Goal: Task Accomplishment & Management: Complete application form

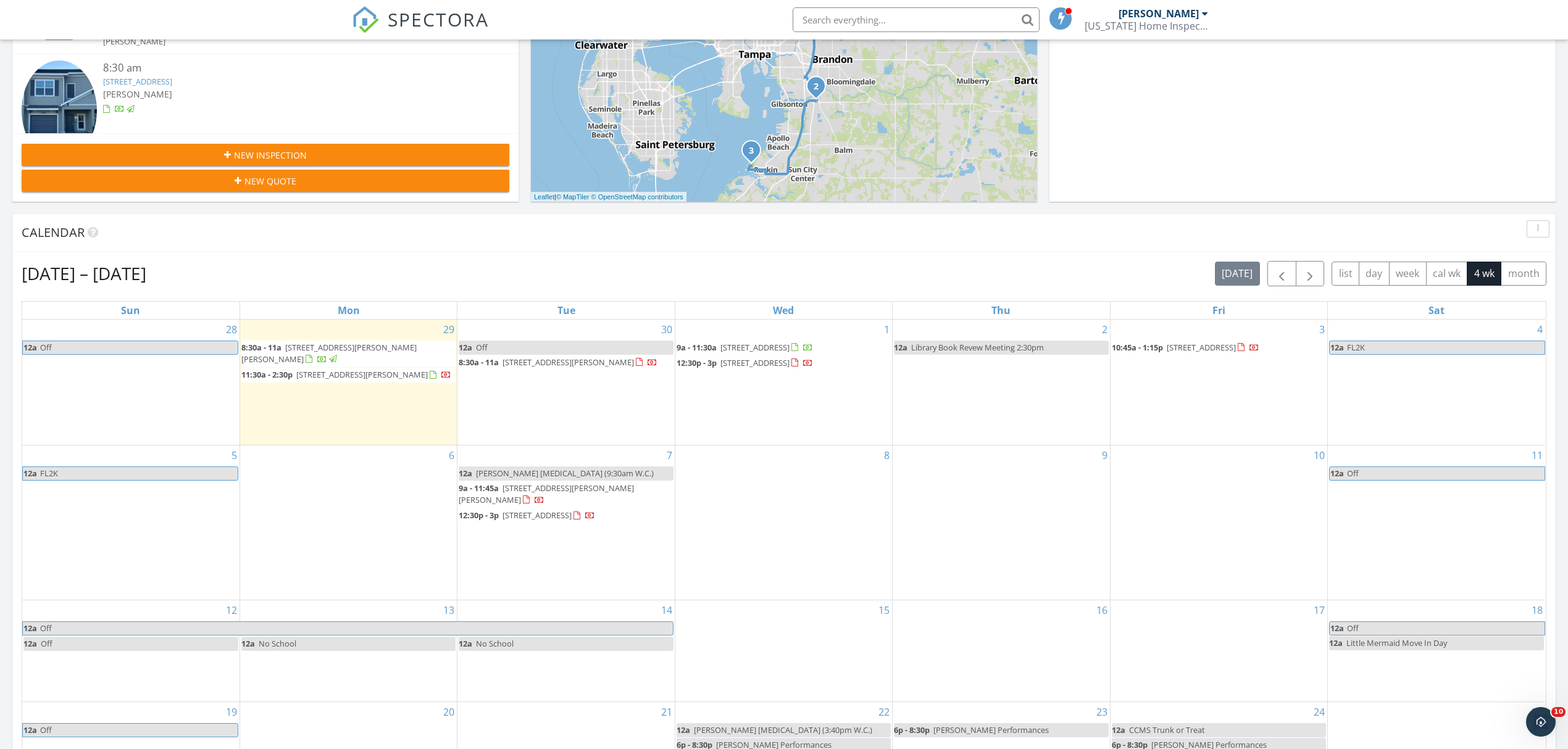
scroll to position [6, 6]
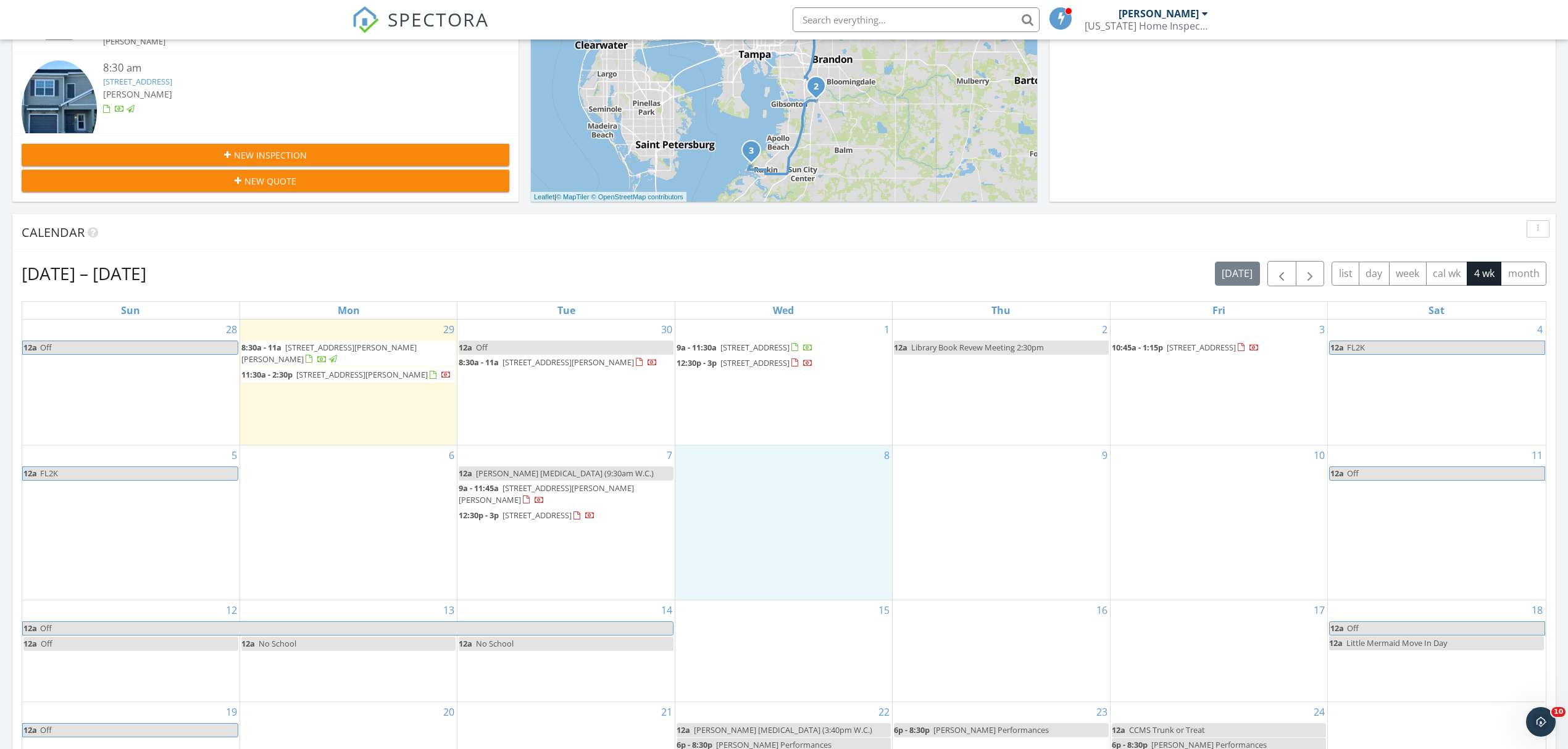
click at [813, 496] on div "8" at bounding box center [783, 522] width 216 height 154
click at [778, 445] on link "Inspection" at bounding box center [782, 443] width 63 height 20
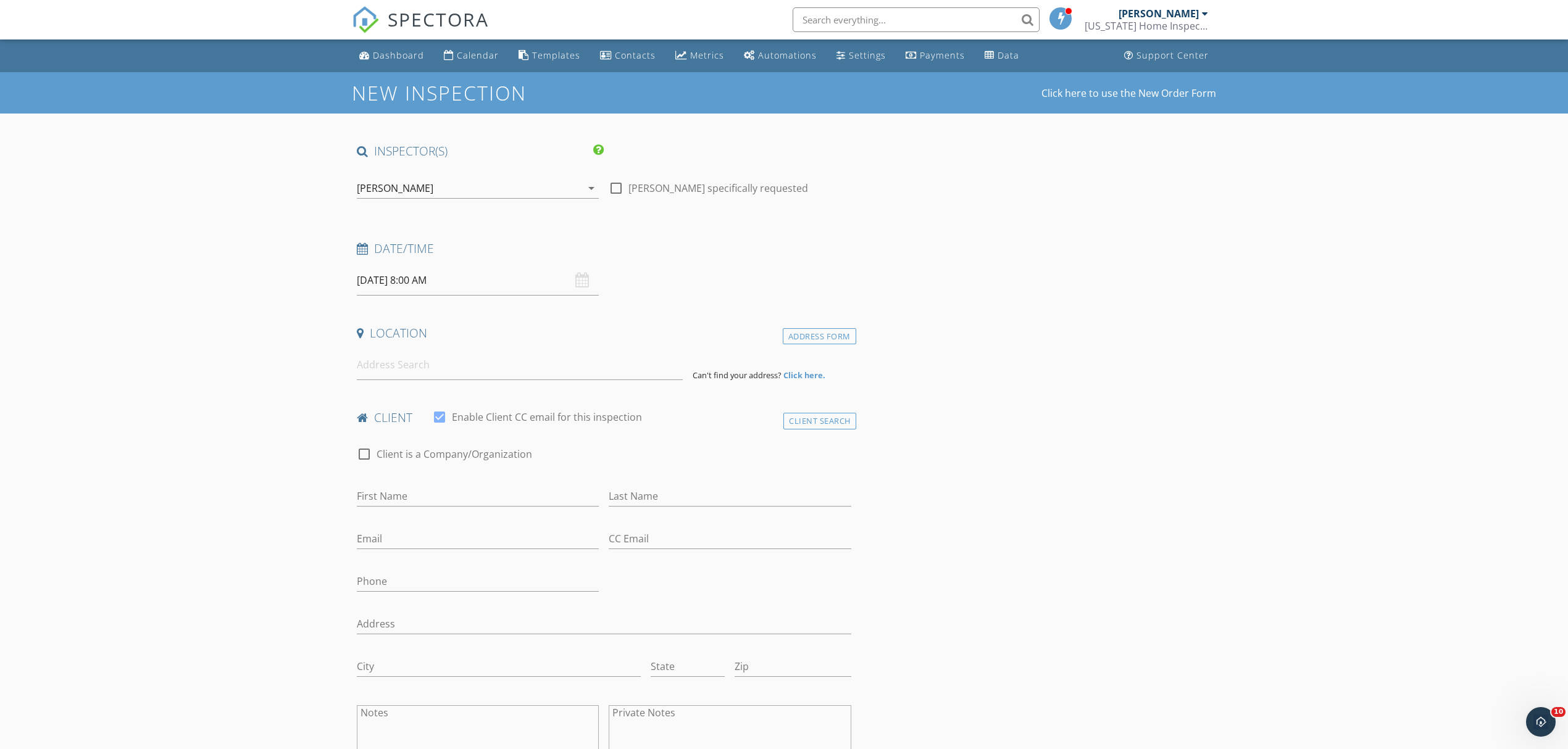
click at [487, 291] on input "[DATE] 8:00 AM" at bounding box center [478, 281] width 242 height 30
type input "09"
type input "10/08/2025 9:00 AM"
click at [432, 485] on span at bounding box center [429, 484] width 8 height 13
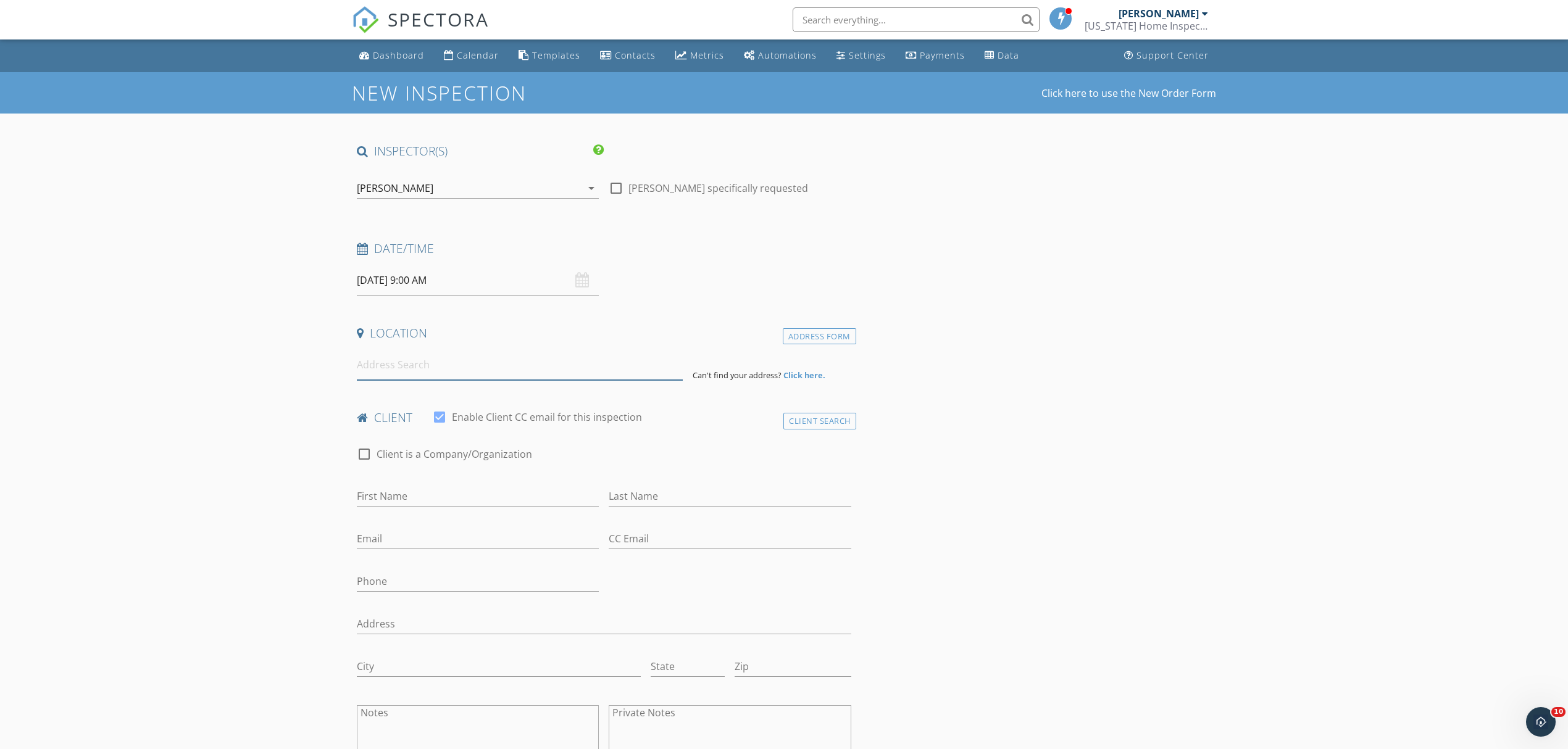
click at [406, 372] on input at bounding box center [520, 365] width 326 height 30
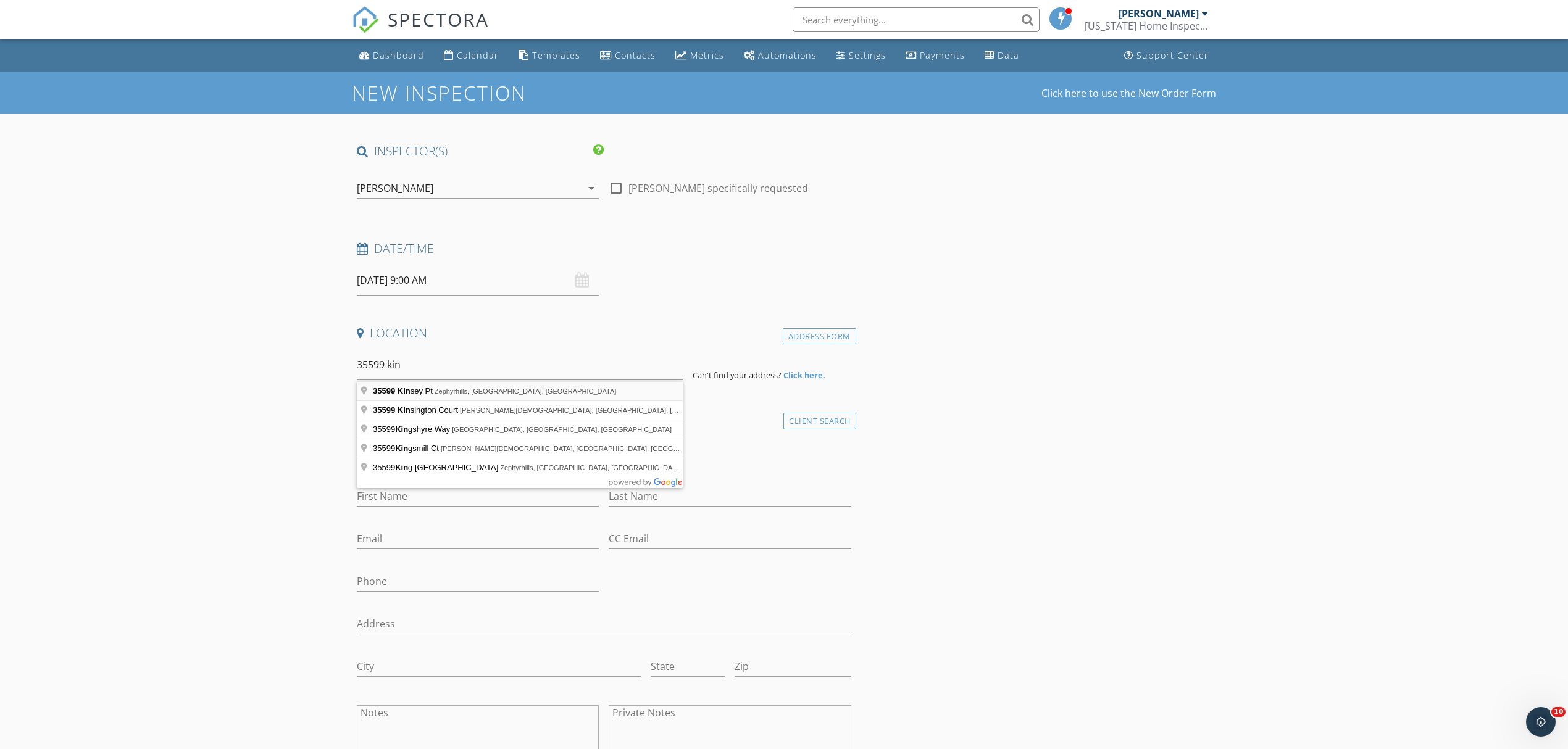
type input "35599 Kinsey Pt, Zephyrhills, FL, USA"
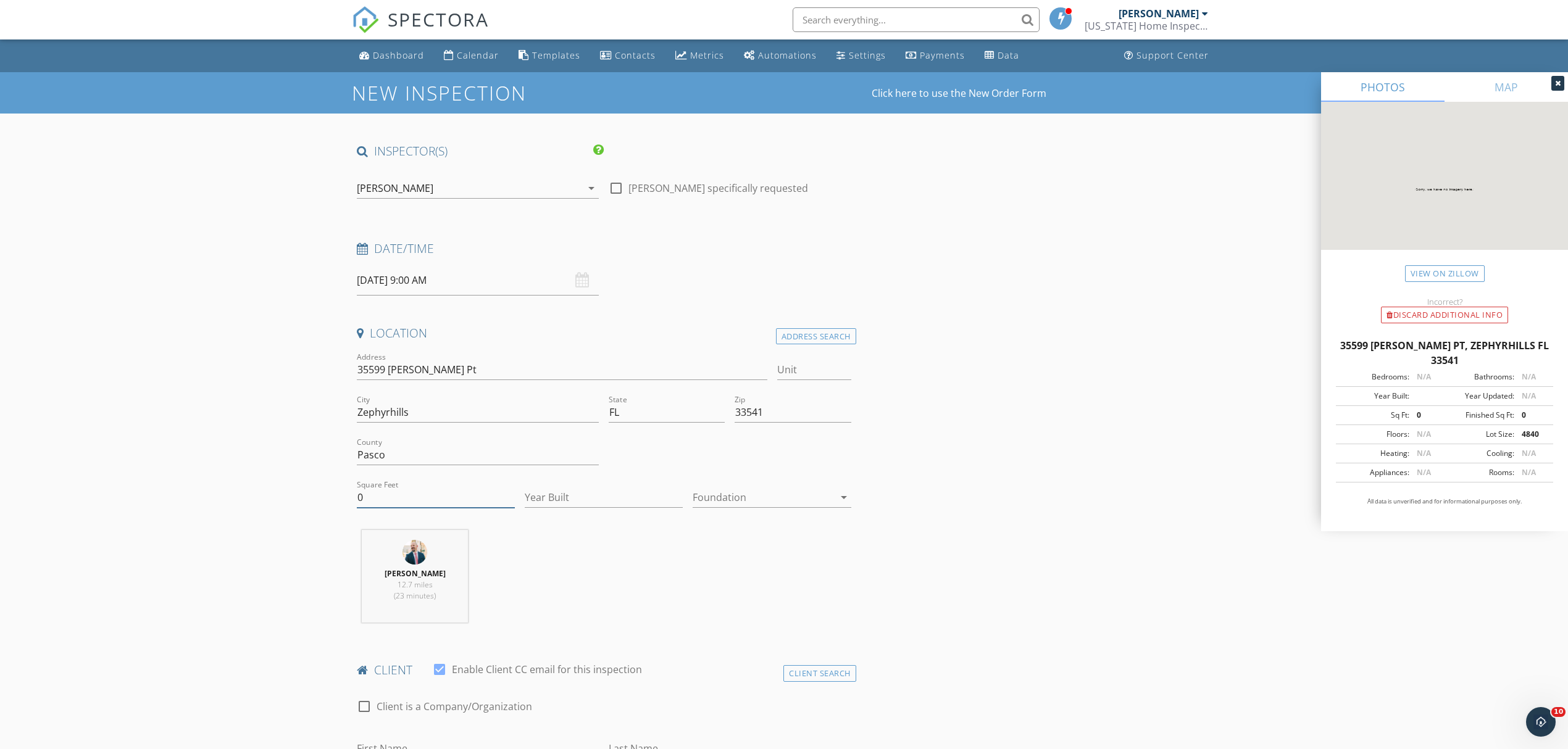
click at [464, 498] on input "0" at bounding box center [435, 498] width 158 height 20
click at [481, 500] on input "Square Feet" at bounding box center [435, 498] width 158 height 20
type input "2305"
type input "2024"
click at [776, 504] on div at bounding box center [763, 498] width 140 height 20
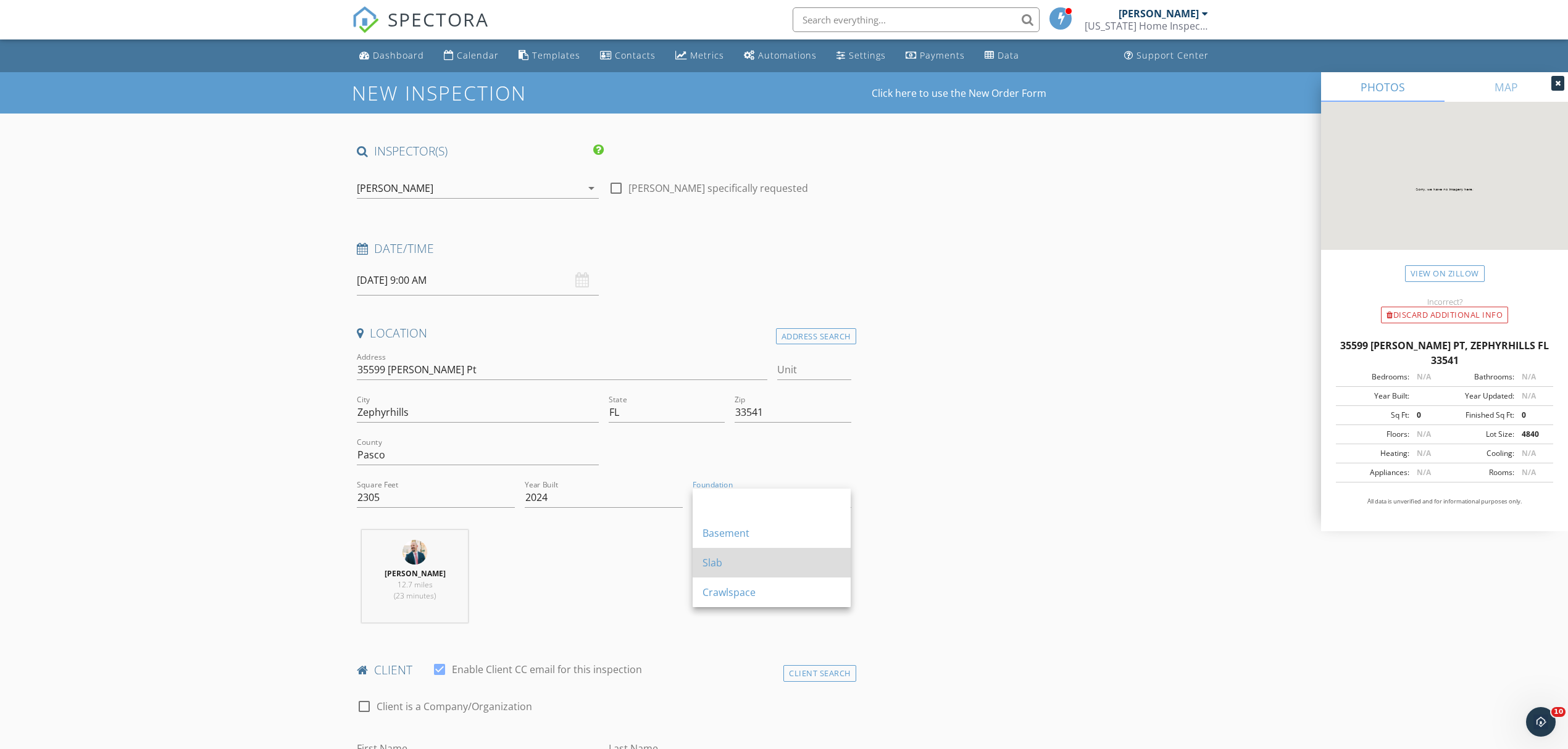
click at [753, 552] on div "Slab" at bounding box center [772, 562] width 139 height 29
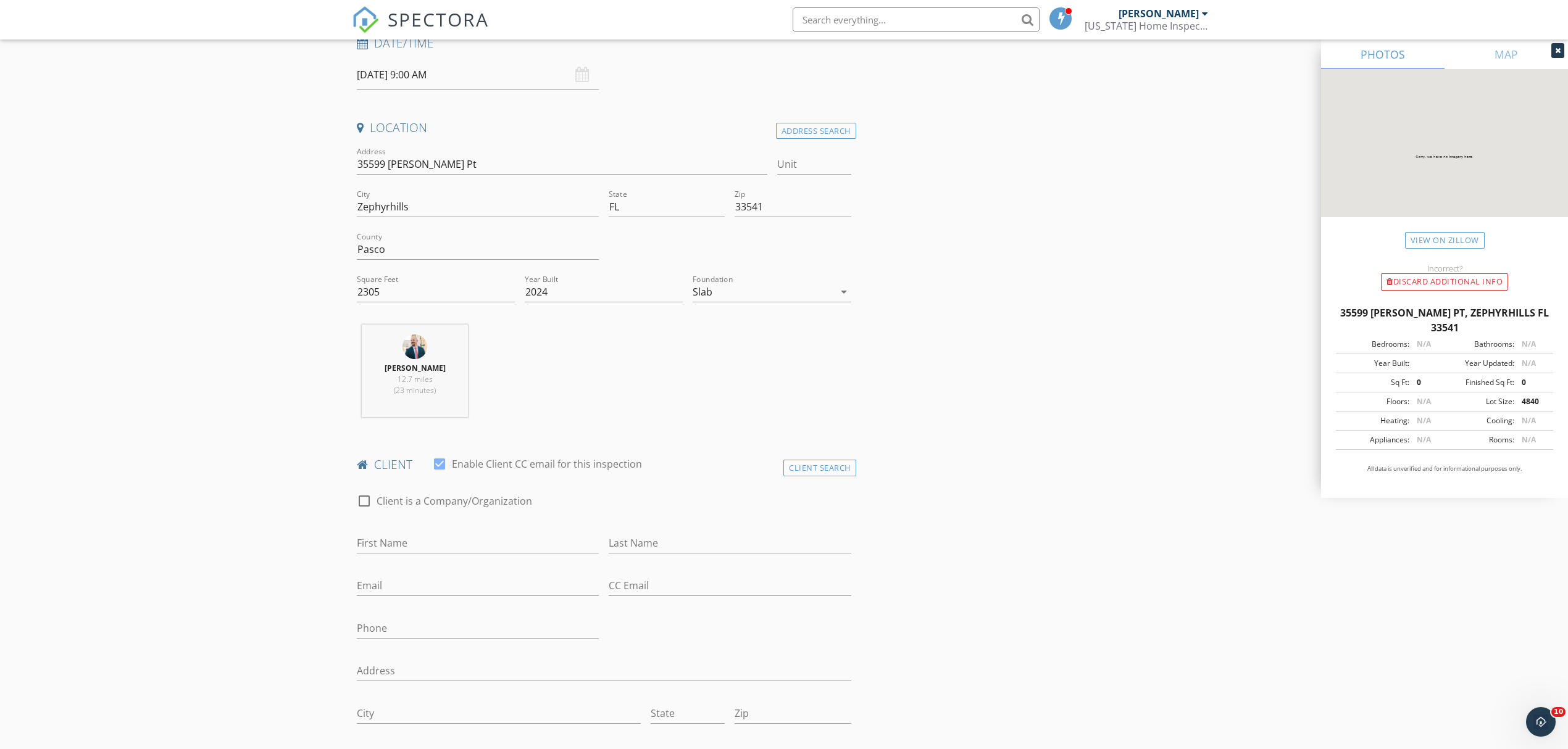
scroll to position [247, 0]
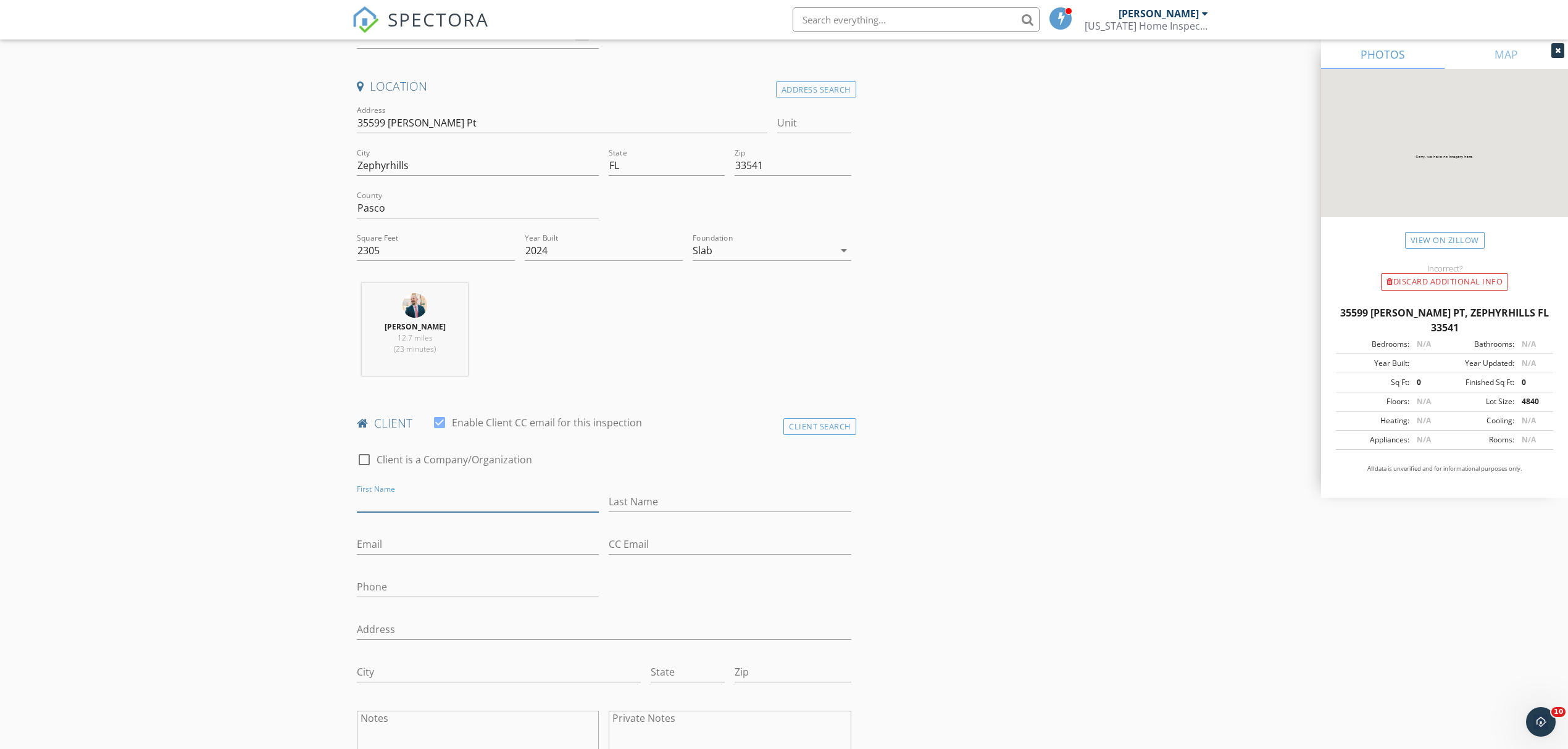
click at [485, 506] on input "First Name" at bounding box center [478, 502] width 242 height 20
type input "Lester"
type input "Janssen"
click at [436, 587] on input "Phone" at bounding box center [478, 587] width 242 height 20
type input "[PHONE_NUMBER]"
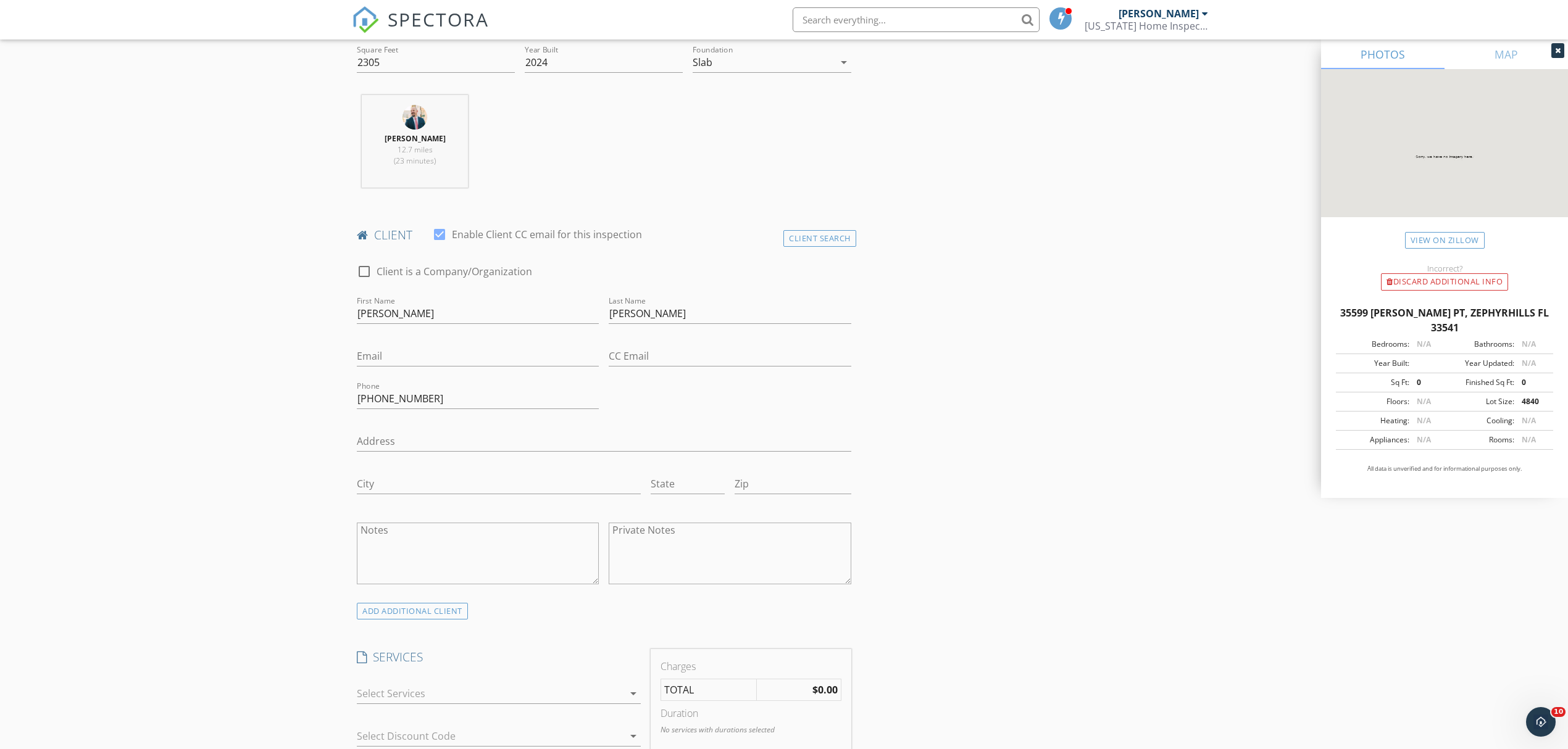
scroll to position [493, 0]
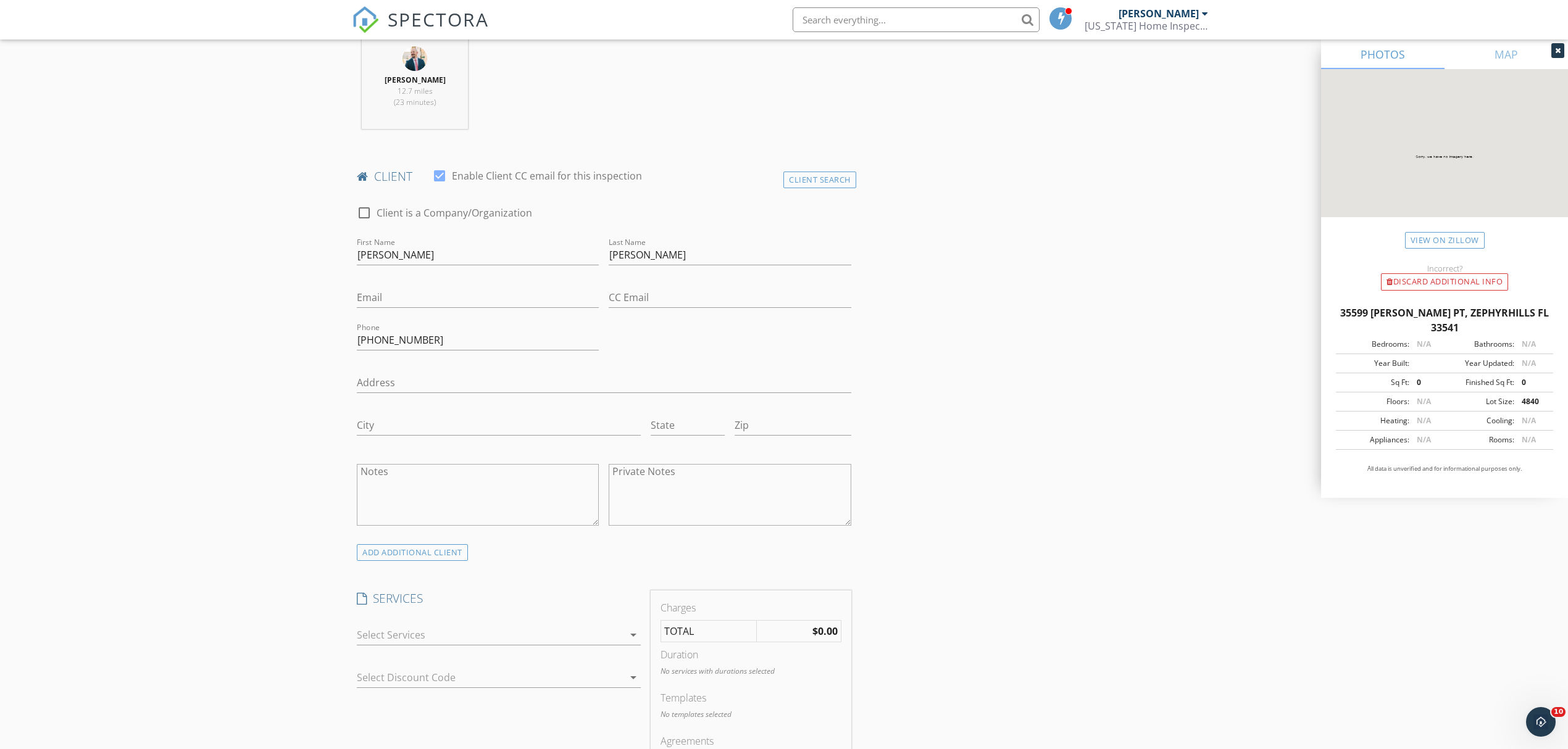
click at [435, 635] on div at bounding box center [490, 635] width 266 height 20
click at [414, 677] on div "Warranty Inspection" at bounding box center [441, 670] width 95 height 15
drag, startPoint x: 236, startPoint y: 575, endPoint x: 276, endPoint y: 564, distance: 41.5
click at [236, 575] on div "New Inspection Click here to use the New Order Form INSPECTOR(S) check_box Dall…" at bounding box center [784, 665] width 1568 height 2174
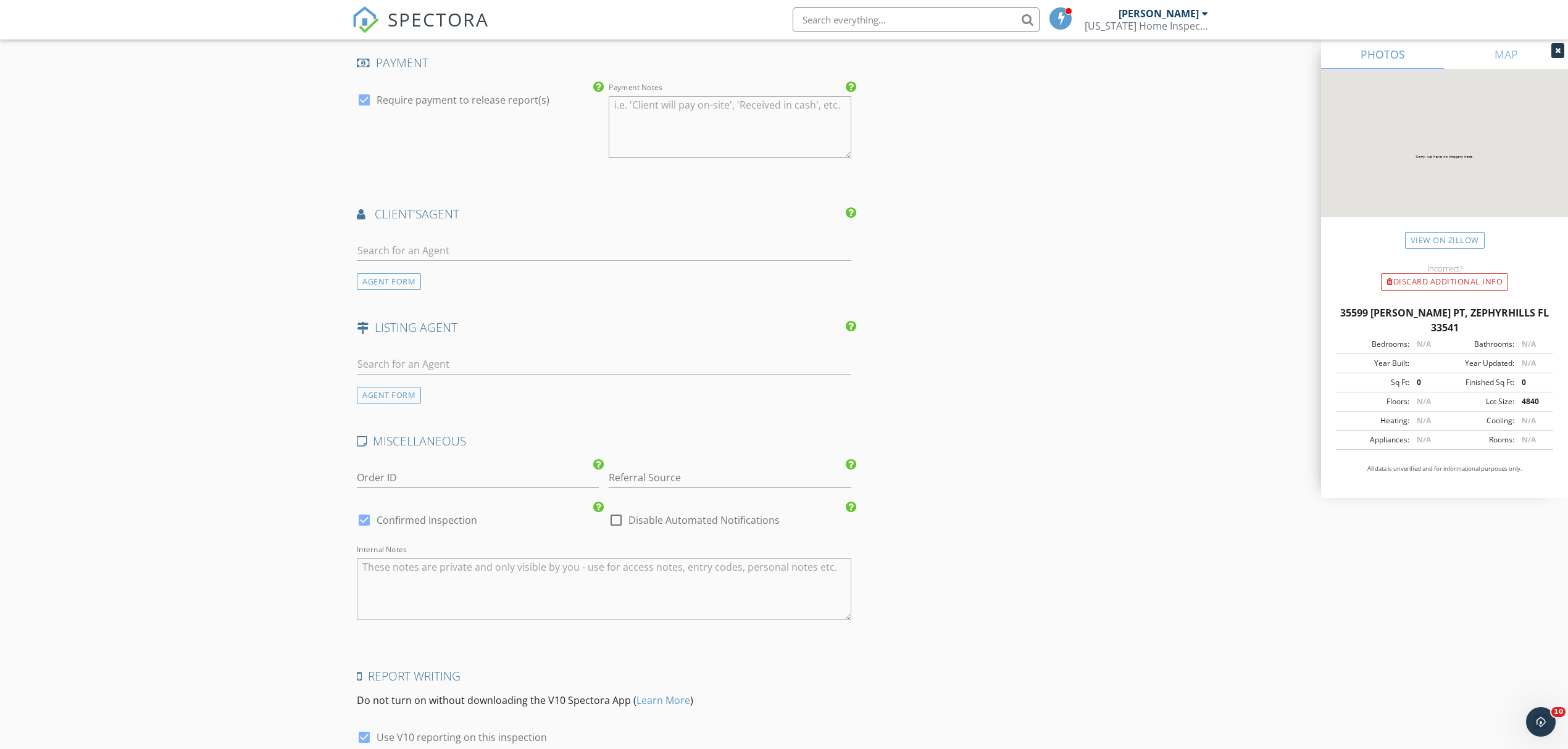
scroll to position [1398, 0]
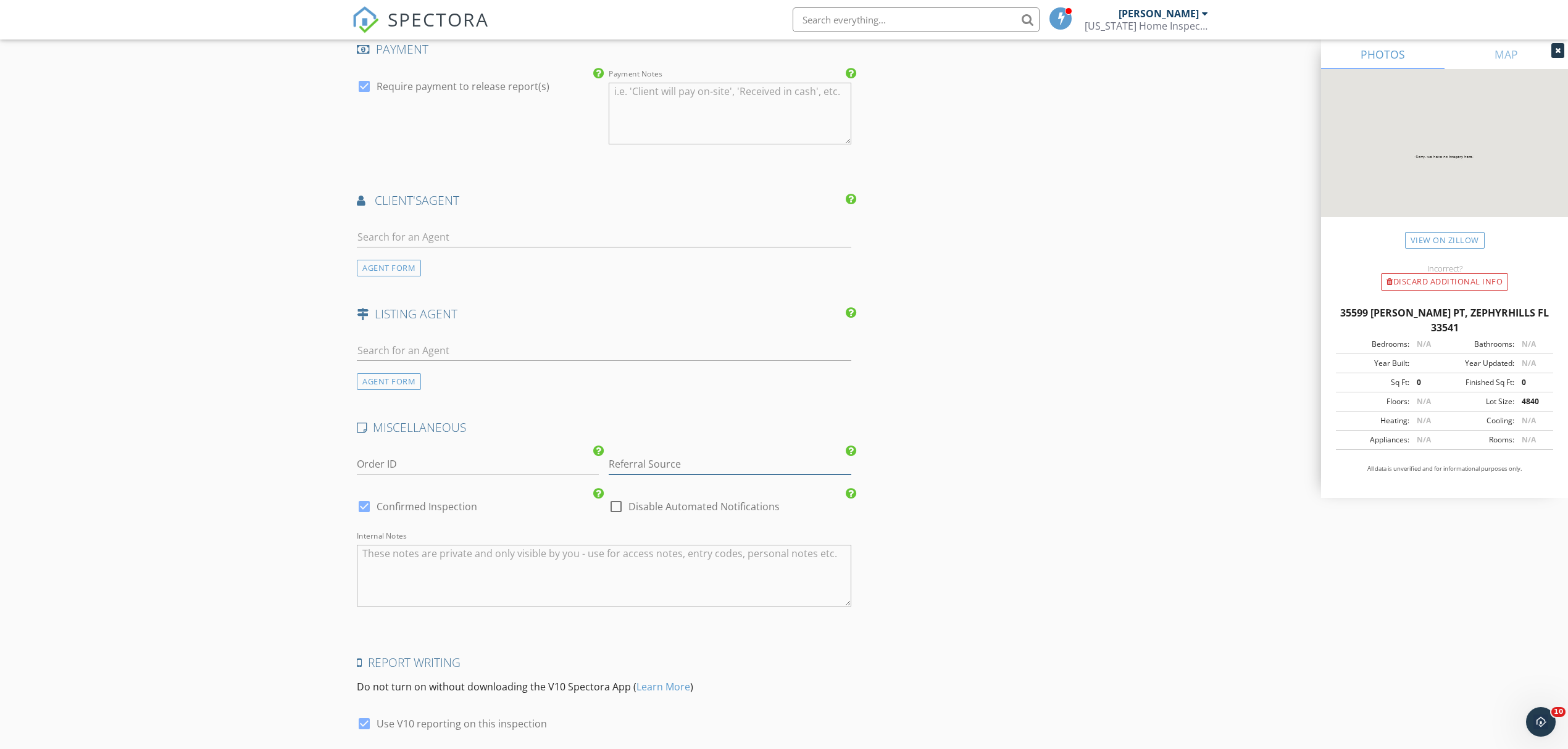
click at [621, 468] on input "Referral Source" at bounding box center [730, 464] width 242 height 20
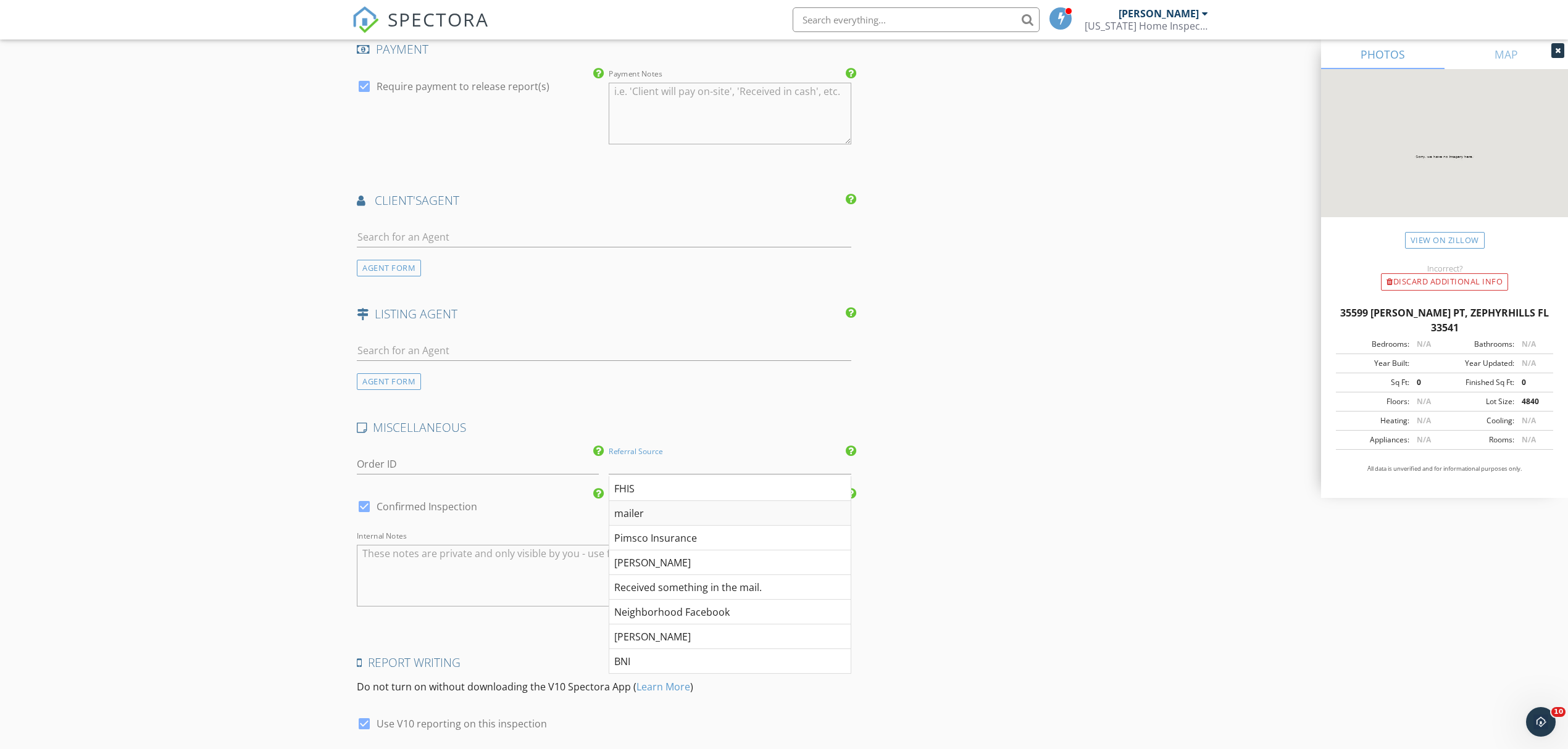
click at [637, 509] on div "mailer" at bounding box center [729, 514] width 241 height 25
type input "mailer"
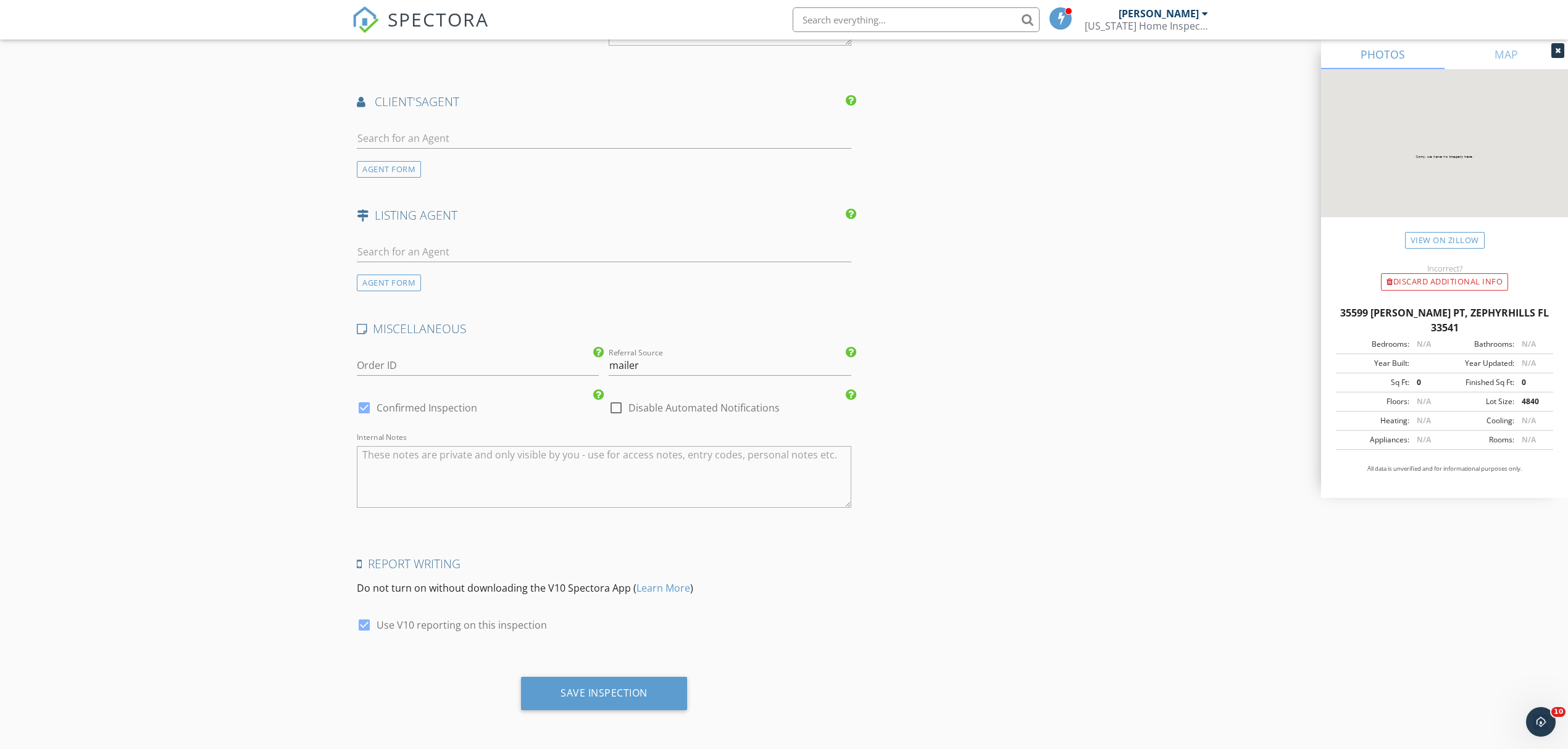
scroll to position [1501, 0]
click at [658, 684] on div "Save Inspection" at bounding box center [604, 694] width 166 height 33
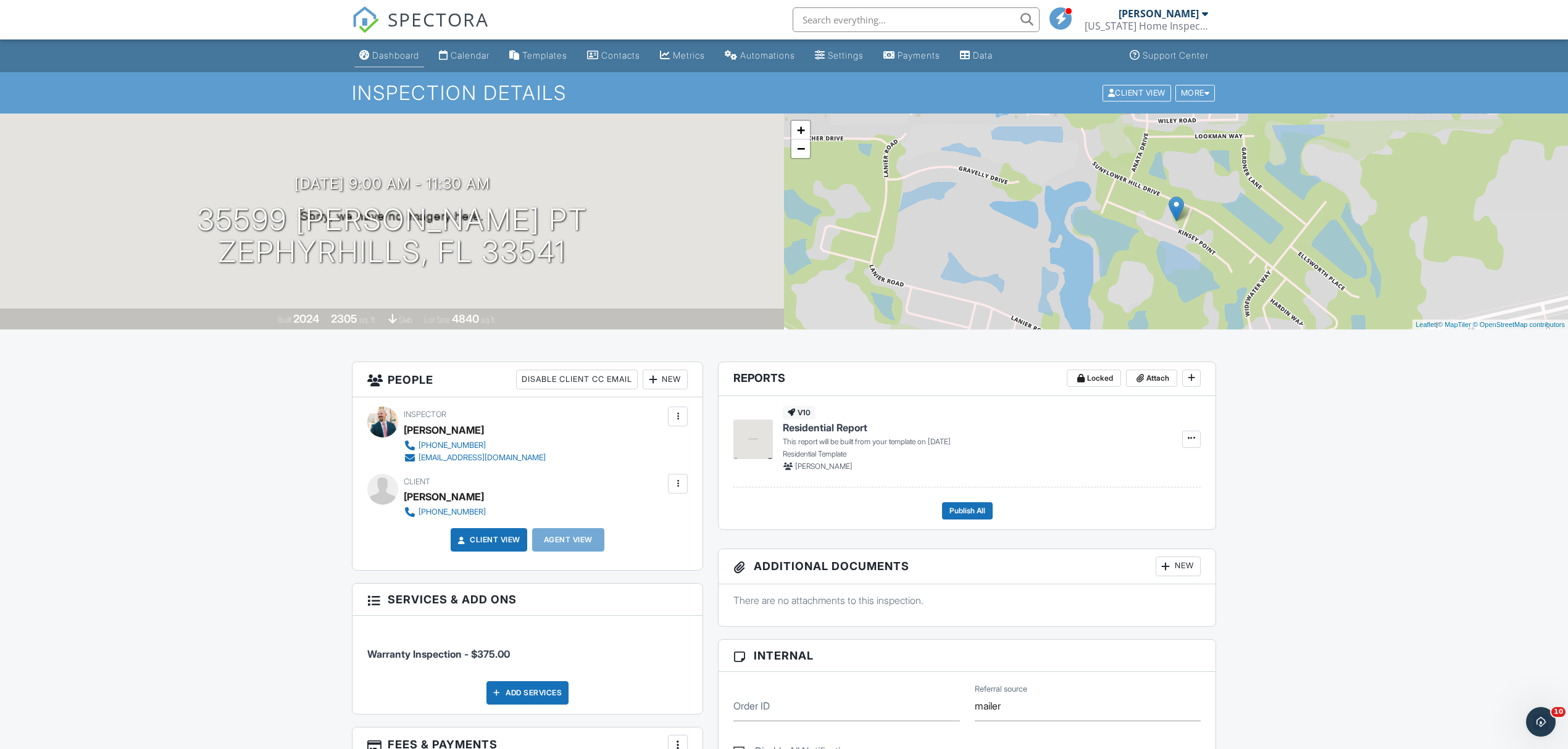
click at [383, 58] on div "Dashboard" at bounding box center [396, 55] width 47 height 11
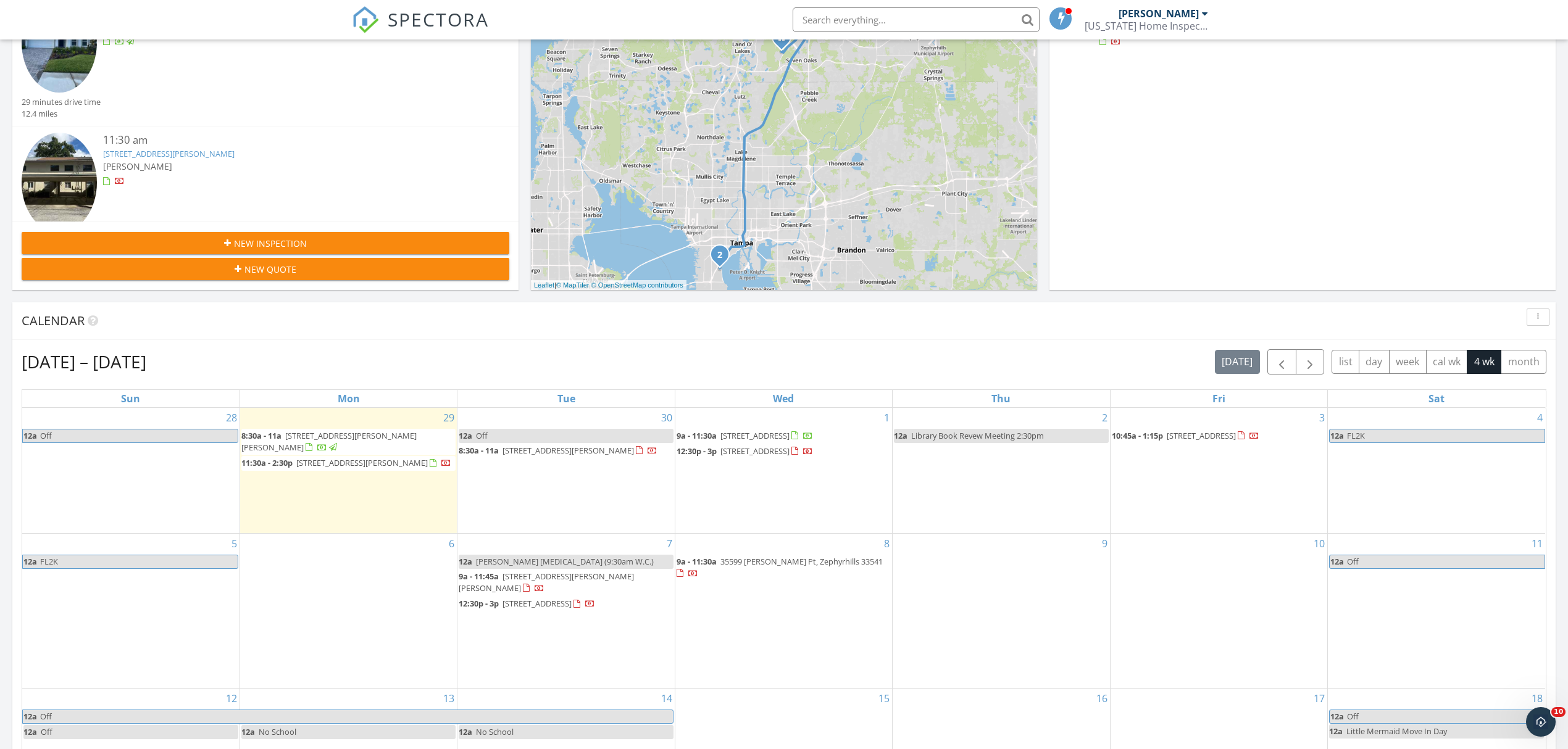
scroll to position [247, 0]
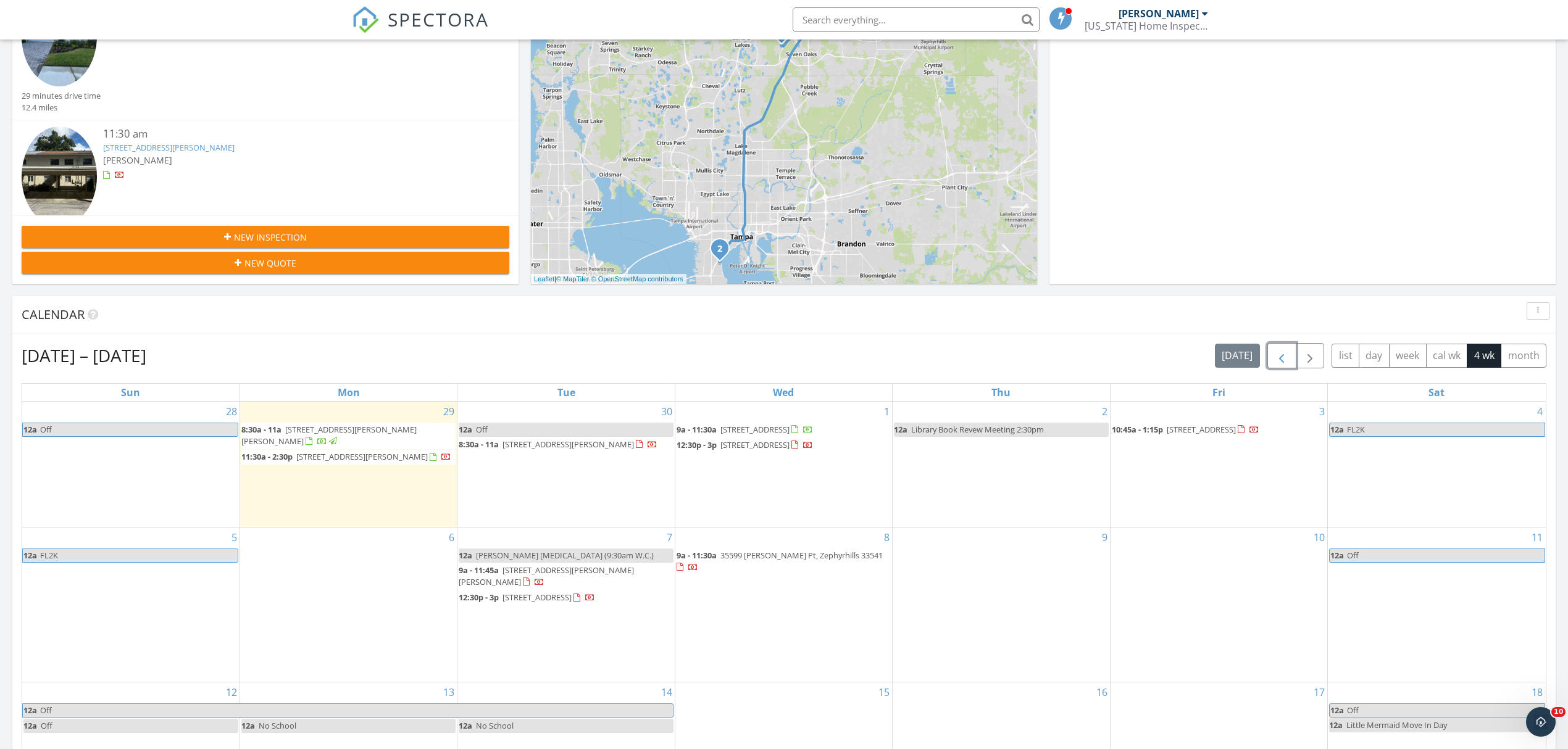
click at [1274, 356] on span "button" at bounding box center [1281, 356] width 15 height 15
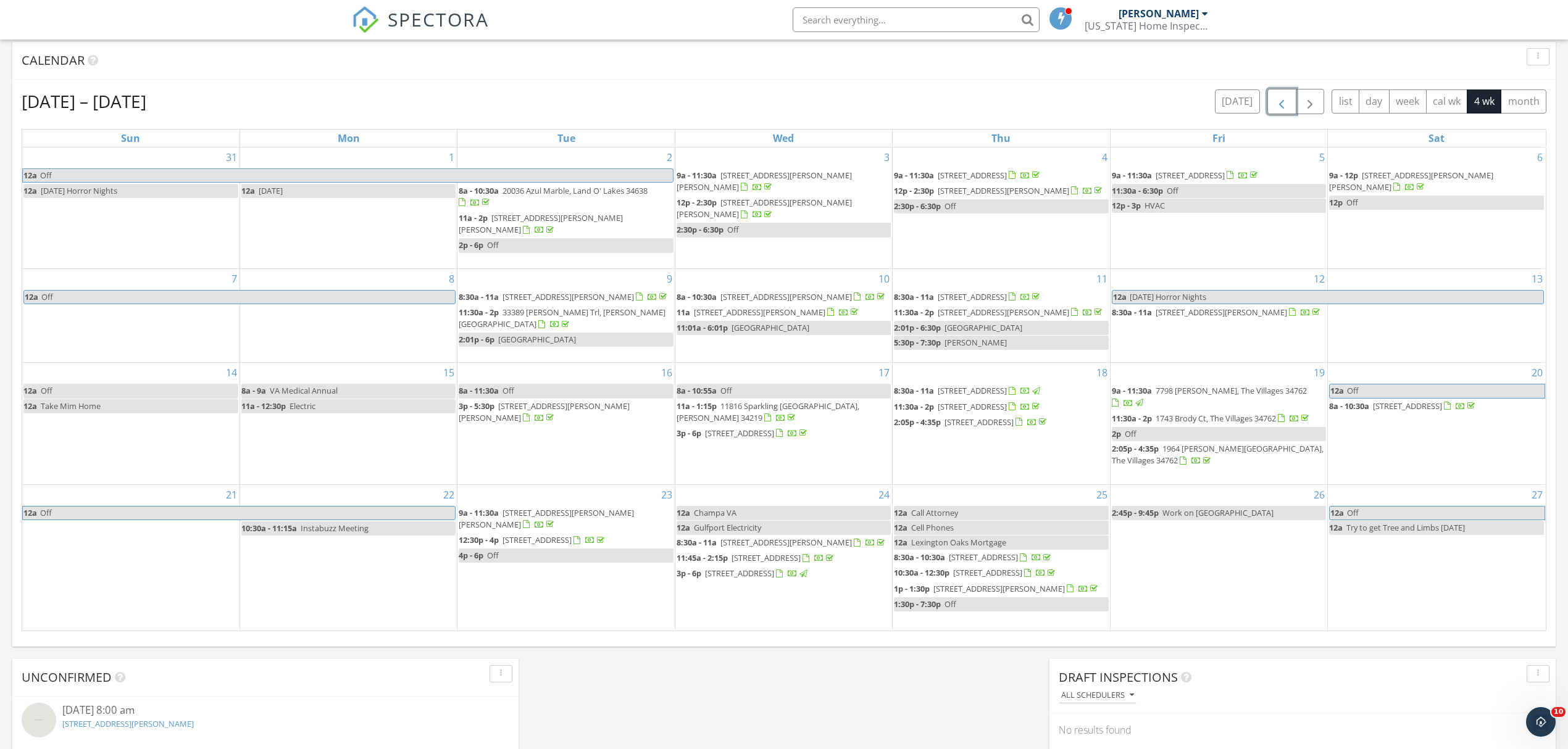
scroll to position [575, 0]
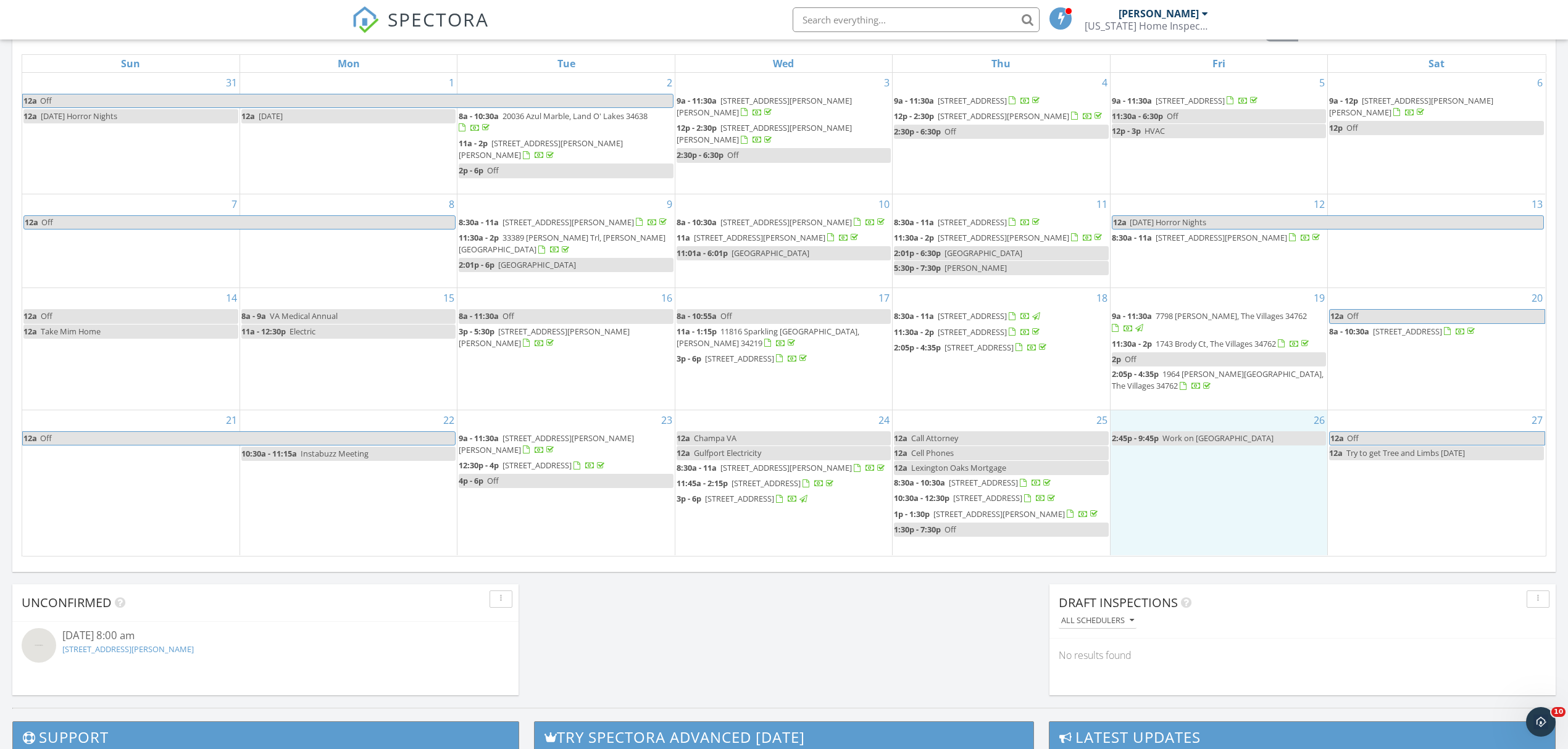
click at [1205, 495] on div "26 2:45p - 9:45p Work on Lexington Oaks" at bounding box center [1218, 483] width 216 height 145
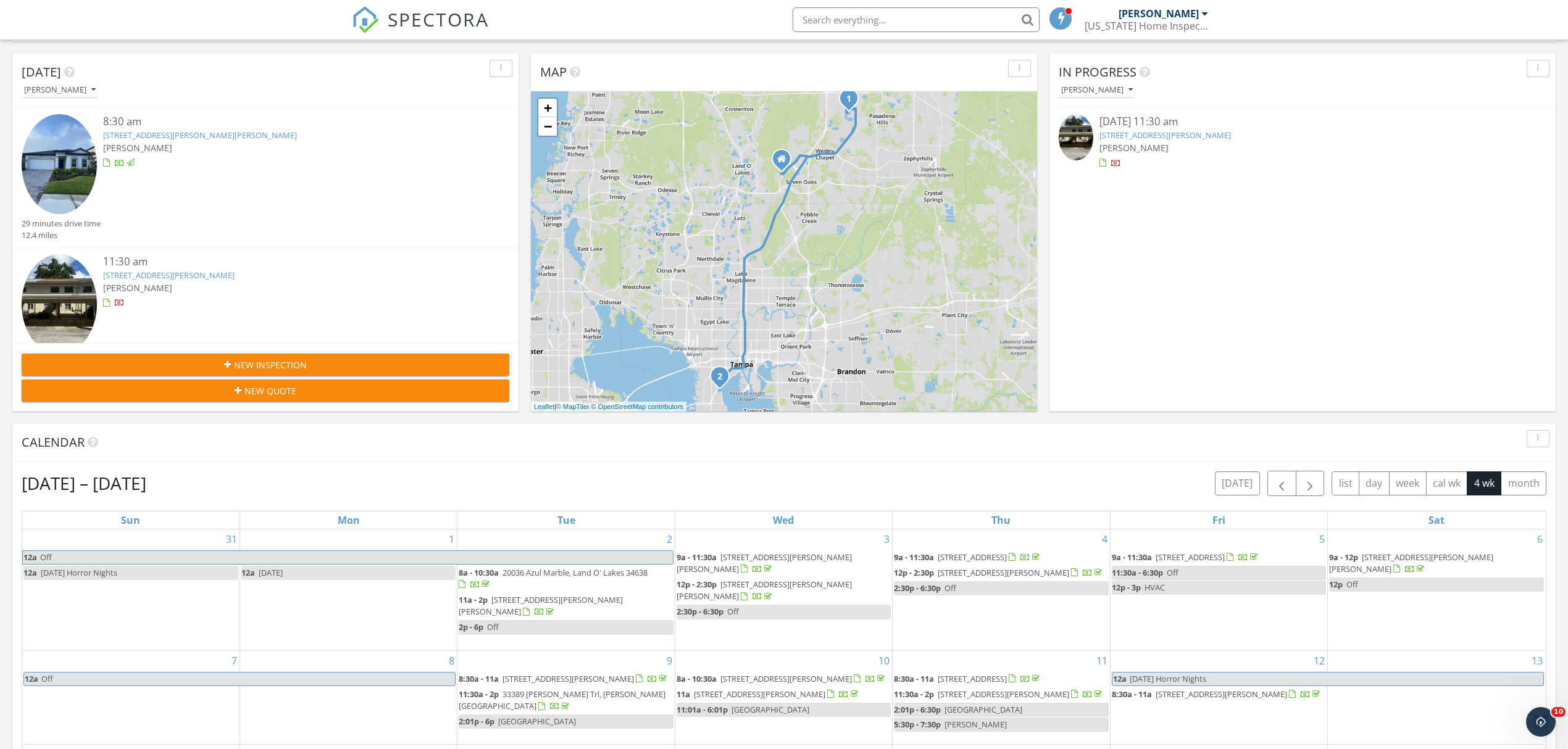
scroll to position [0, 0]
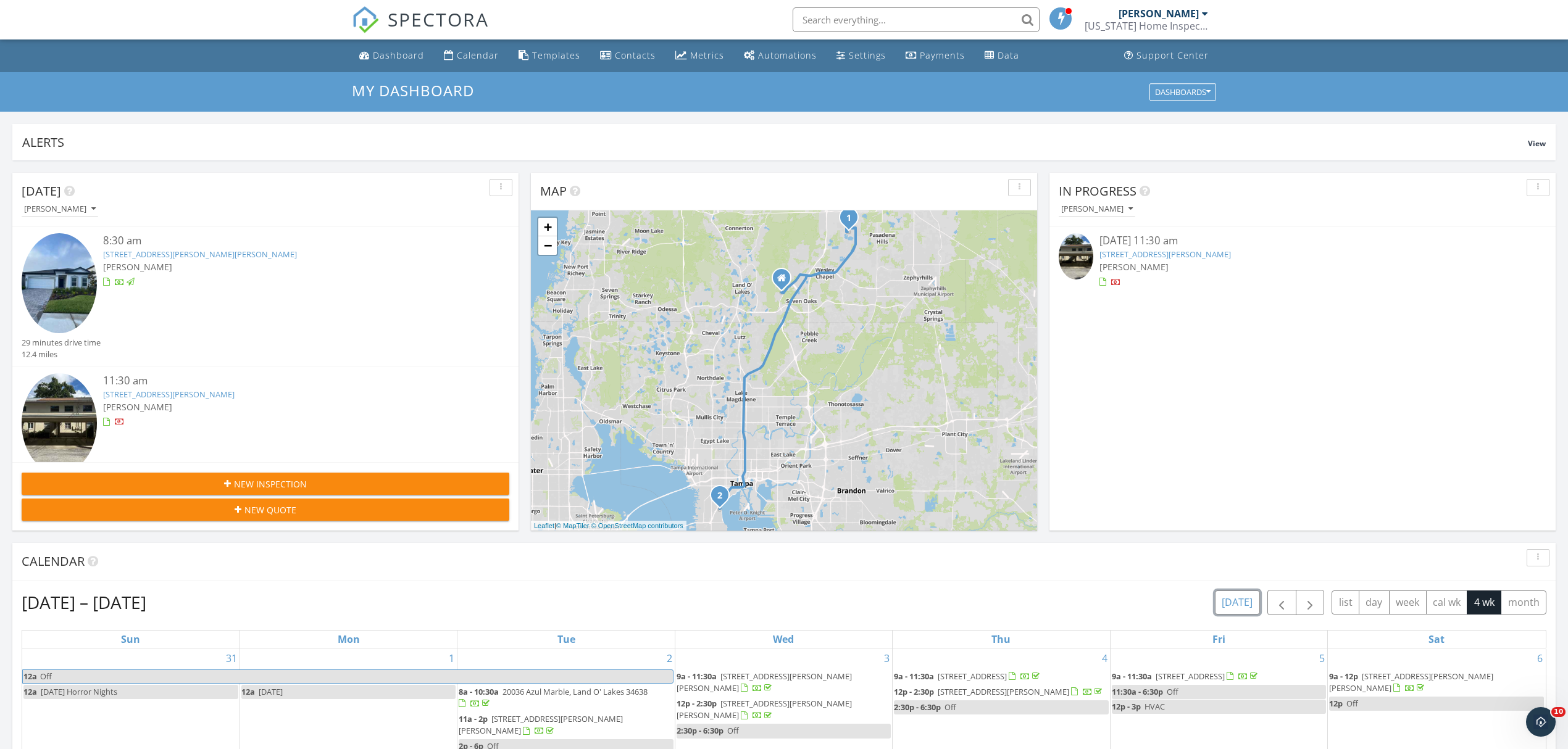
click at [1232, 600] on button "today" at bounding box center [1237, 602] width 45 height 24
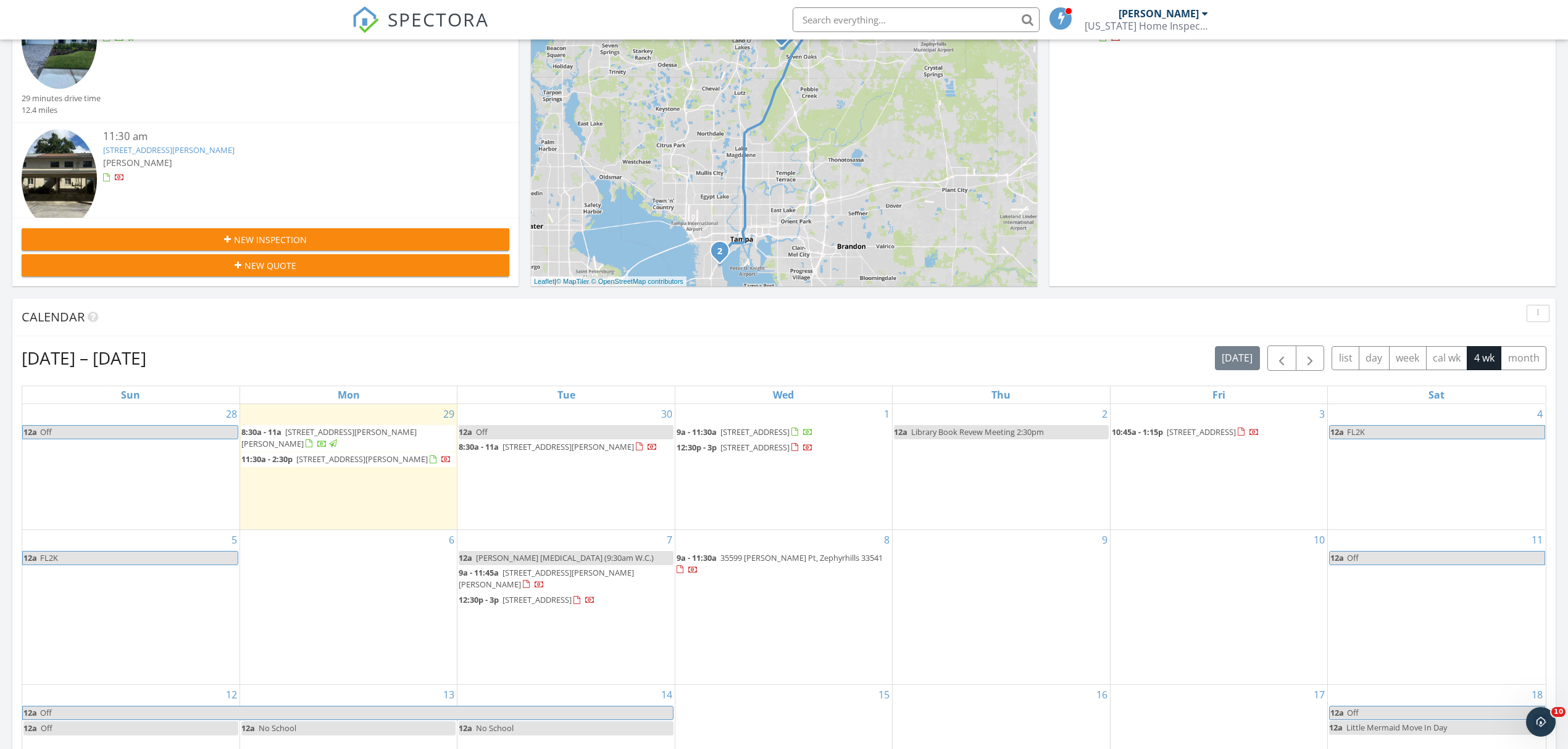
scroll to position [247, 0]
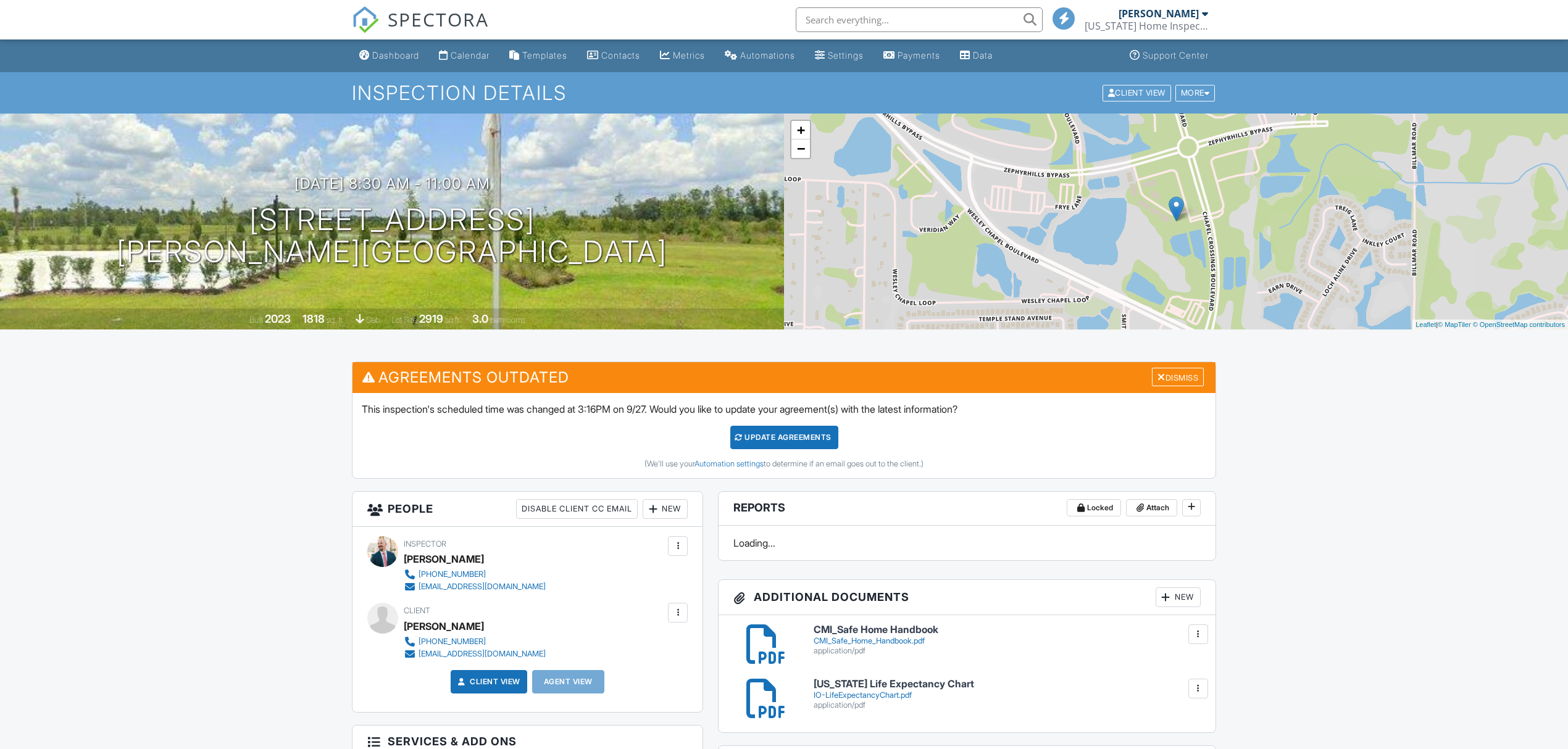
click at [1205, 91] on div at bounding box center [1207, 93] width 6 height 8
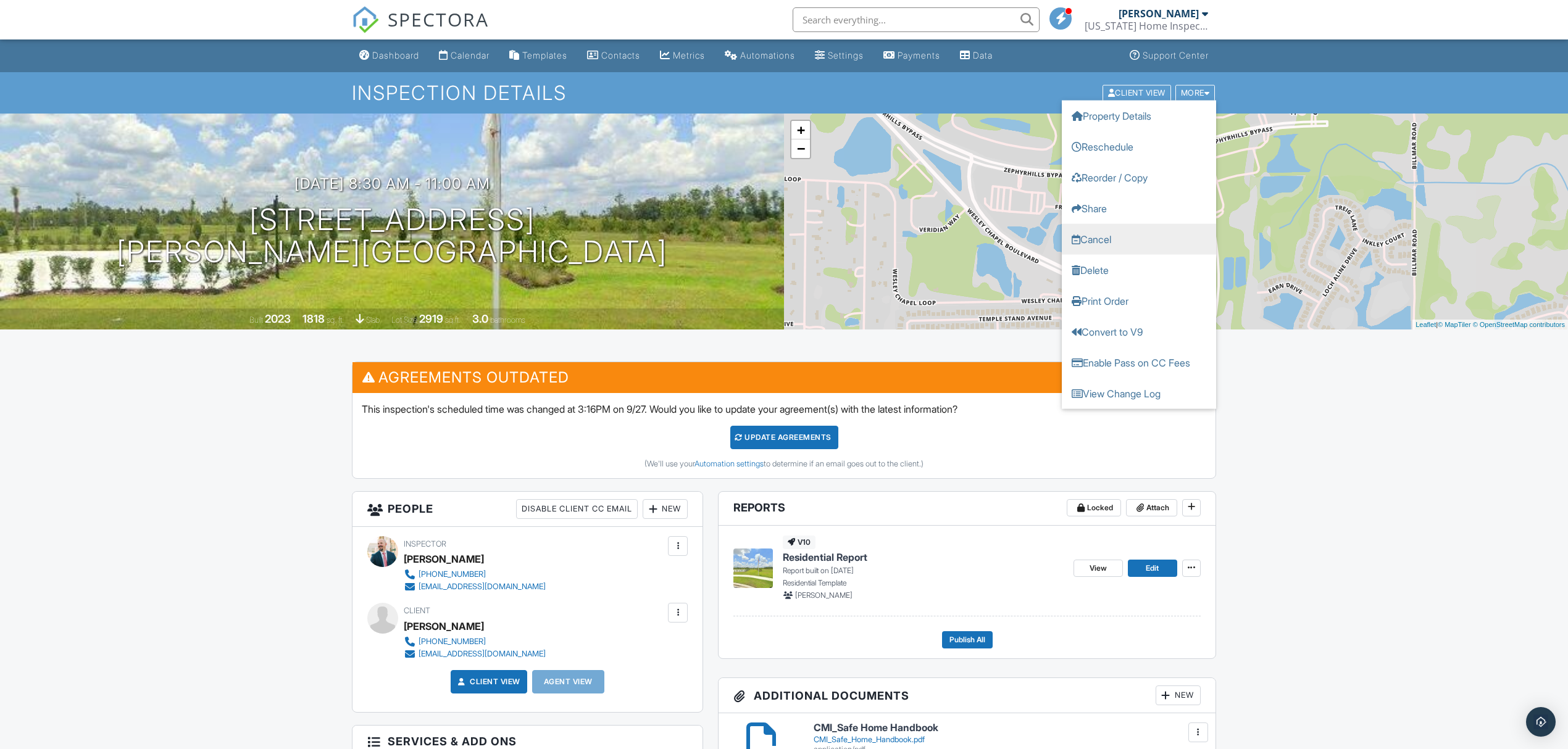
click at [1112, 237] on link "Cancel" at bounding box center [1139, 238] width 155 height 31
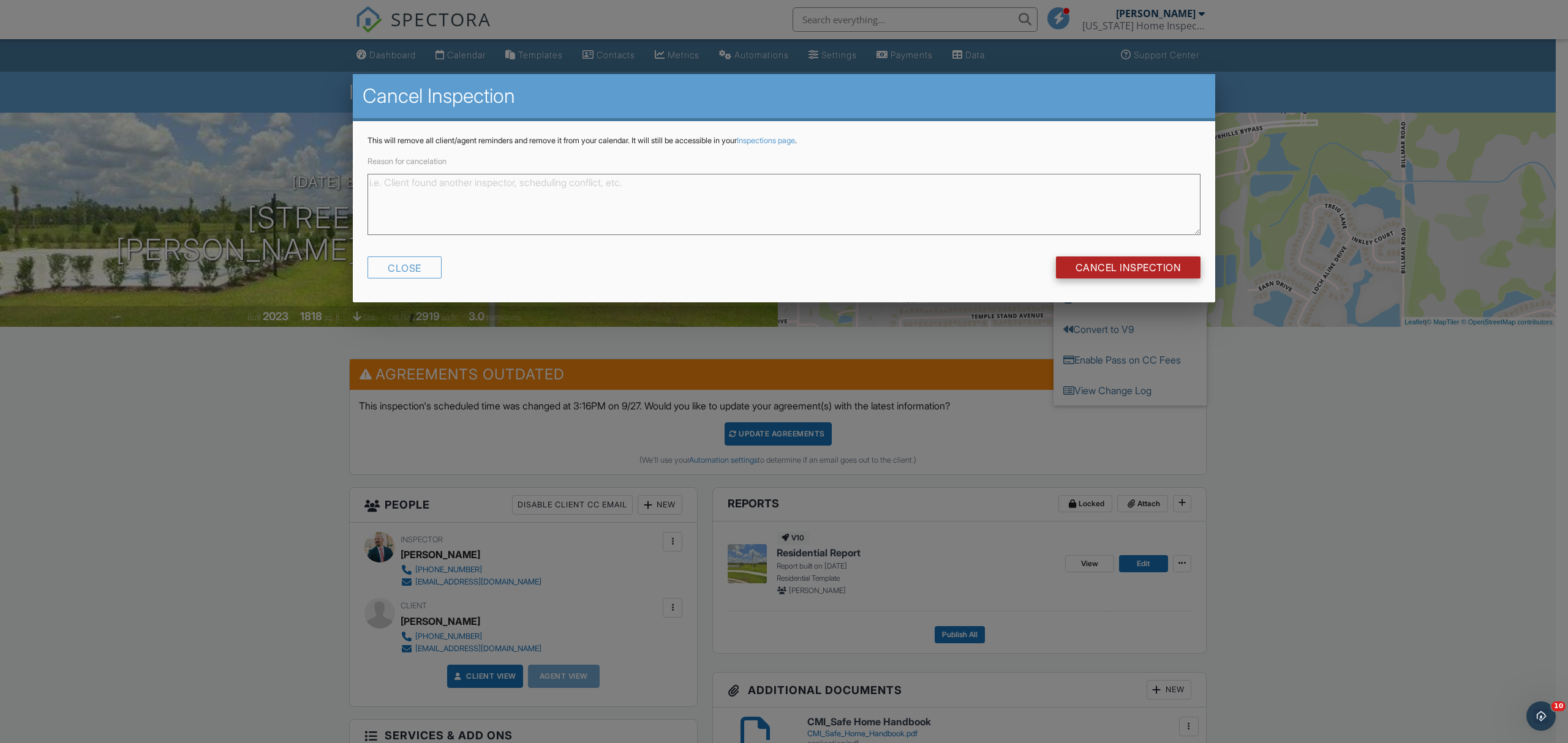
click at [1179, 269] on input "Cancel Inspection" at bounding box center [1128, 268] width 145 height 22
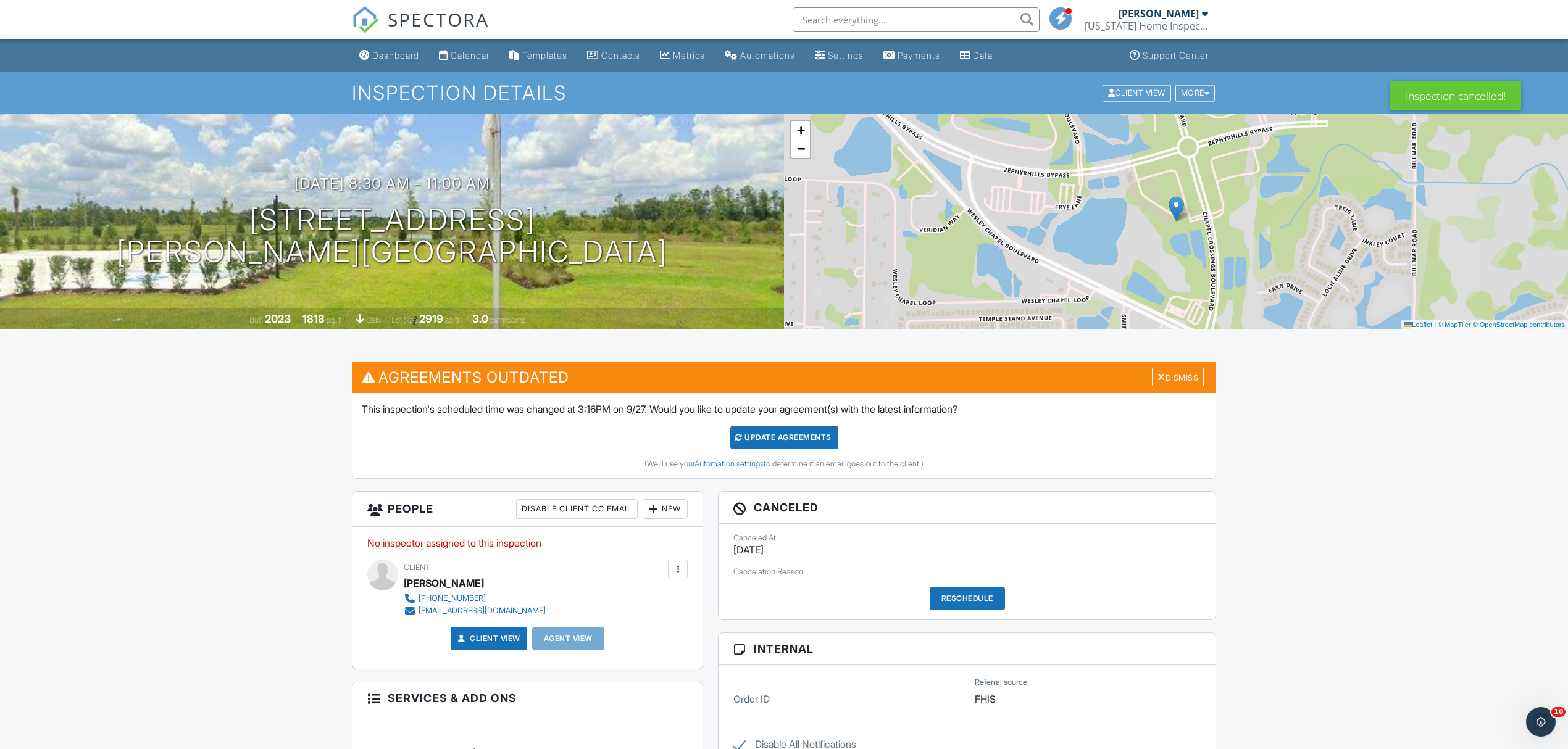
click at [385, 50] on div "Dashboard" at bounding box center [396, 55] width 47 height 11
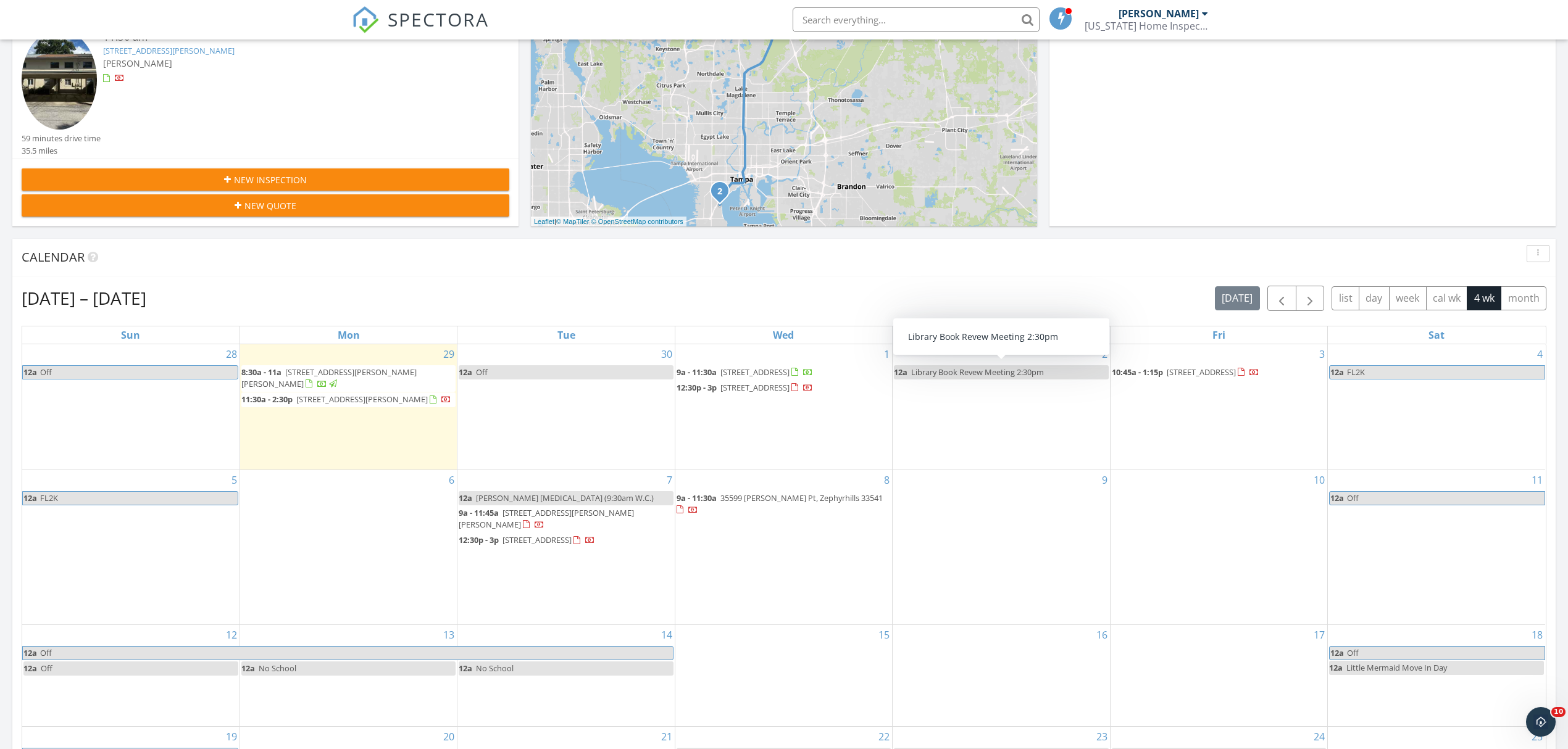
scroll to position [329, 0]
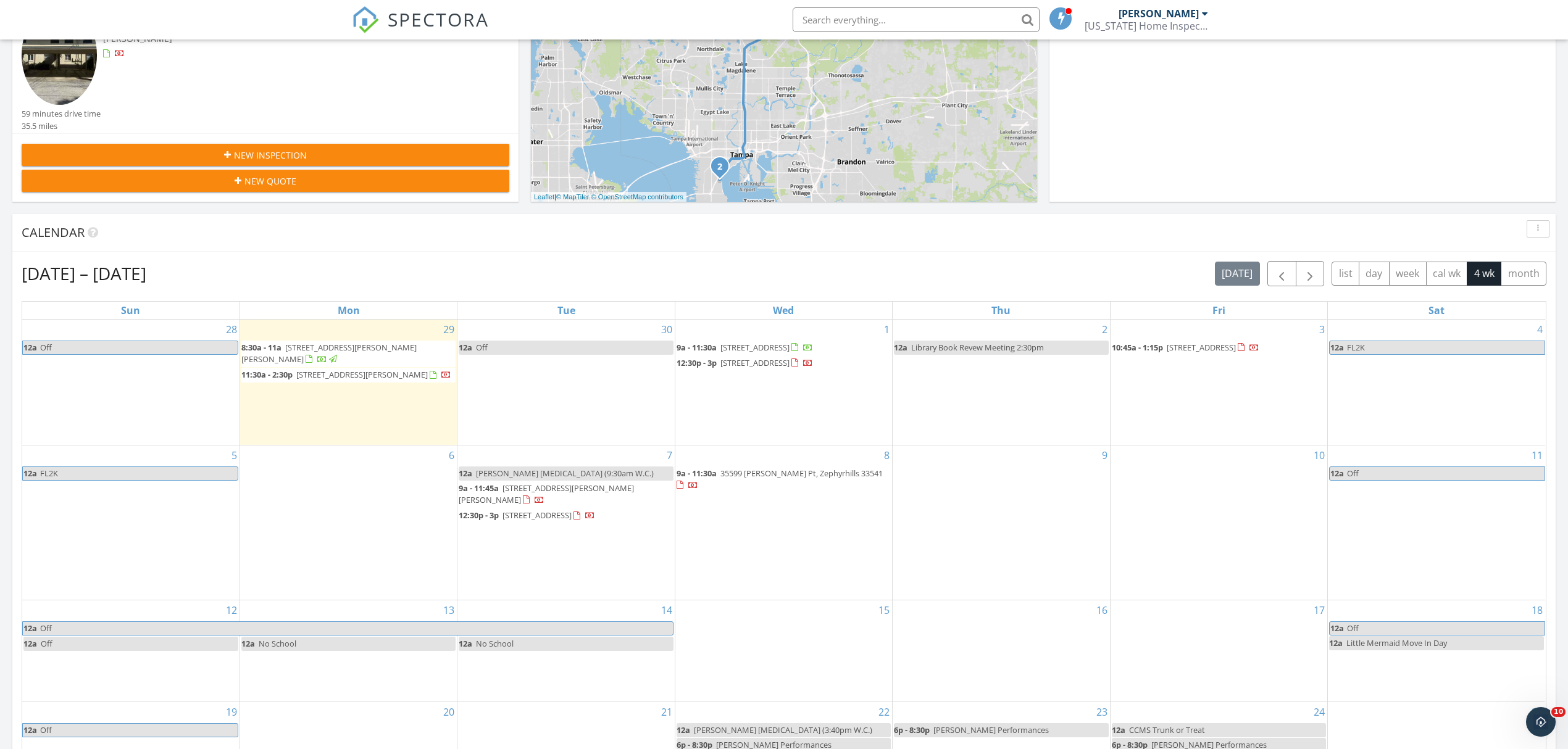
click at [1250, 393] on div "3 10:45a - 1:15p [STREET_ADDRESS]" at bounding box center [1218, 382] width 216 height 125
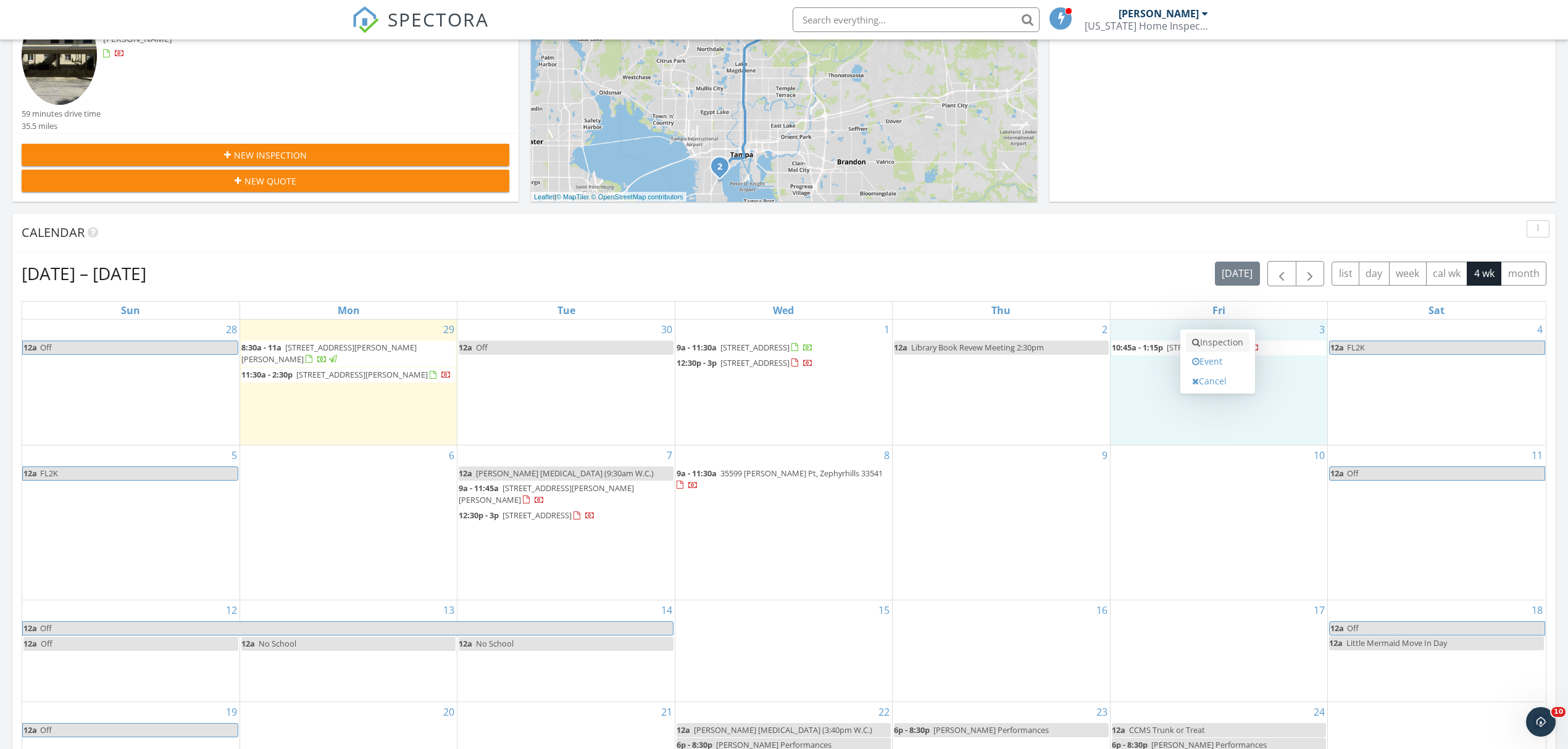
click at [1230, 344] on link "Inspection" at bounding box center [1217, 342] width 63 height 20
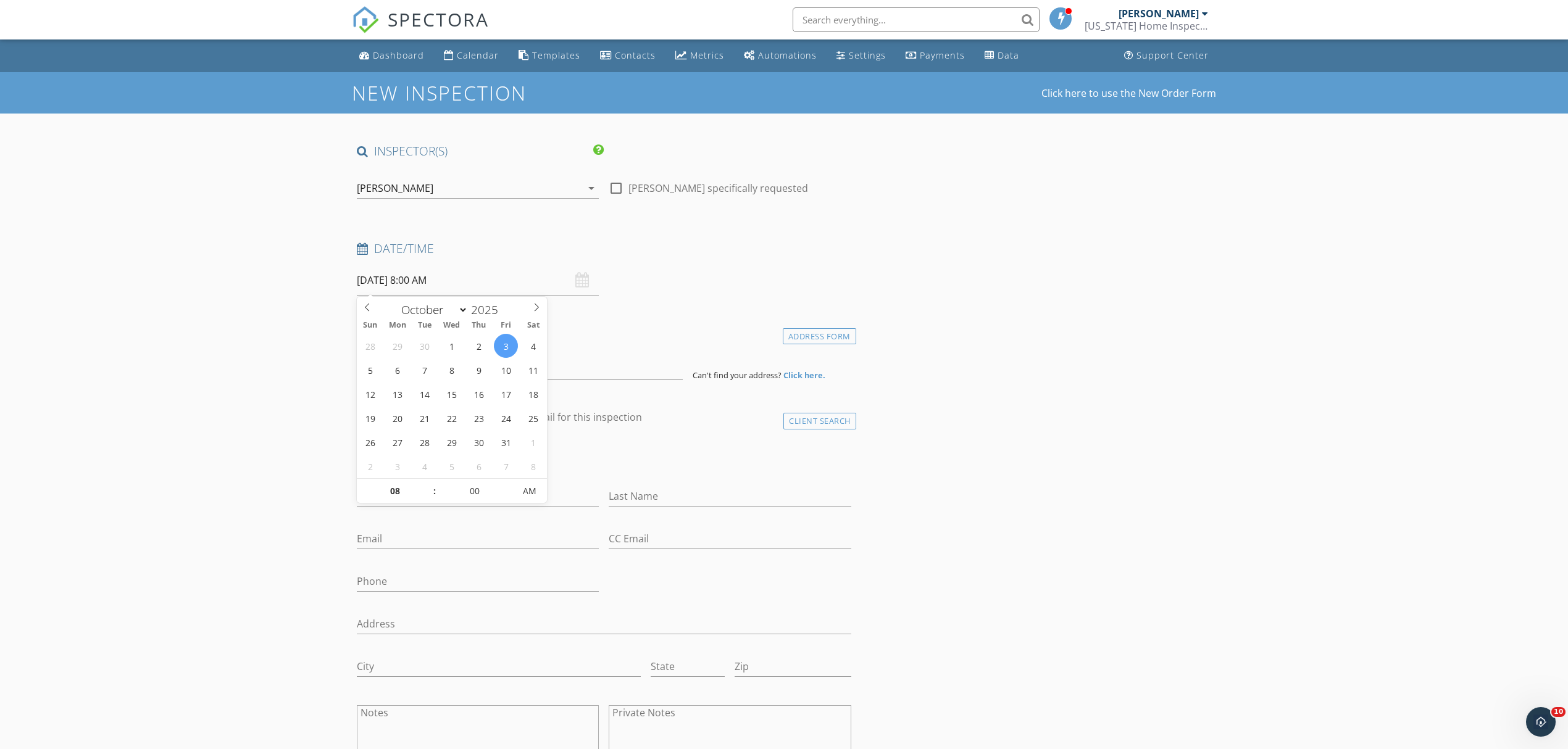
click at [453, 276] on input "10/03/2025 8:00 AM" at bounding box center [478, 281] width 242 height 30
type input "09"
type input "10/03/2025 9:00 AM"
click at [431, 483] on span at bounding box center [429, 484] width 8 height 13
type input "10"
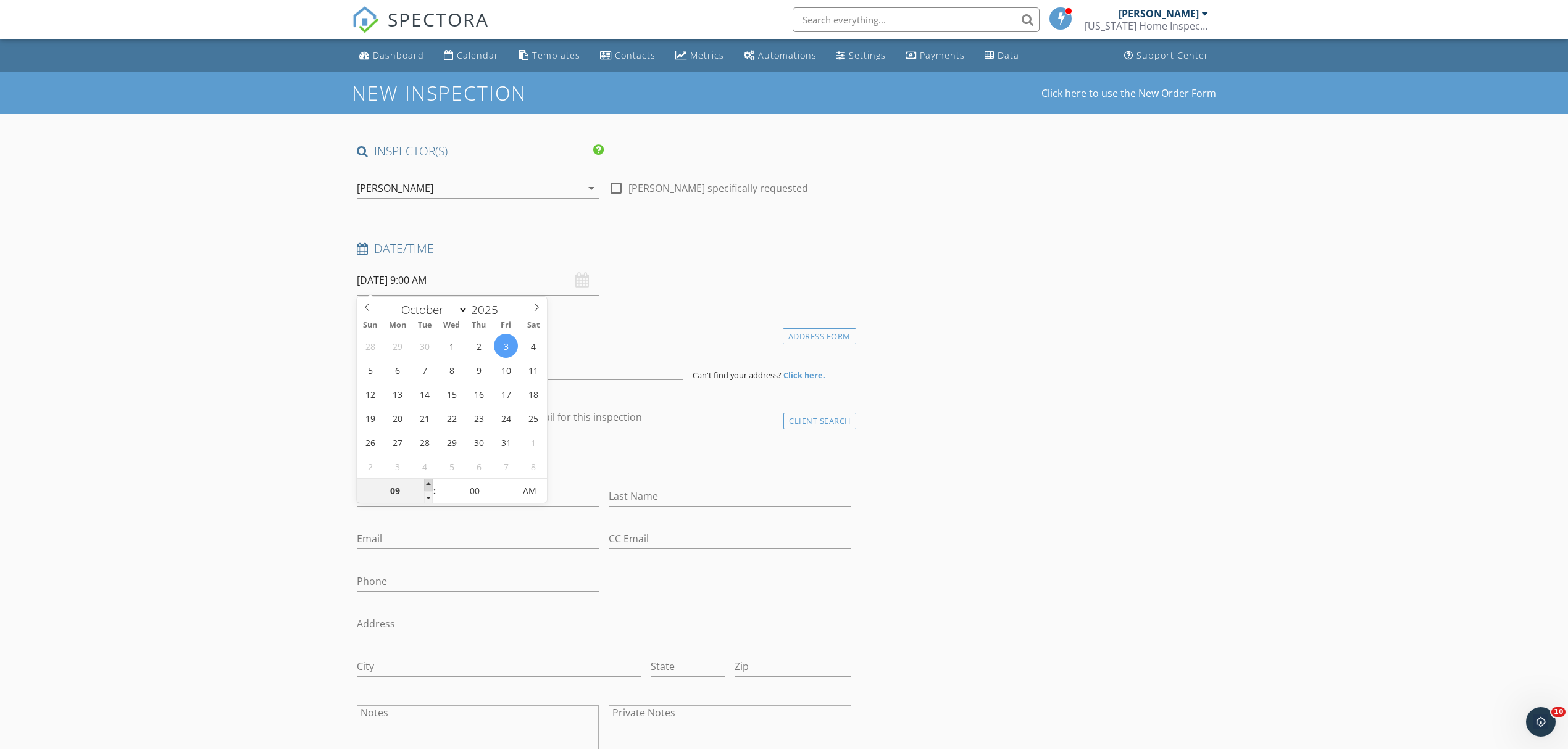
type input "10/03/2025 10:00 AM"
click at [431, 483] on span at bounding box center [429, 484] width 8 height 13
type input "11"
type input "10/03/2025 11:00 AM"
click at [431, 483] on span at bounding box center [429, 484] width 8 height 13
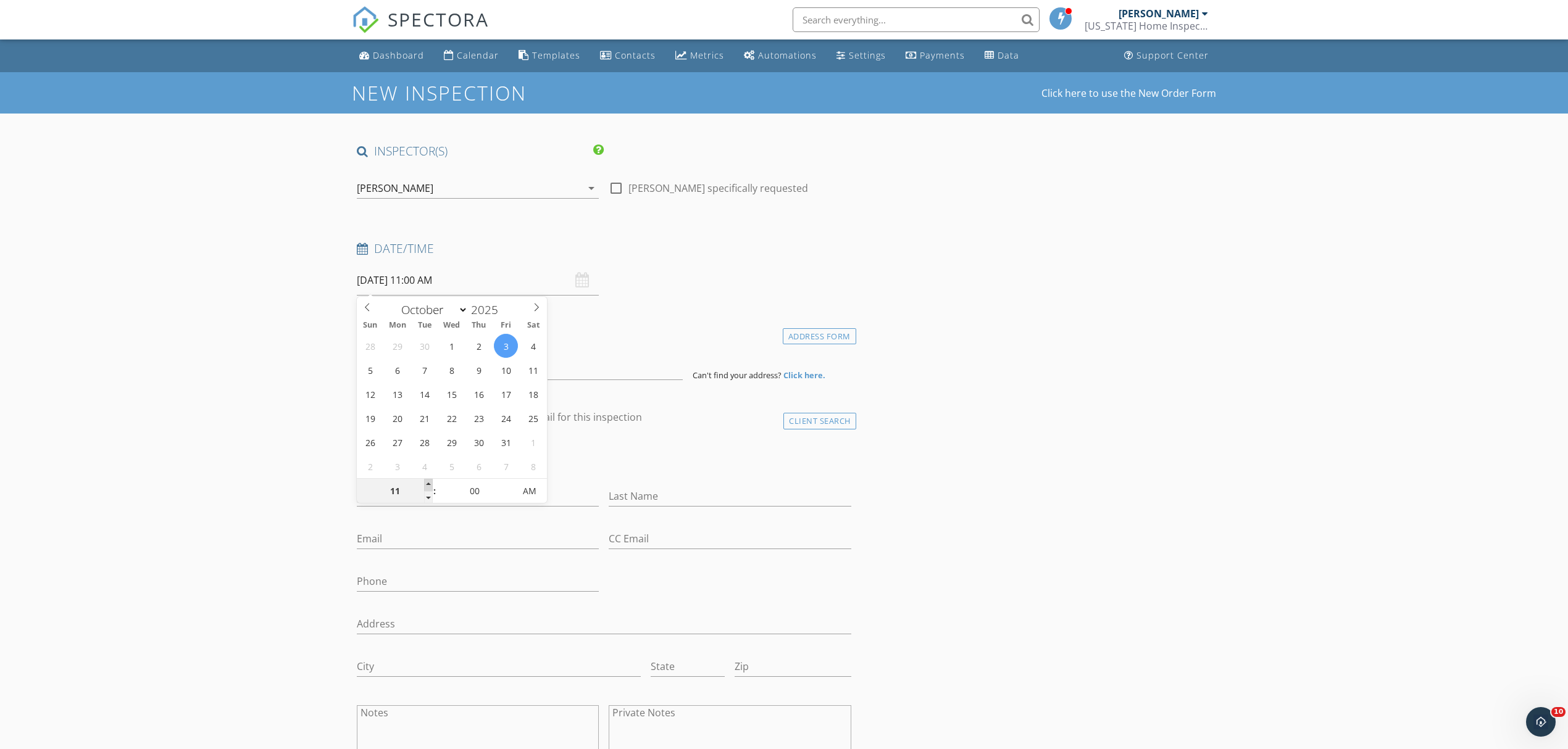
type input "12"
type input "10/03/2025 12:00 PM"
click at [431, 483] on span at bounding box center [429, 484] width 8 height 13
type input "01"
type input "10/03/2025 1:00 PM"
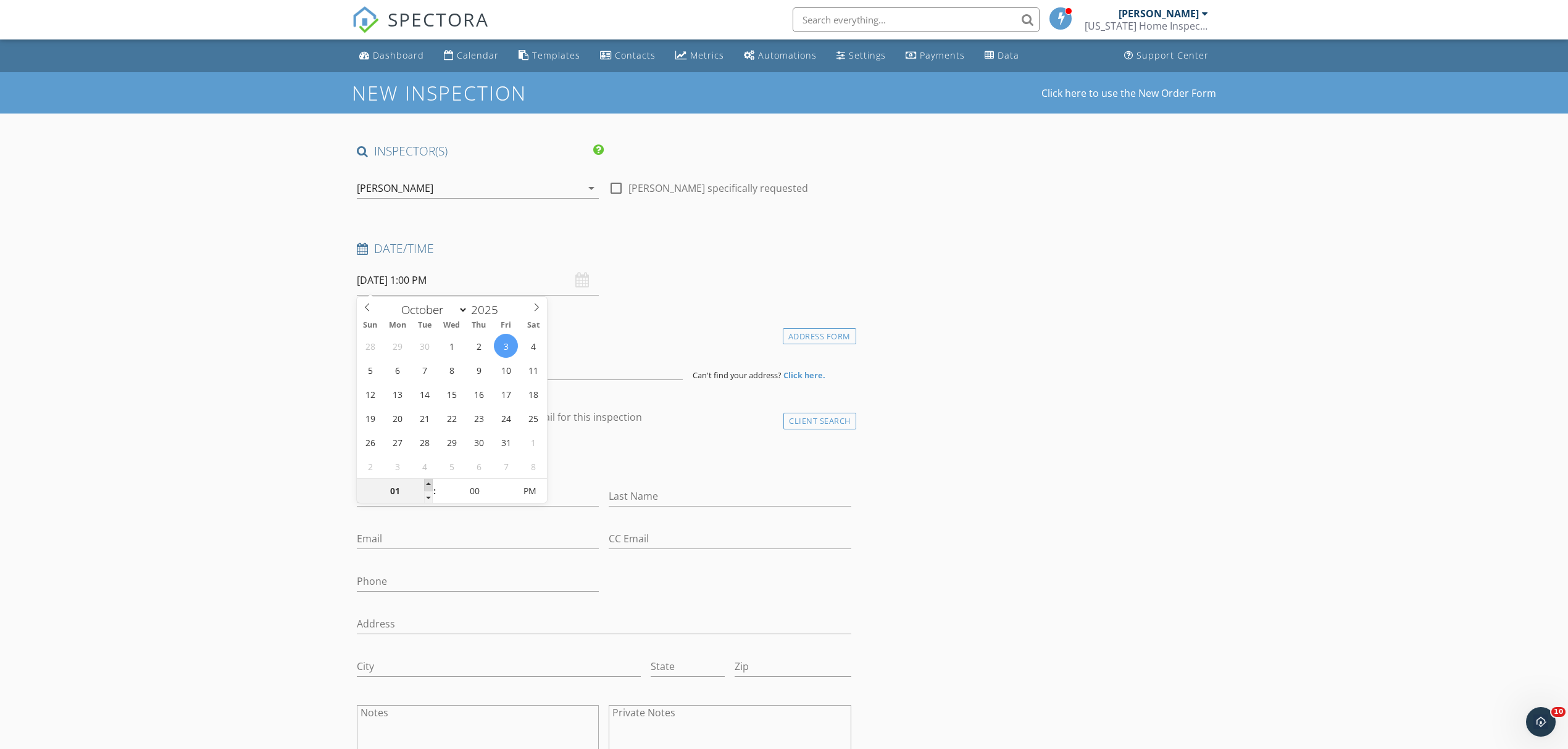
click at [431, 483] on span at bounding box center [429, 484] width 8 height 13
type input "05"
type input "10/03/2025 1:05 PM"
click at [507, 483] on span at bounding box center [508, 484] width 8 height 13
type input "10"
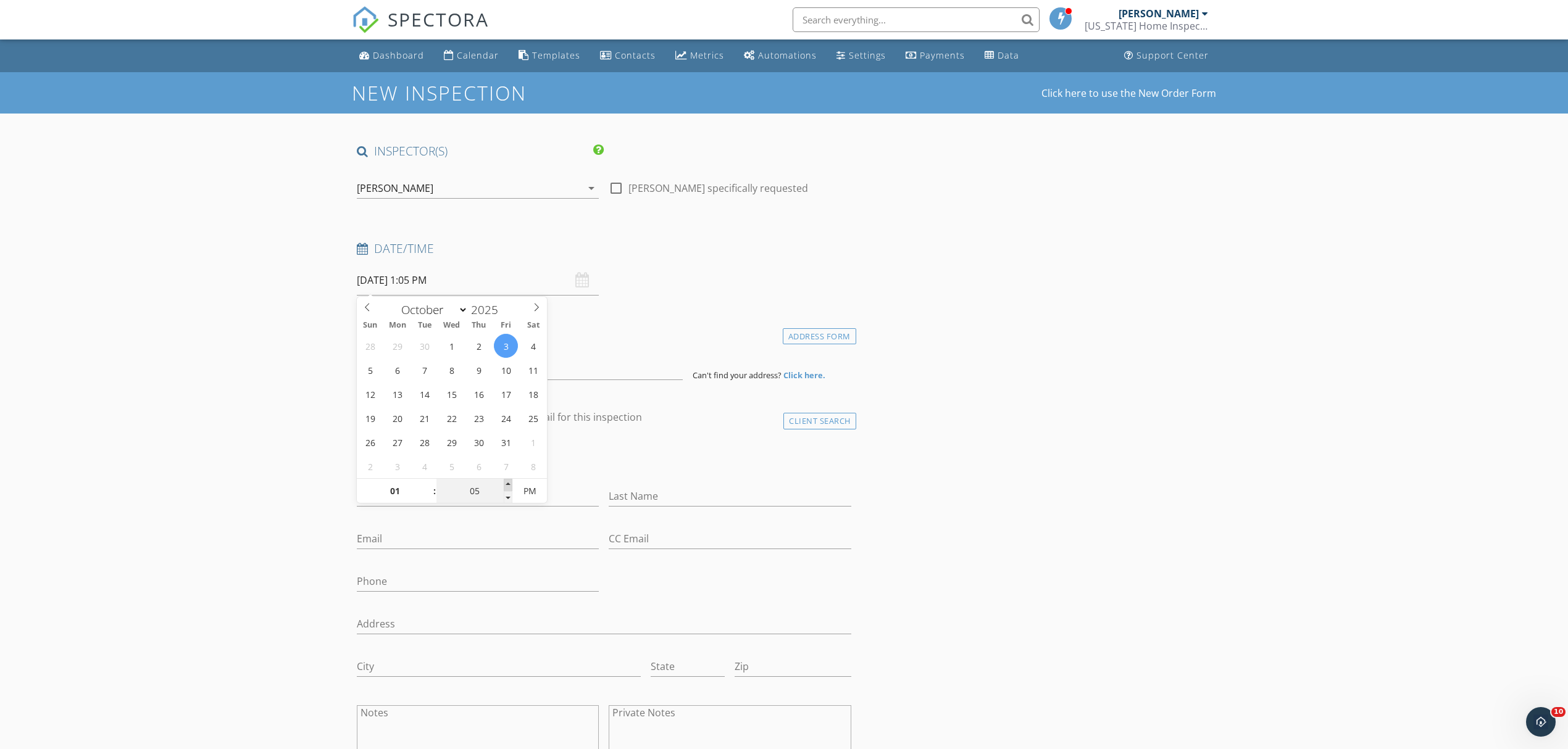
type input "10/03/2025 1:10 PM"
click at [507, 483] on span at bounding box center [508, 484] width 8 height 13
type input "15"
type input "10/03/2025 1:15 PM"
click at [507, 483] on span at bounding box center [508, 484] width 8 height 13
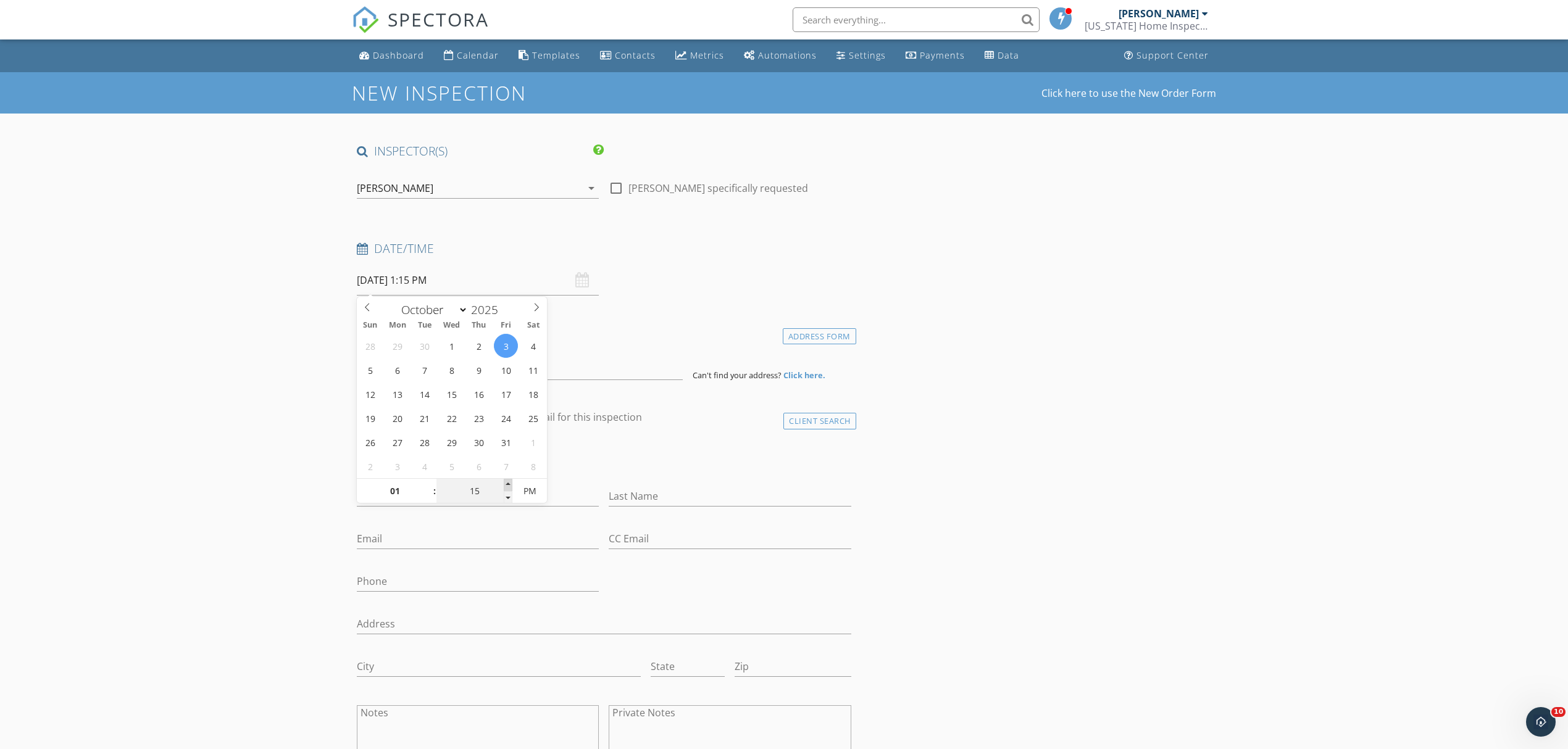
type input "20"
type input "10/03/2025 1:20 PM"
click at [507, 483] on span at bounding box center [508, 484] width 8 height 13
type input "25"
type input "10/03/2025 1:25 PM"
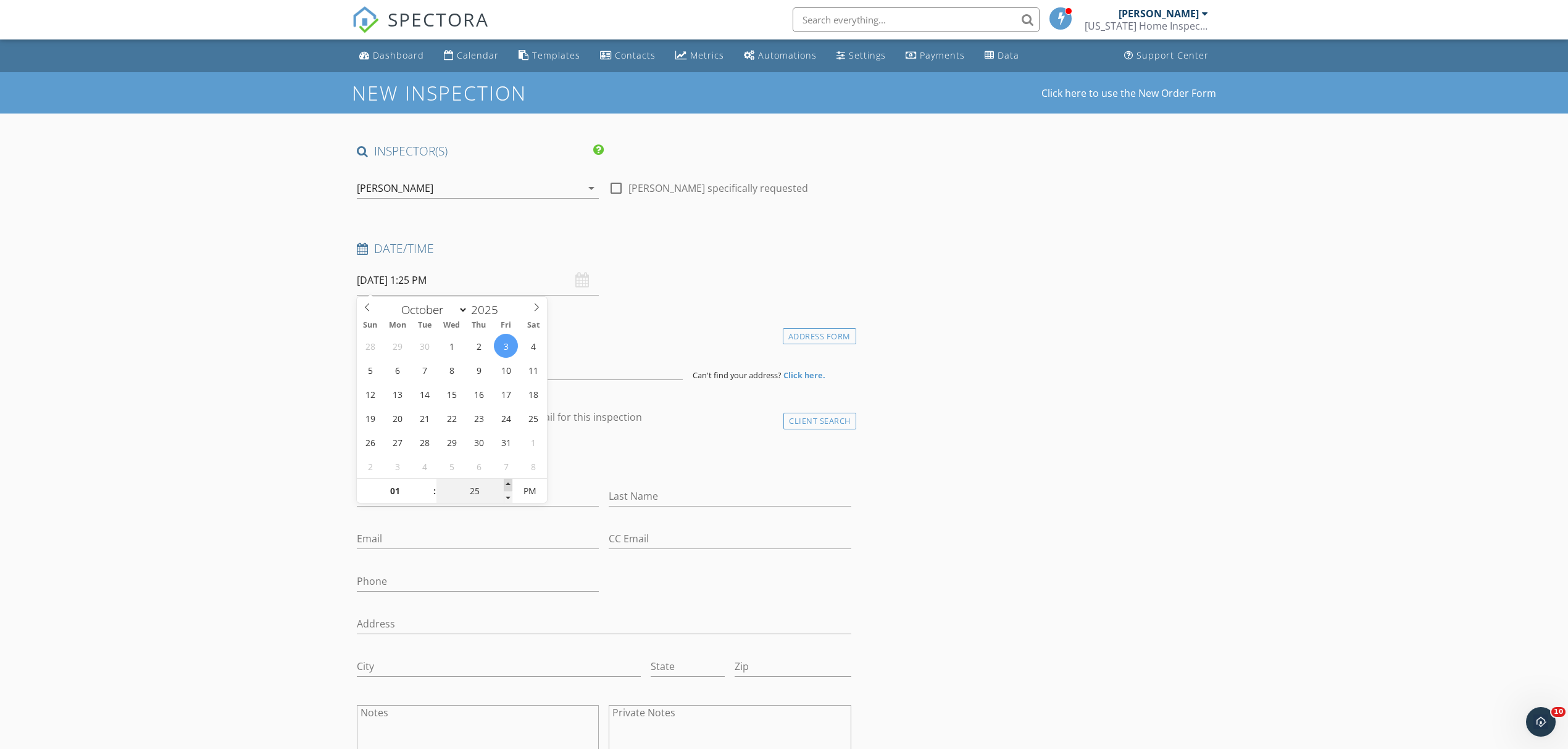
click at [507, 483] on span at bounding box center [508, 484] width 8 height 13
type input "30"
type input "10/03/2025 1:30 PM"
click at [507, 483] on span at bounding box center [508, 484] width 8 height 13
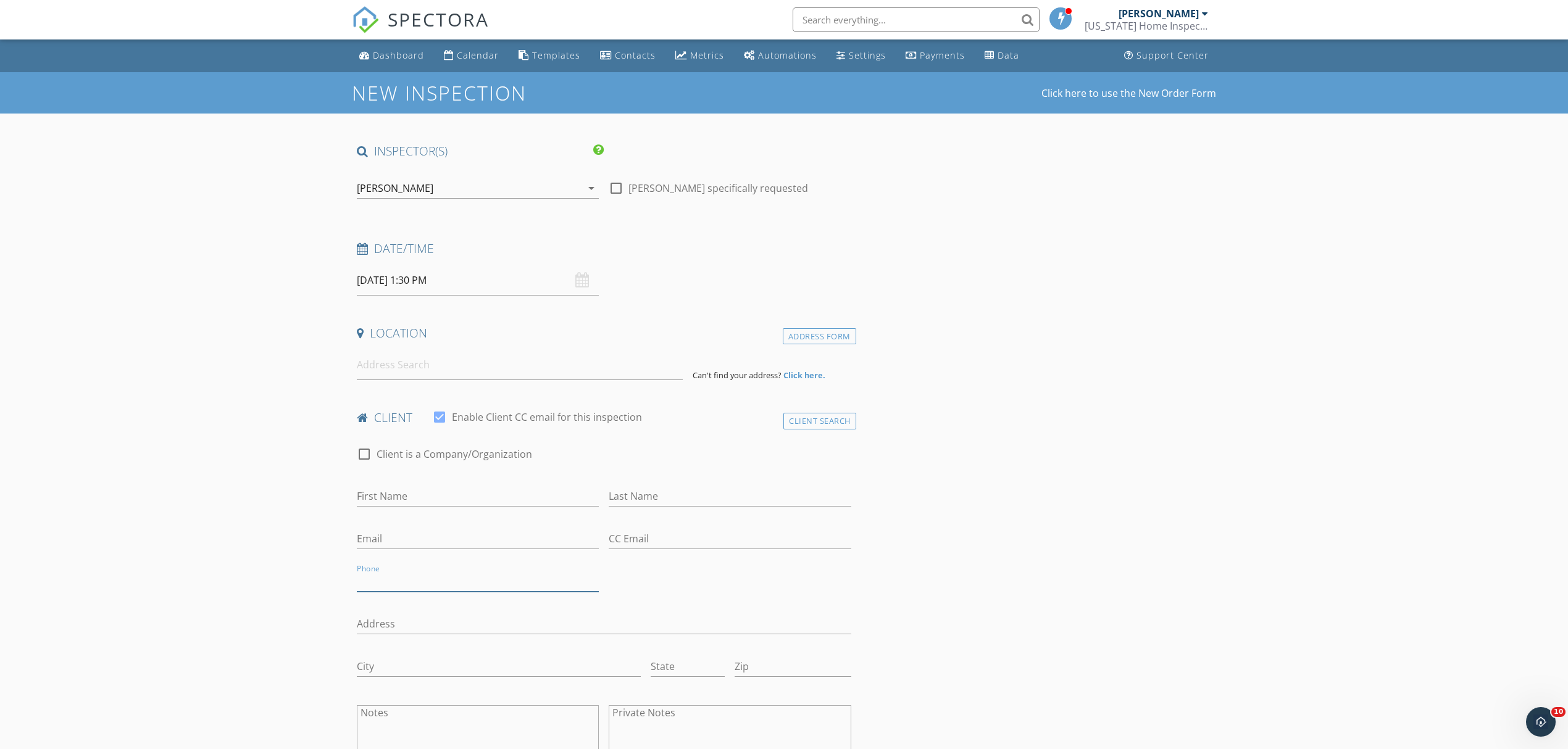
click at [423, 580] on input "Phone" at bounding box center [478, 581] width 242 height 20
type input "[PHONE_NUMBER]"
click at [368, 369] on input at bounding box center [520, 365] width 326 height 30
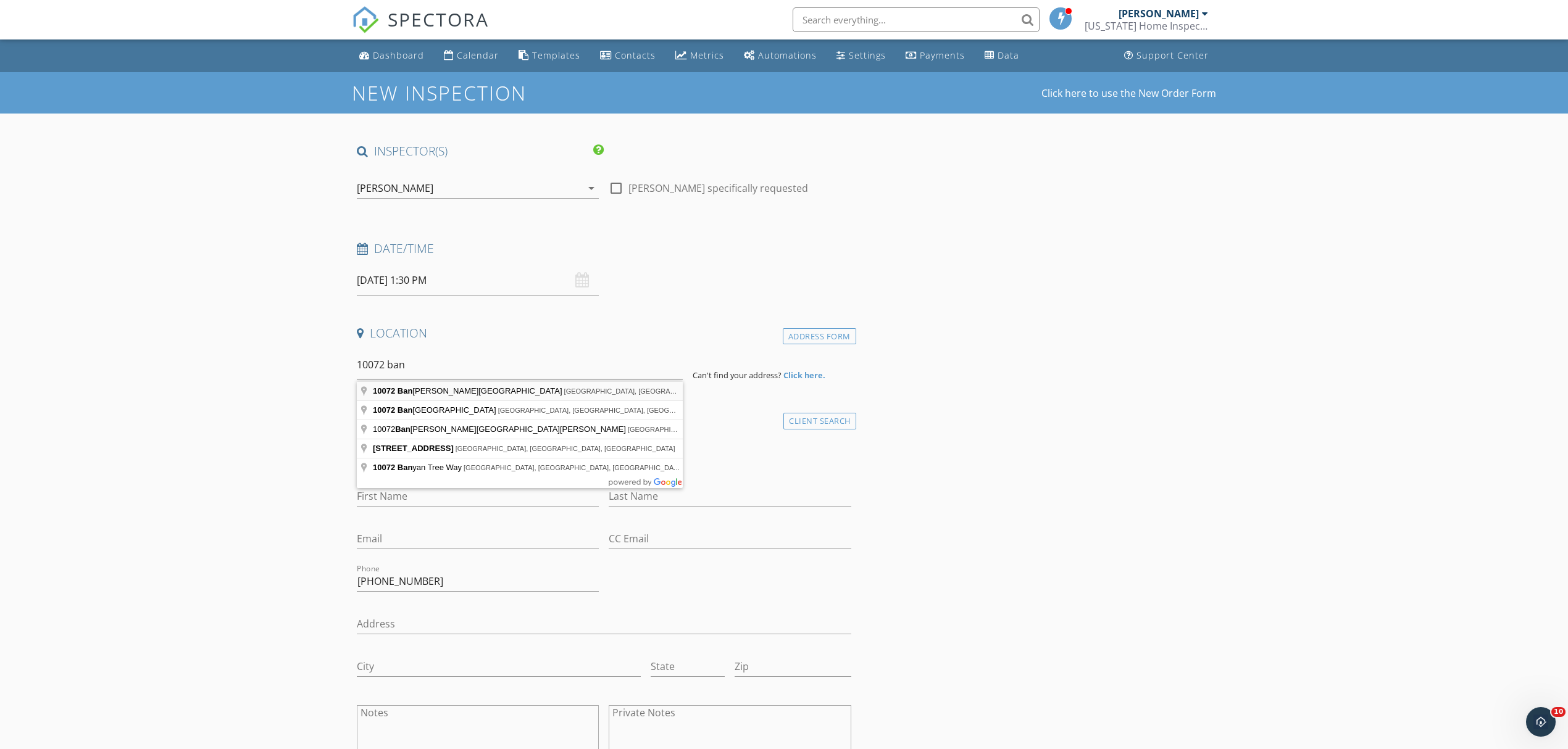
type input "10072 Banyan Breeze Boulevard, Land O' Lakes, FL, USA"
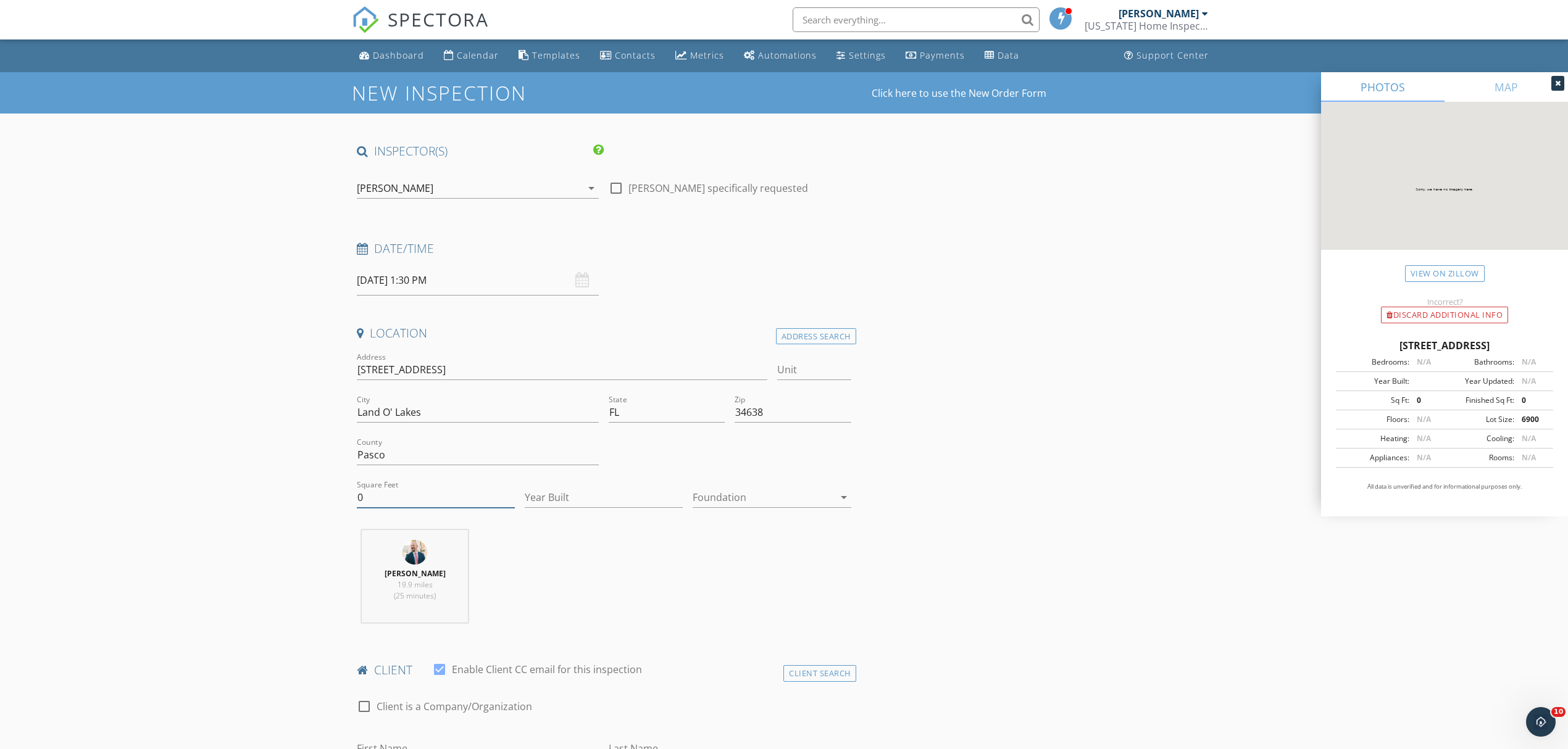
click at [415, 495] on input "0" at bounding box center [435, 498] width 158 height 20
click at [417, 498] on input "Square Feet" at bounding box center [435, 498] width 158 height 20
type input "2366"
type input "2024"
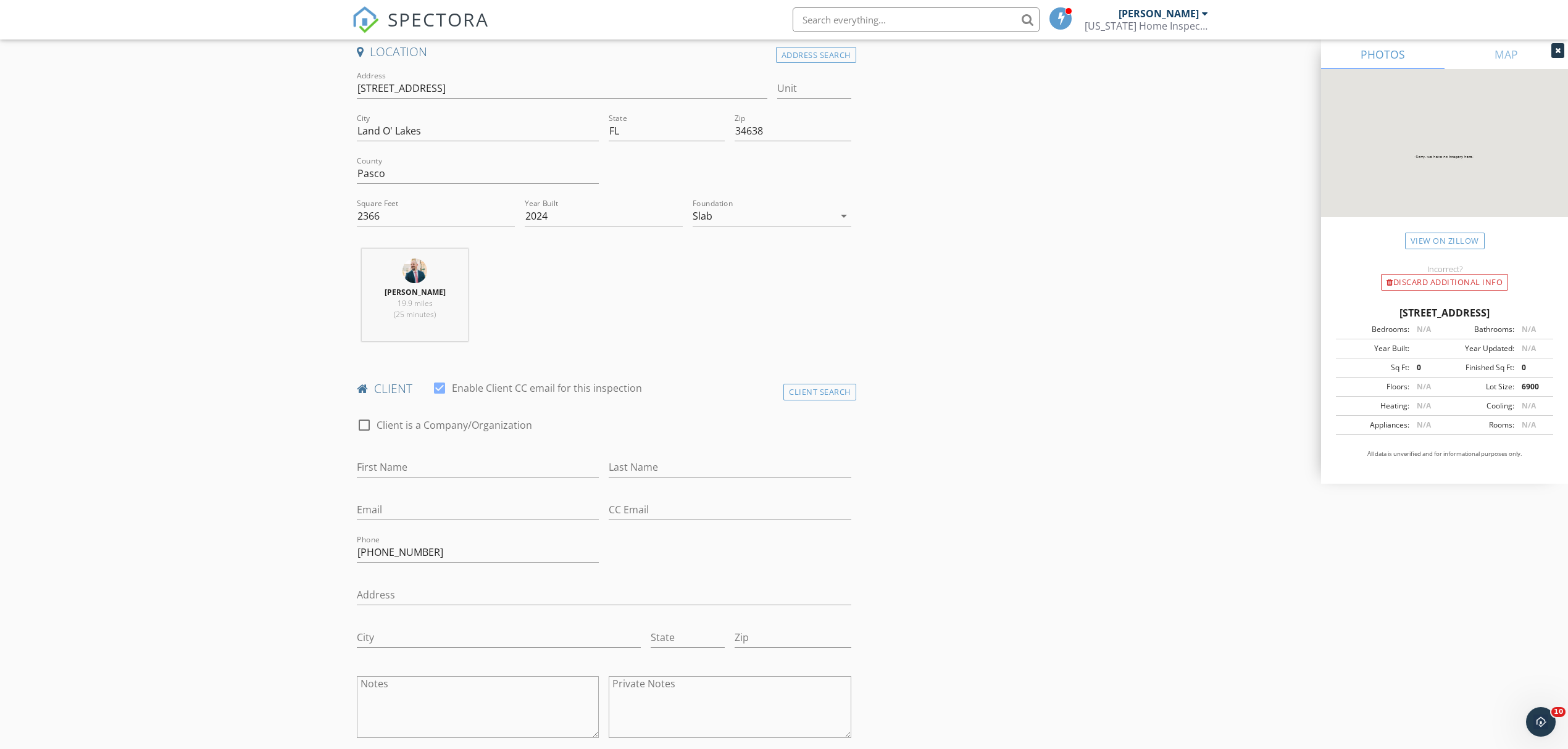
scroll to position [329, 0]
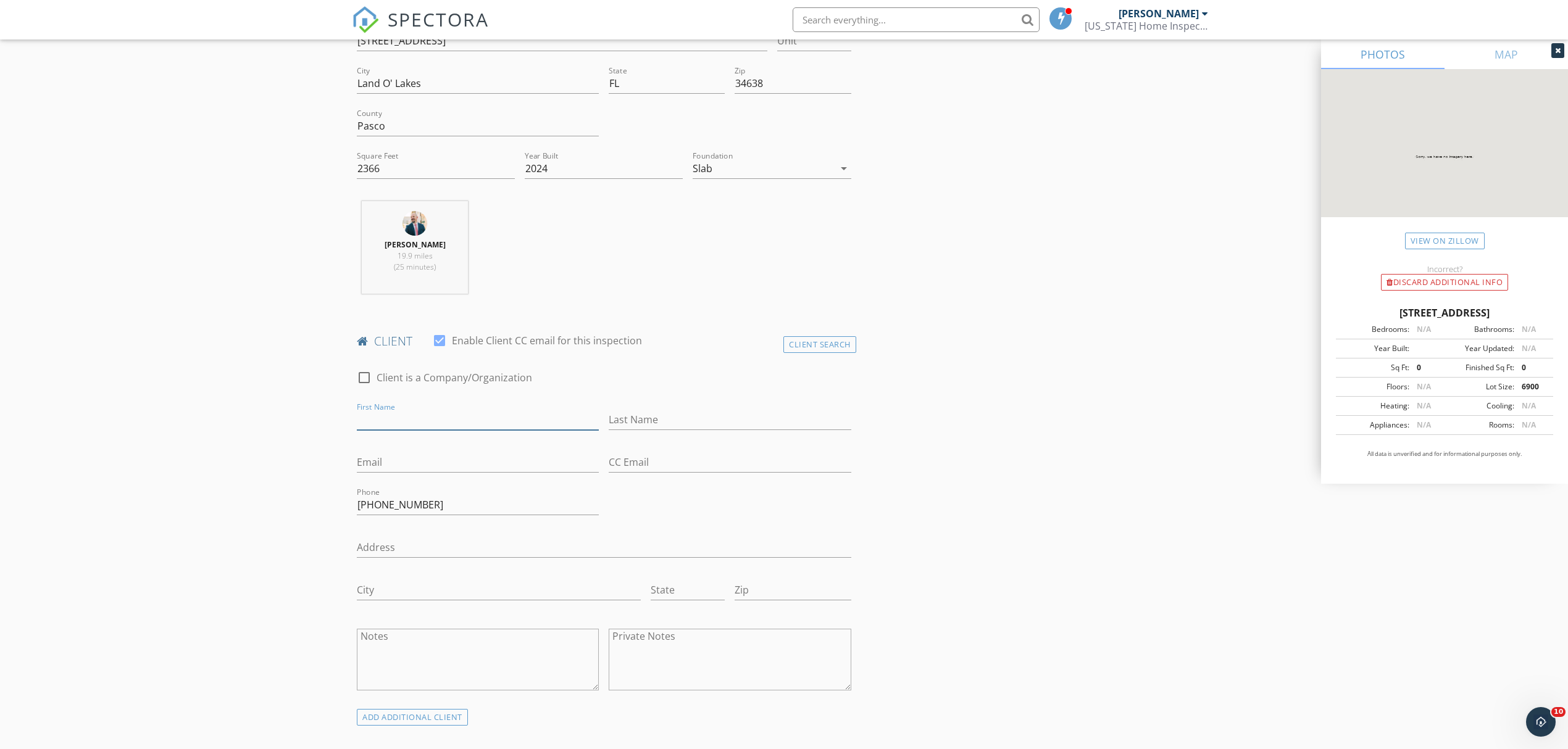
click at [516, 419] on input "First Name" at bounding box center [478, 420] width 242 height 20
type input "Steve"
type input "Loving"
click at [524, 462] on input "Email" at bounding box center [478, 463] width 242 height 20
type input "[EMAIL_ADDRESS][DOMAIN_NAME]"
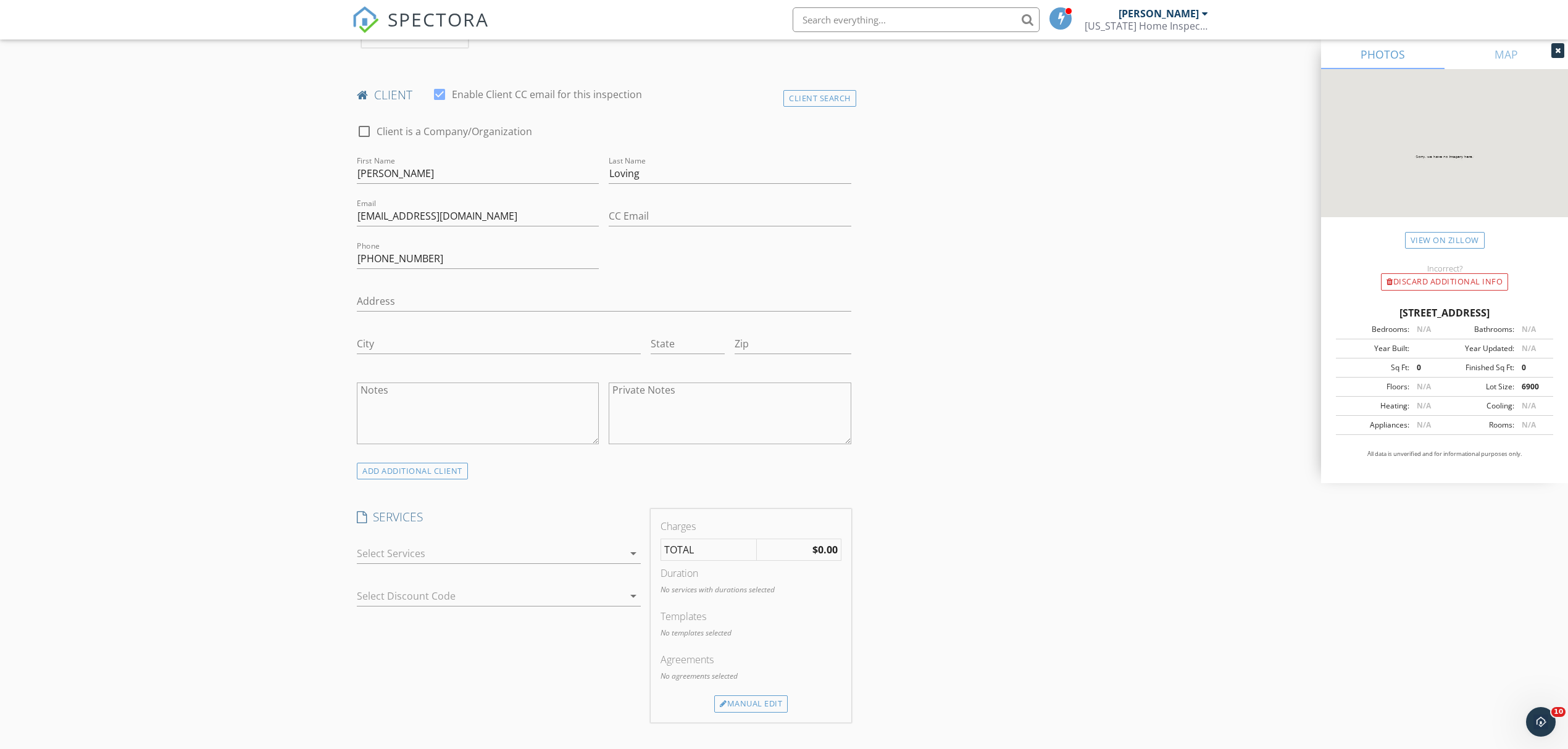
scroll to position [575, 0]
click at [581, 553] on div at bounding box center [490, 553] width 266 height 20
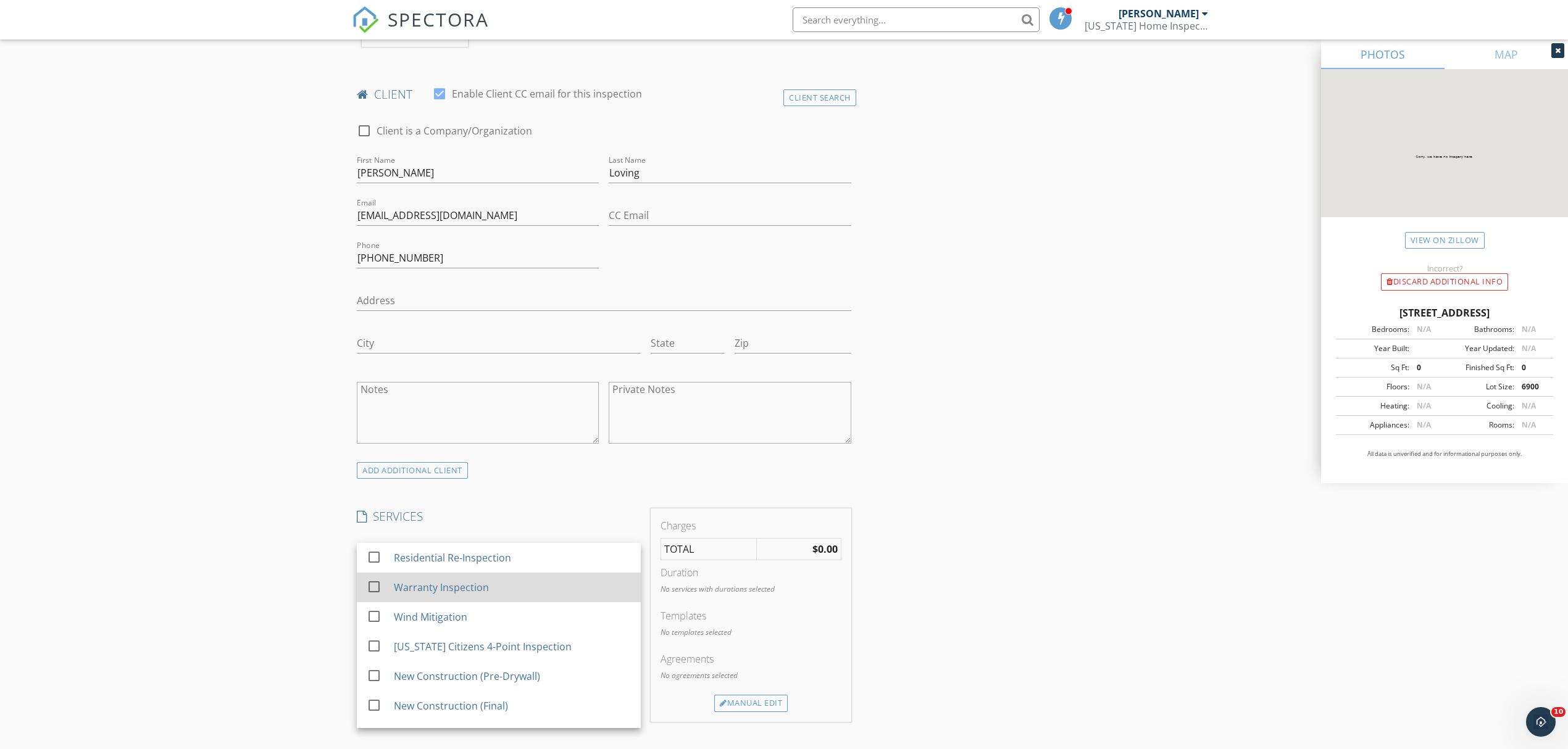
click at [507, 583] on div "Warranty Inspection" at bounding box center [512, 588] width 237 height 25
click at [314, 467] on div "New Inspection Click here to use the New Order Form INSPECTOR(S) check_box Dall…" at bounding box center [784, 583] width 1568 height 2174
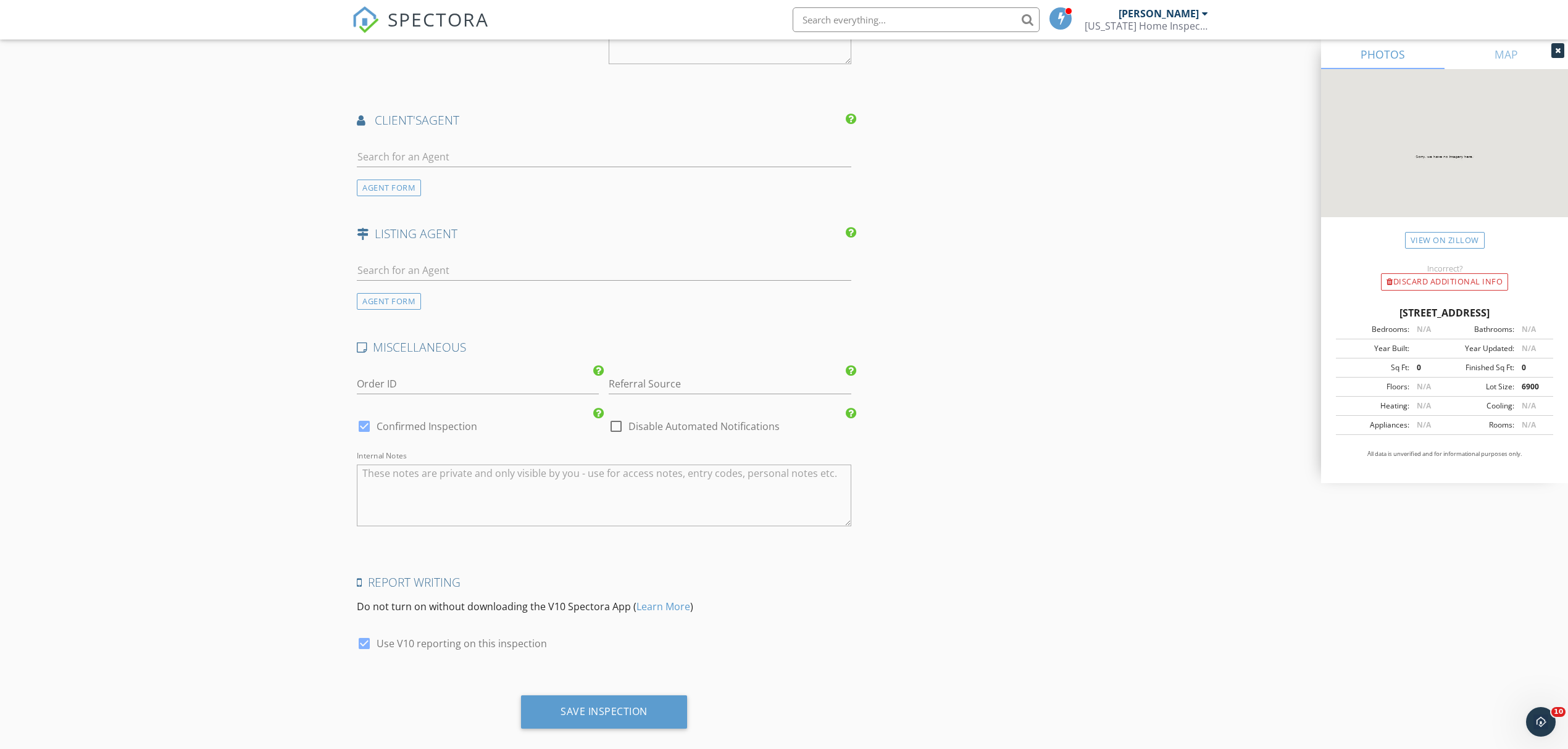
scroll to position [1480, 0]
click at [699, 387] on input "Referral Source" at bounding box center [730, 382] width 242 height 20
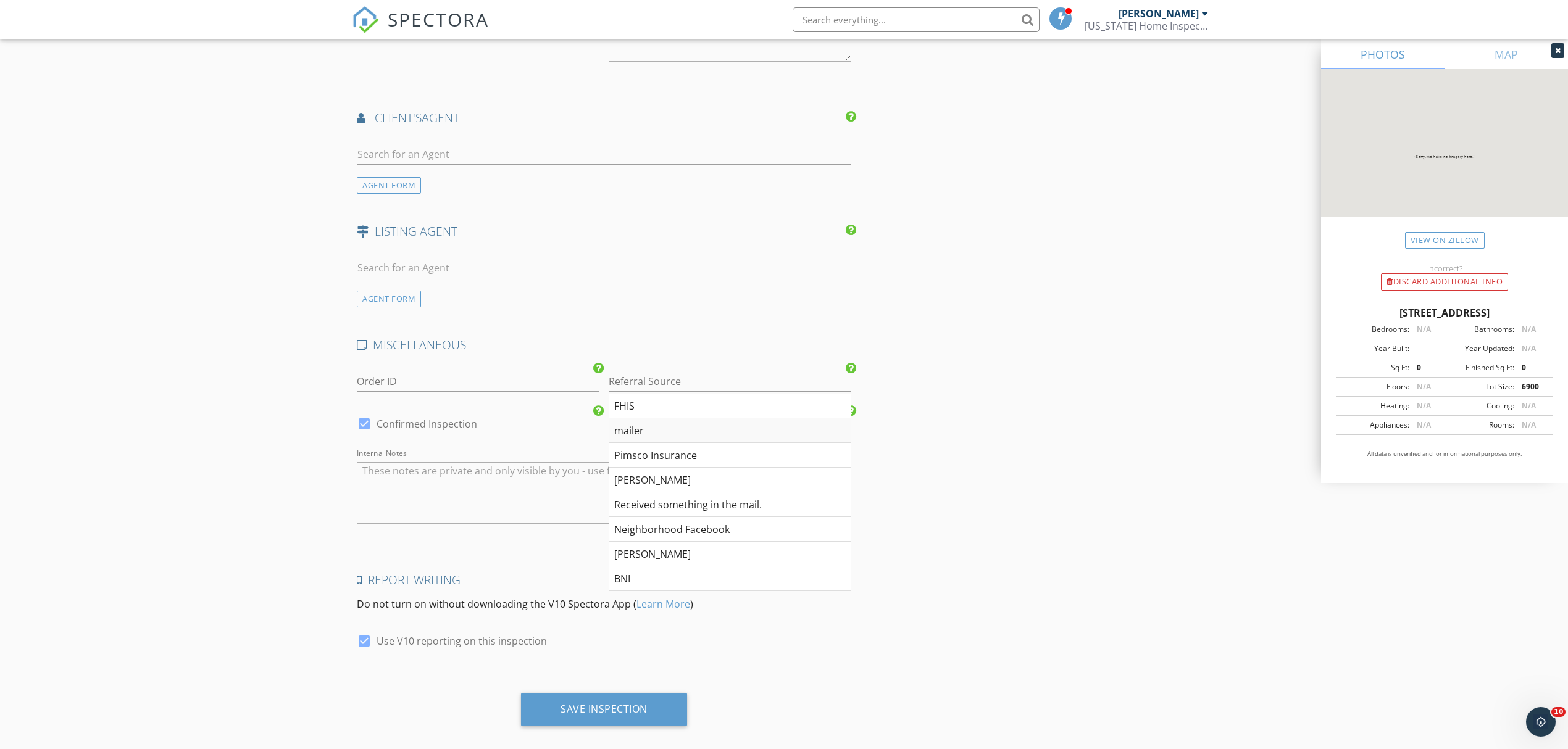
click at [652, 425] on div "mailer" at bounding box center [729, 431] width 241 height 25
type input "mailer"
drag, startPoint x: 872, startPoint y: 424, endPoint x: 907, endPoint y: 427, distance: 35.1
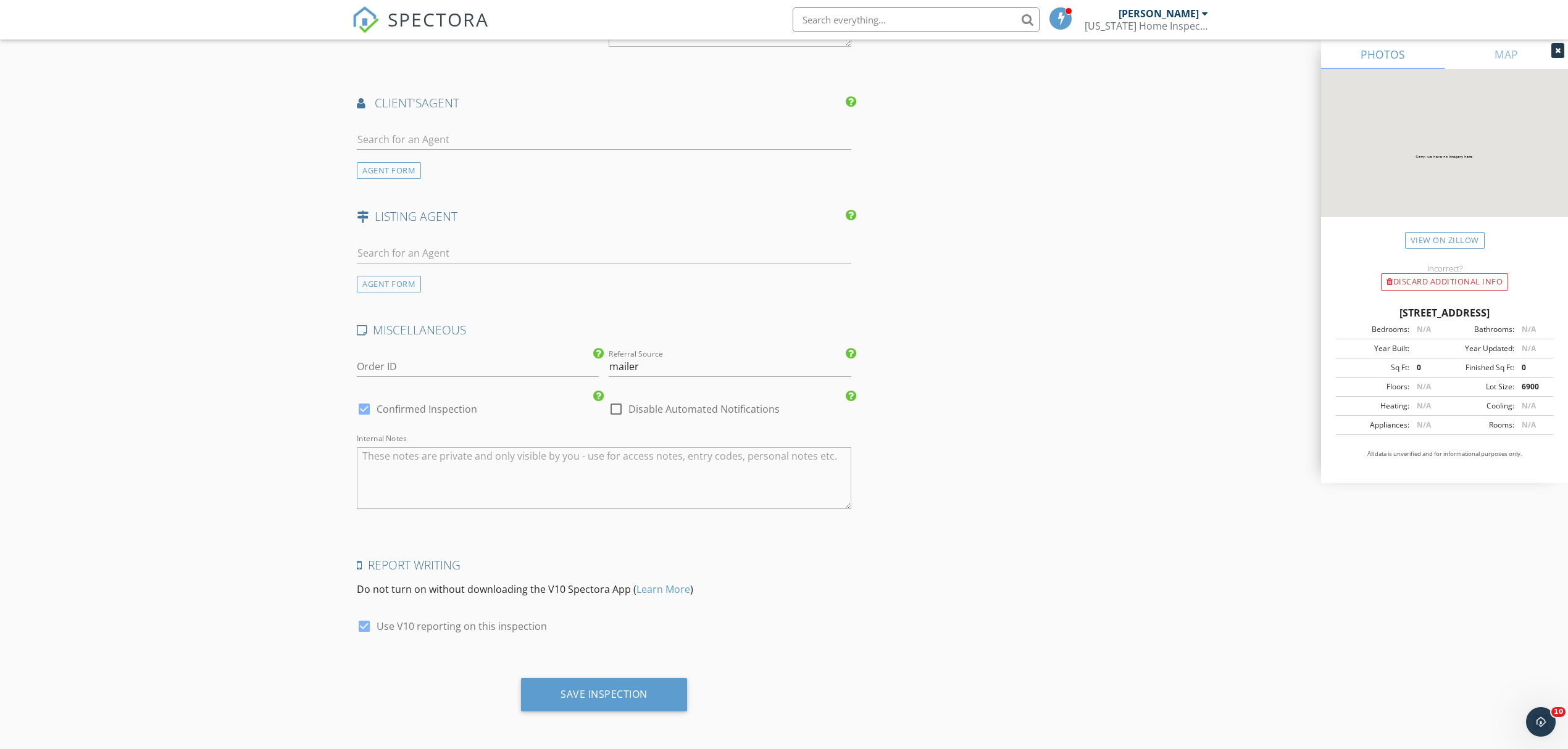
scroll to position [1501, 0]
click at [665, 702] on div "Save Inspection" at bounding box center [604, 694] width 166 height 33
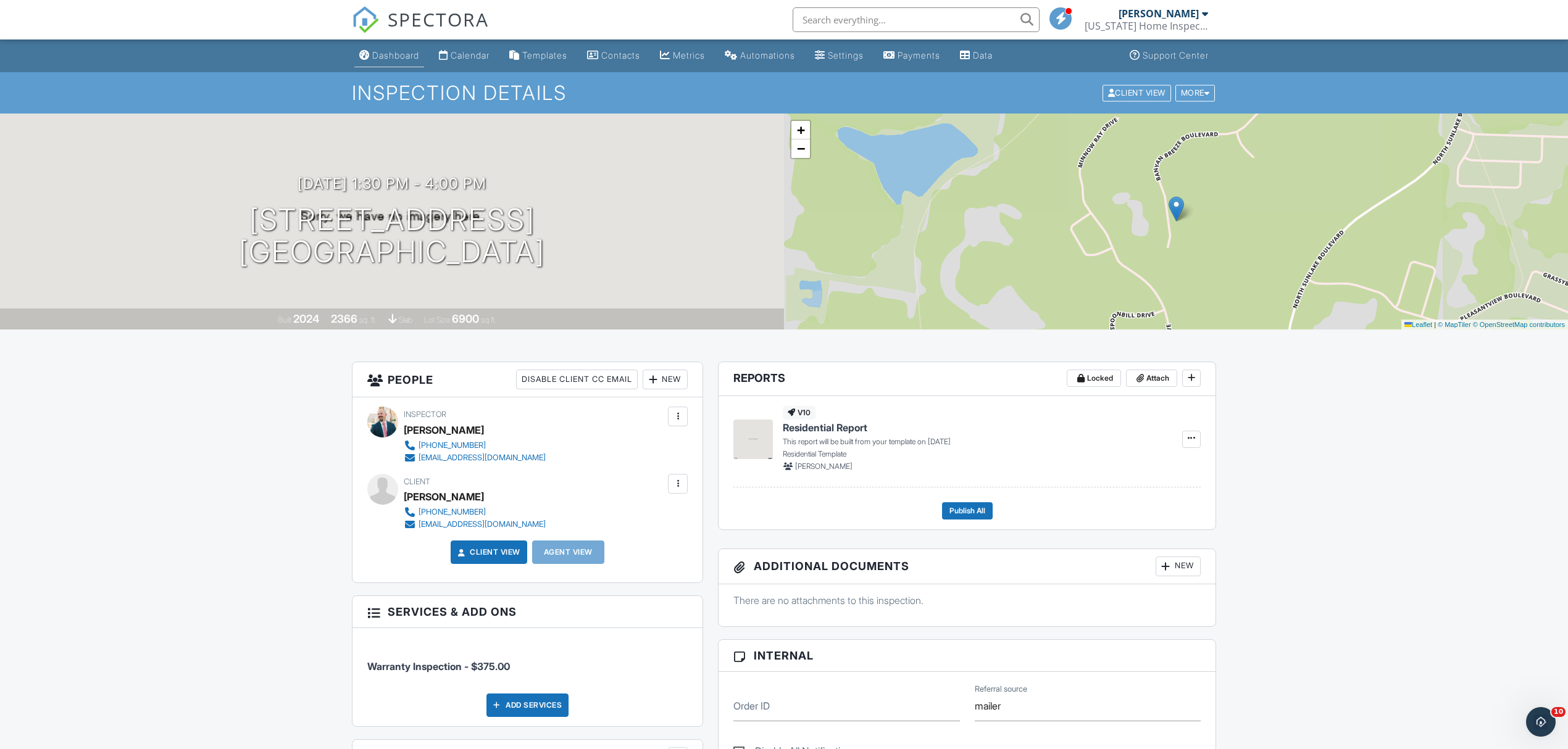
click at [396, 53] on div "Dashboard" at bounding box center [396, 55] width 47 height 11
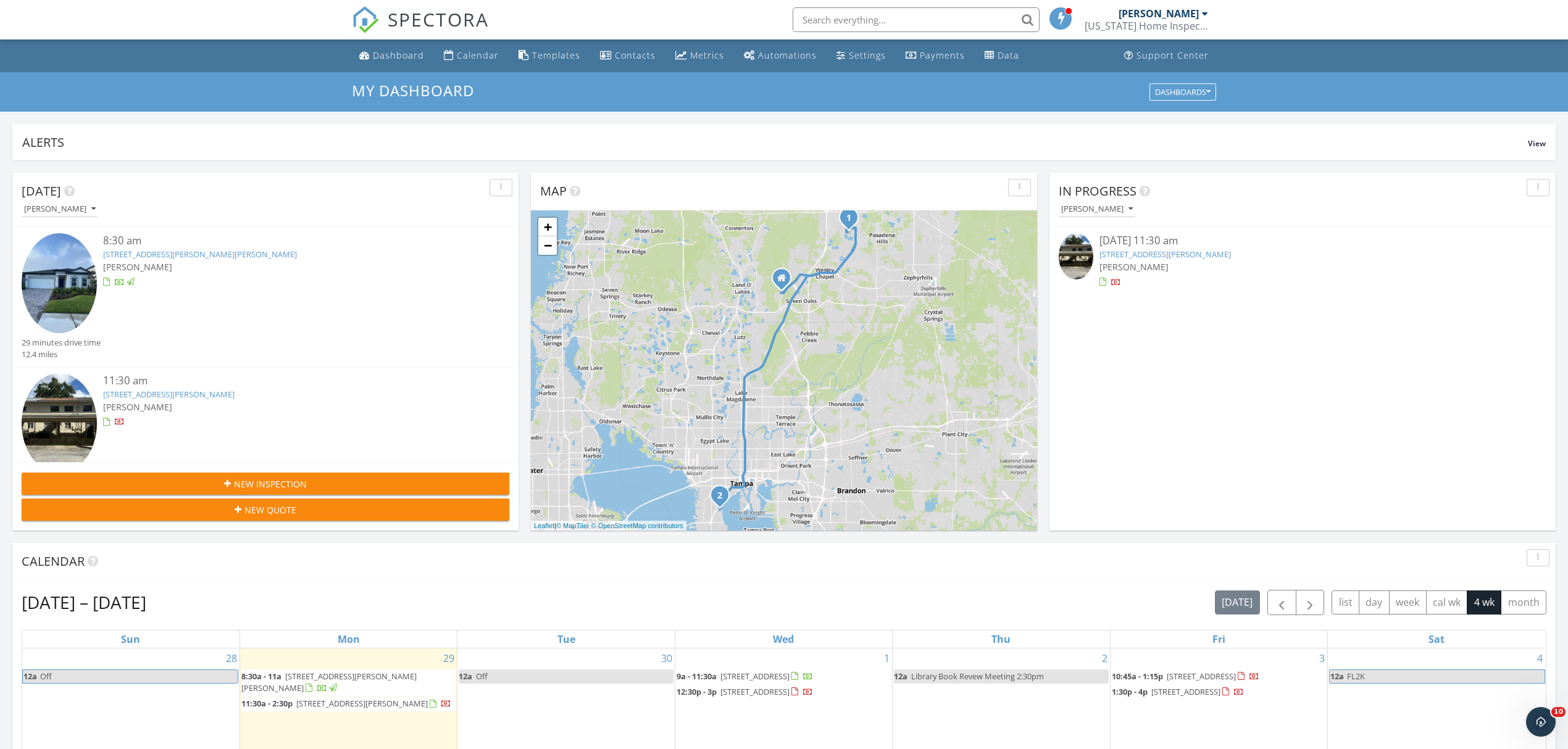
click at [1159, 249] on link "3421 S Carter St Apt C, Tampa, FL 33629" at bounding box center [1165, 254] width 131 height 11
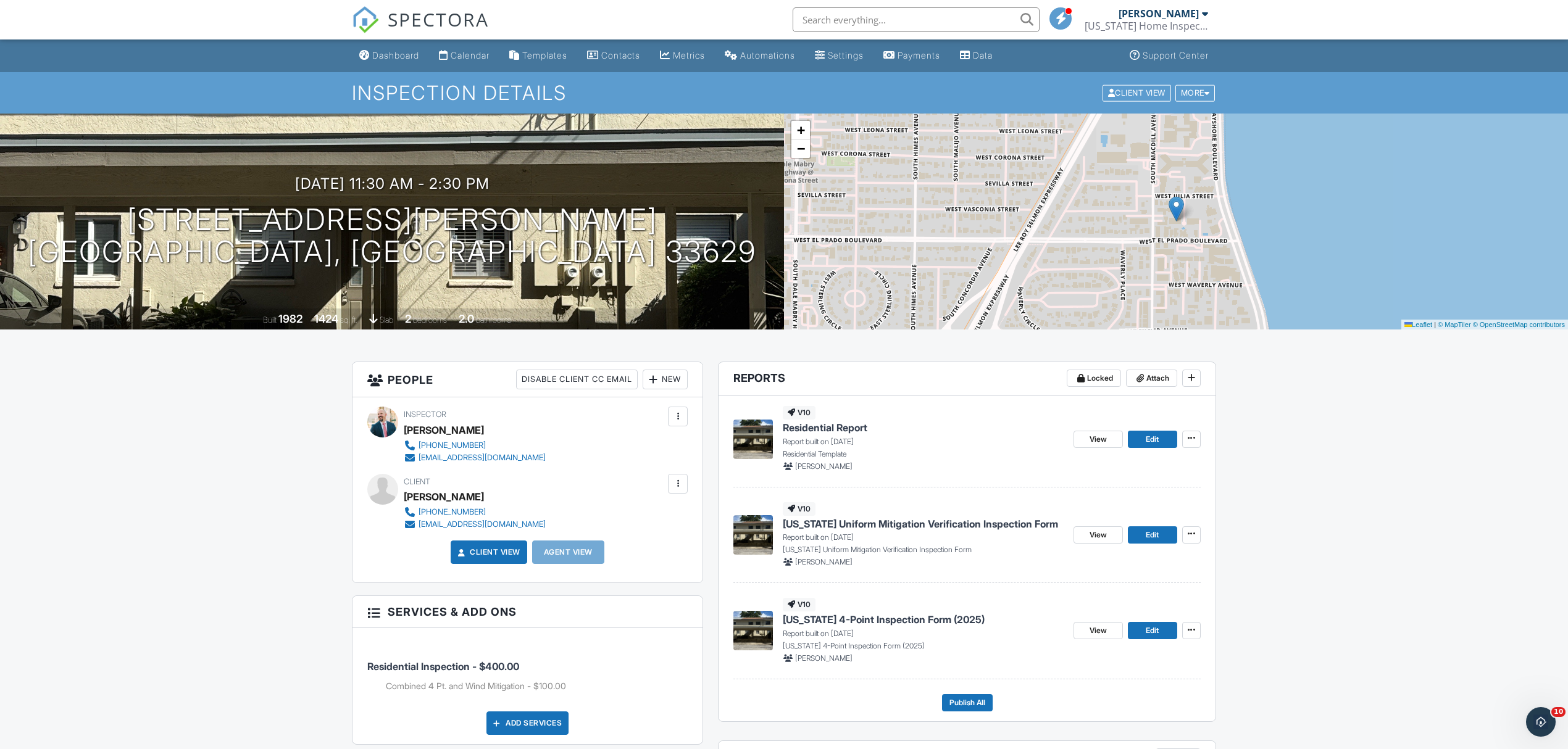
click at [992, 524] on span "Florida Uniform Mitigation Verification Inspection Form" at bounding box center [921, 524] width 276 height 13
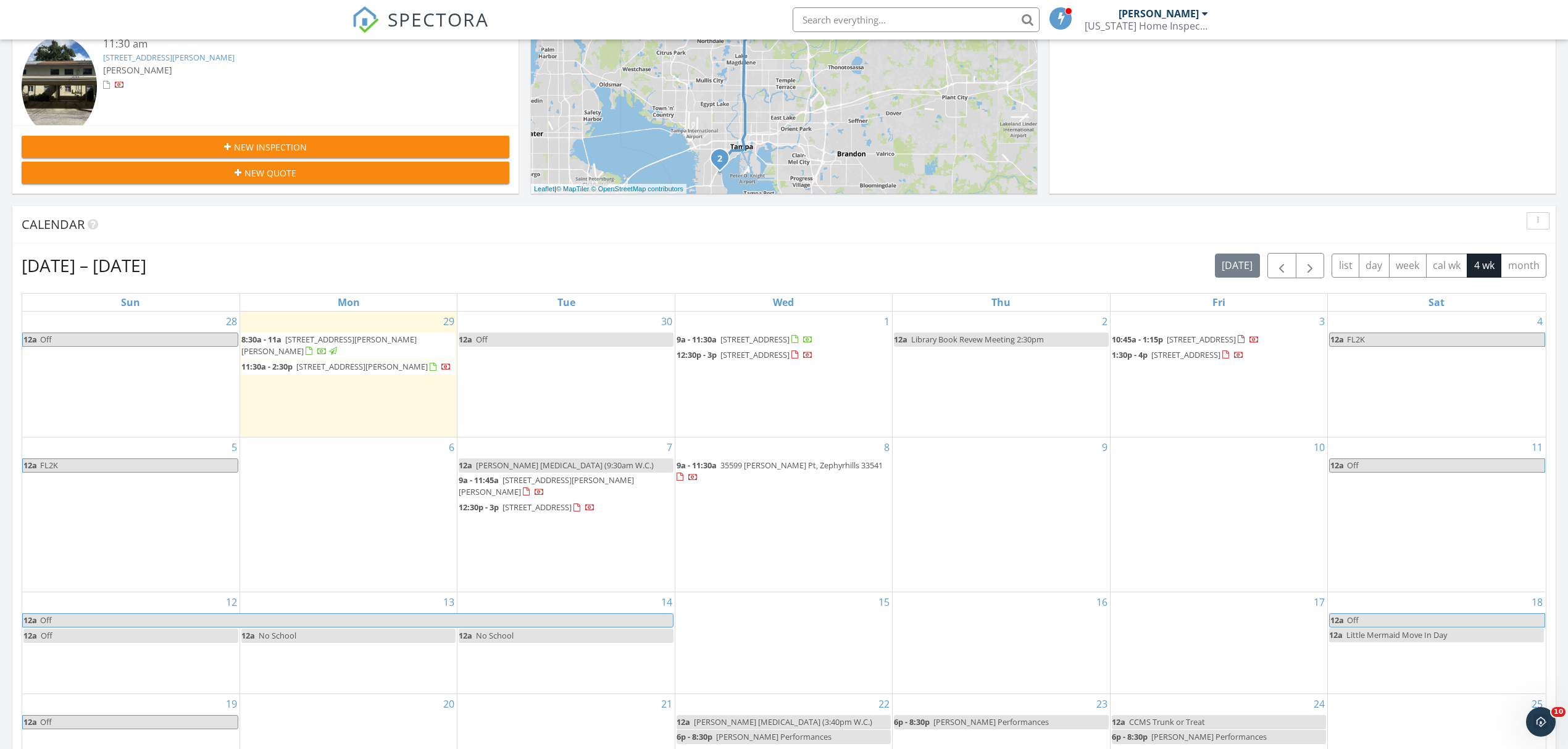
scroll to position [411, 0]
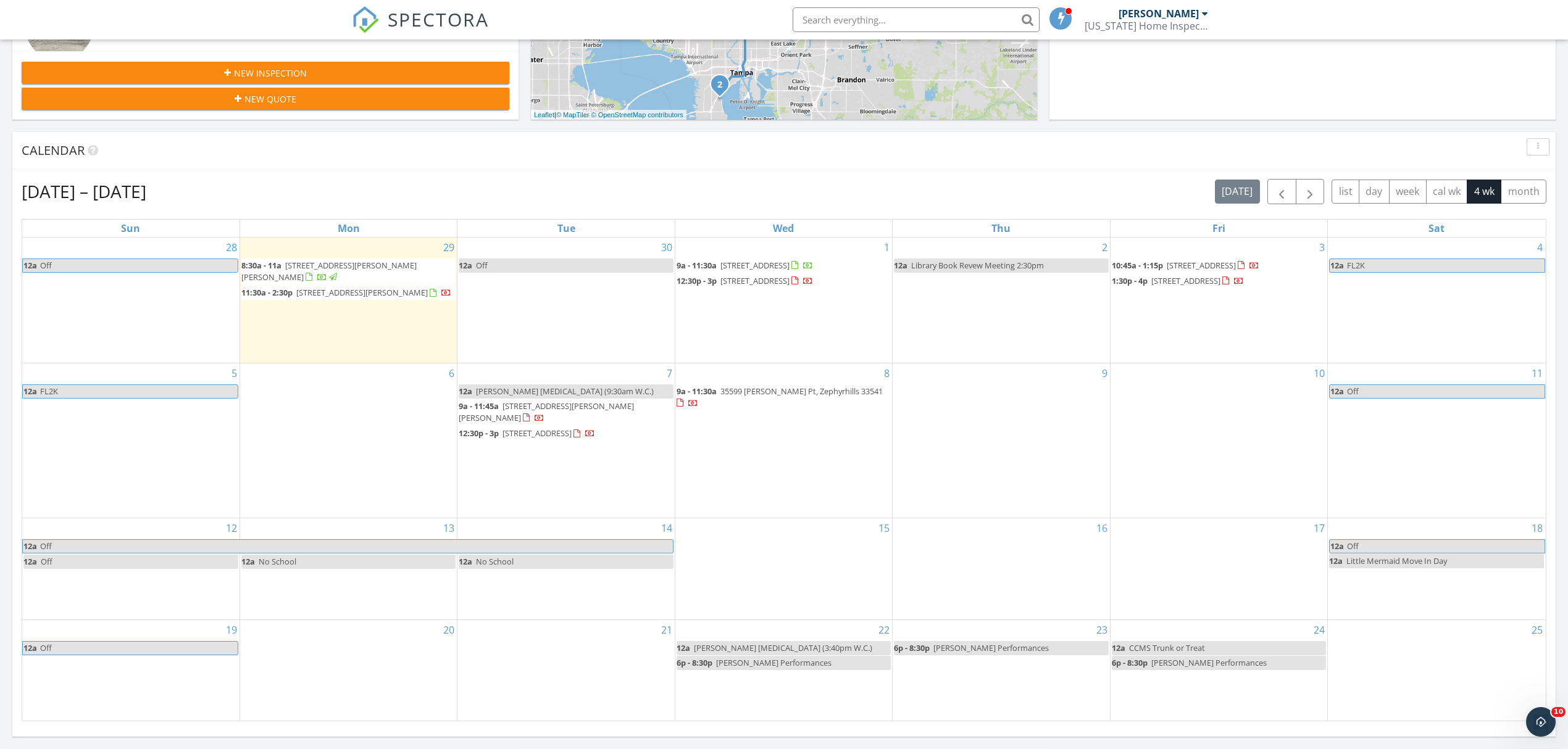
click at [1003, 325] on div "2 12a Library Book Revew Meeting 2:30pm" at bounding box center [1000, 300] width 216 height 125
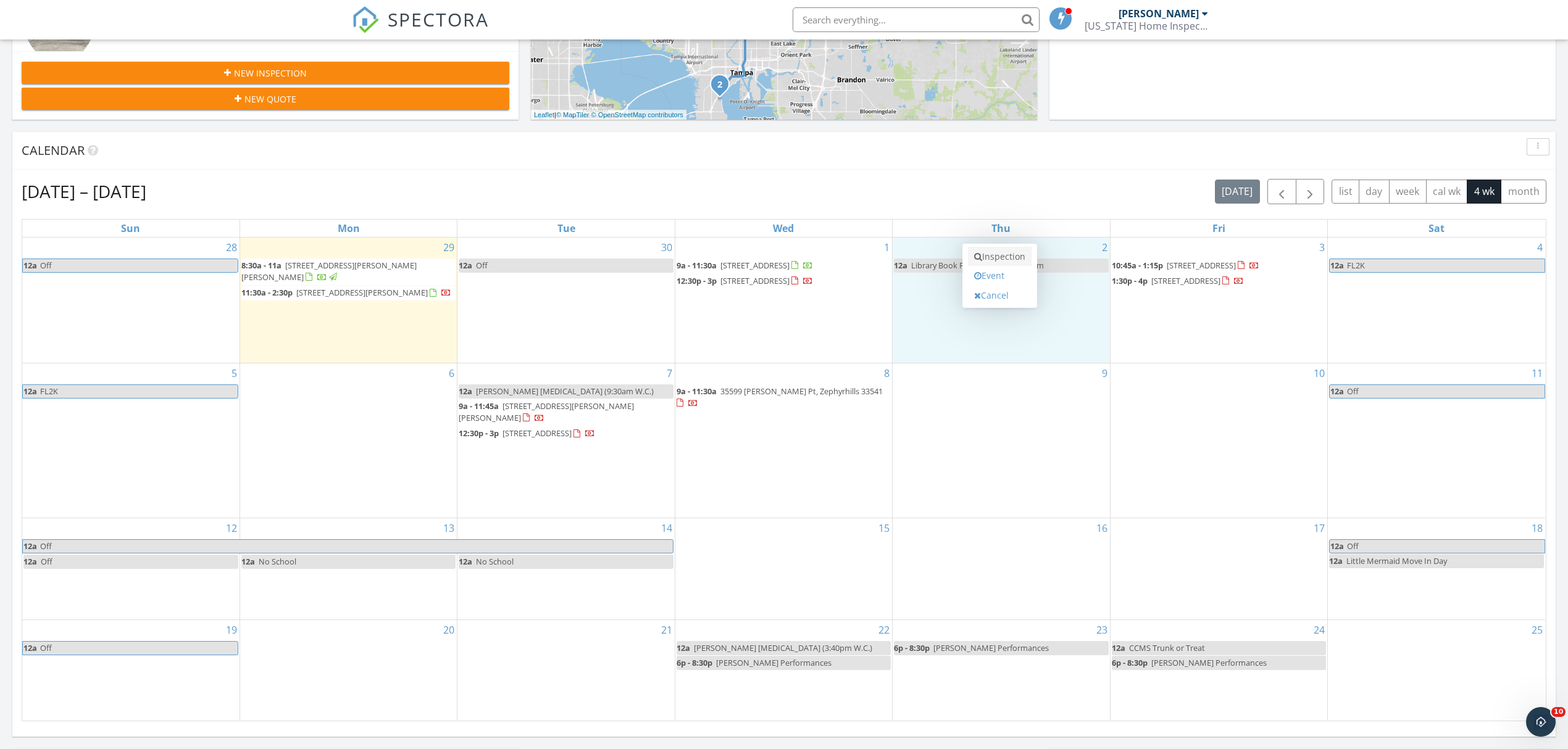
click at [994, 261] on link "Inspection" at bounding box center [1000, 257] width 63 height 20
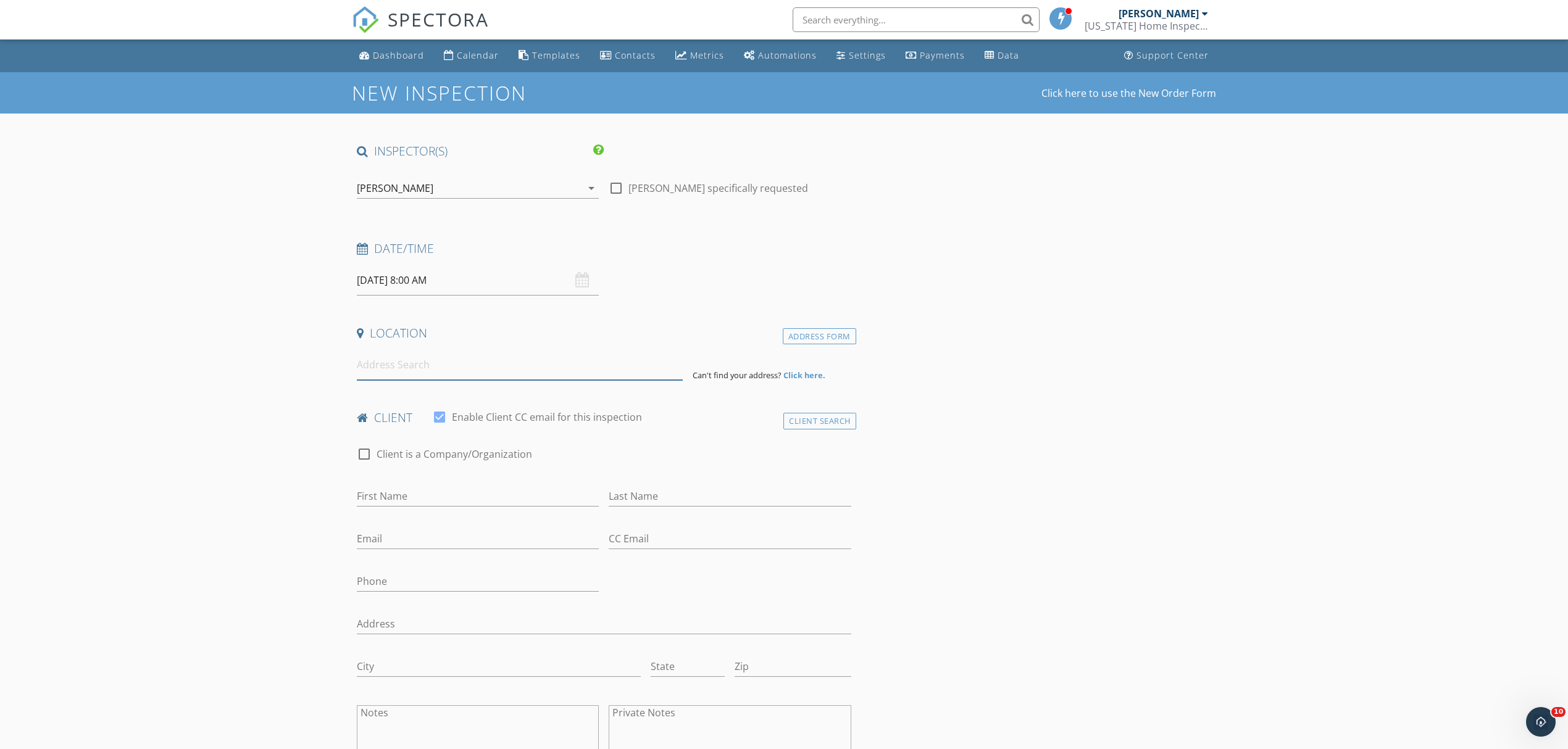
click at [458, 362] on input at bounding box center [520, 365] width 326 height 30
type input "[STREET_ADDRESS]"
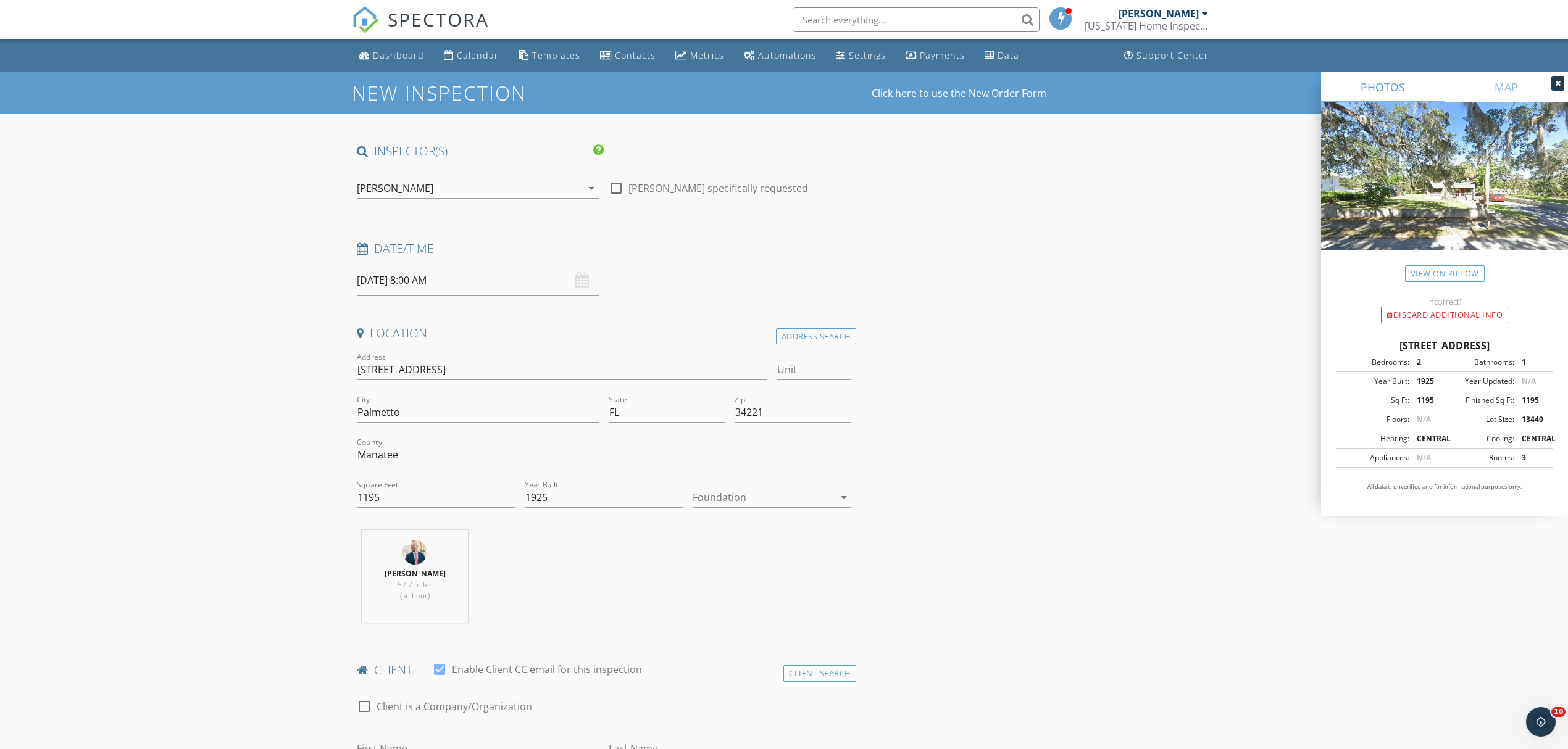
click at [809, 502] on div at bounding box center [763, 498] width 140 height 20
click at [734, 558] on div "Slab" at bounding box center [772, 563] width 139 height 15
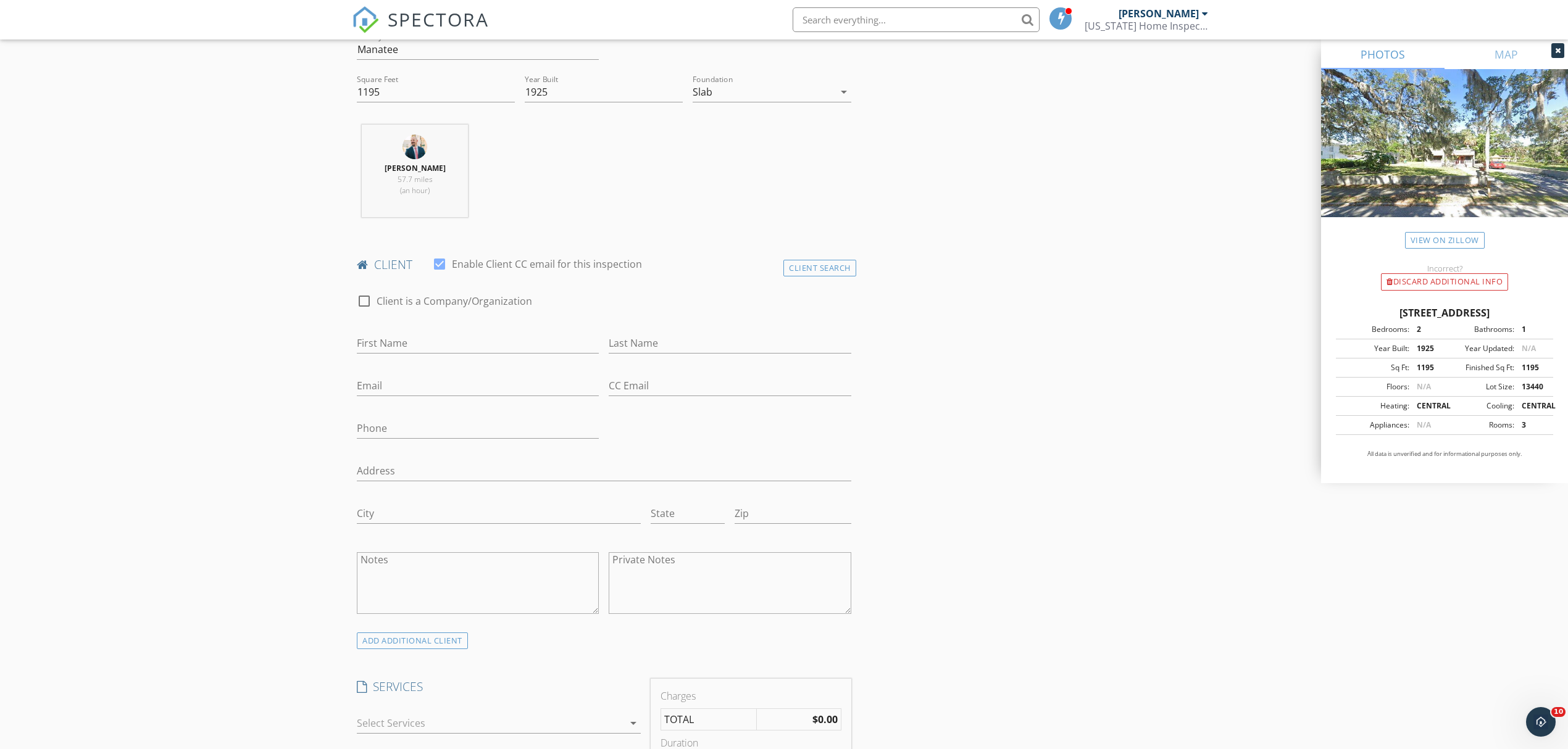
scroll to position [411, 0]
click at [547, 342] on input "First Name" at bounding box center [478, 337] width 242 height 20
type input "[PERSON_NAME]"
click at [642, 341] on input "Last Name" at bounding box center [730, 337] width 242 height 20
type input "O"
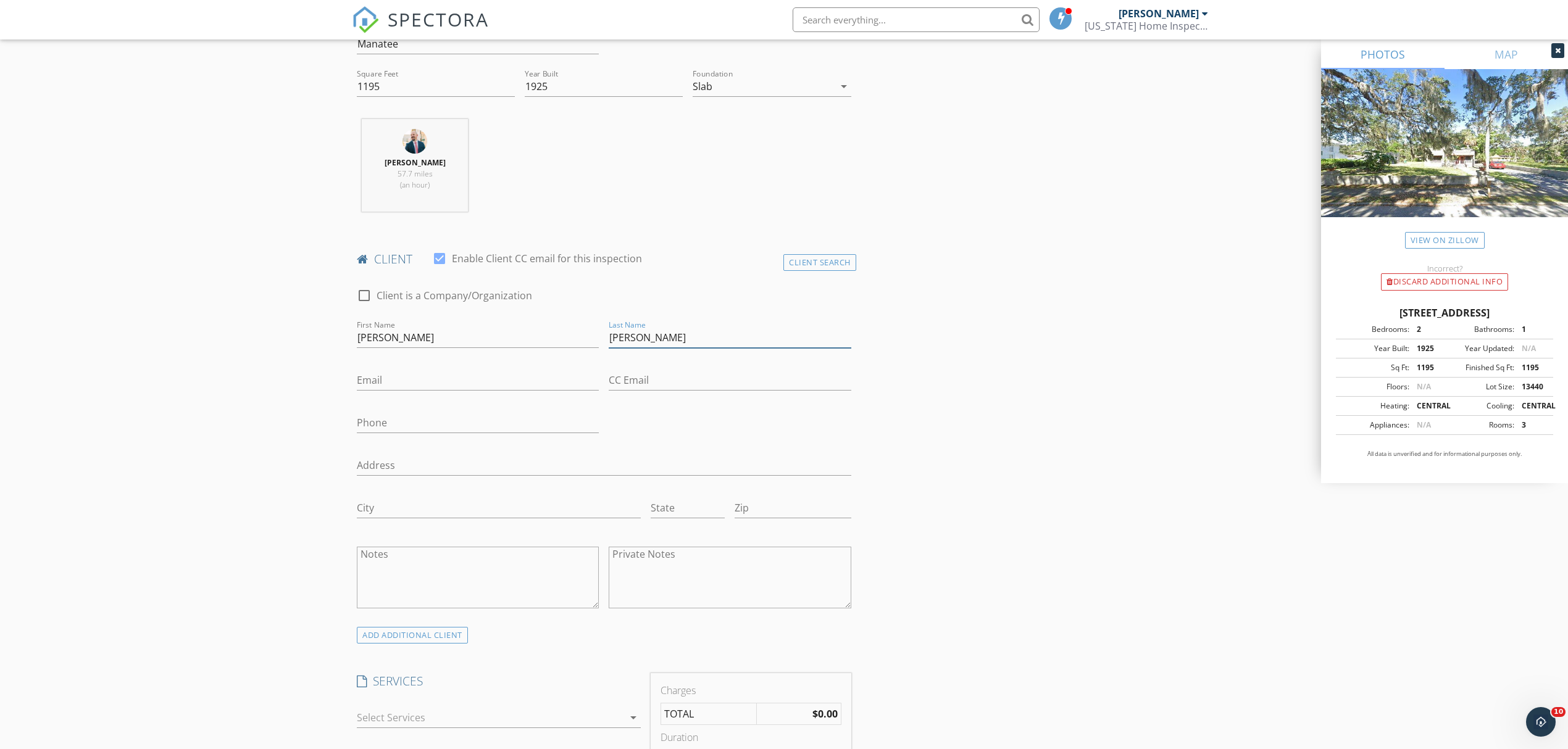
type input "[PERSON_NAME]"
click at [944, 376] on div "INSPECTOR(S) check_box Dallas Stevens PRIMARY Dallas Stevens arrow_drop_down ch…" at bounding box center [784, 759] width 864 height 2054
click at [447, 382] on input "Email" at bounding box center [478, 380] width 242 height 20
type input "wabbruscatoorr@gmail.com"
click at [468, 428] on input "Phone" at bounding box center [478, 423] width 242 height 20
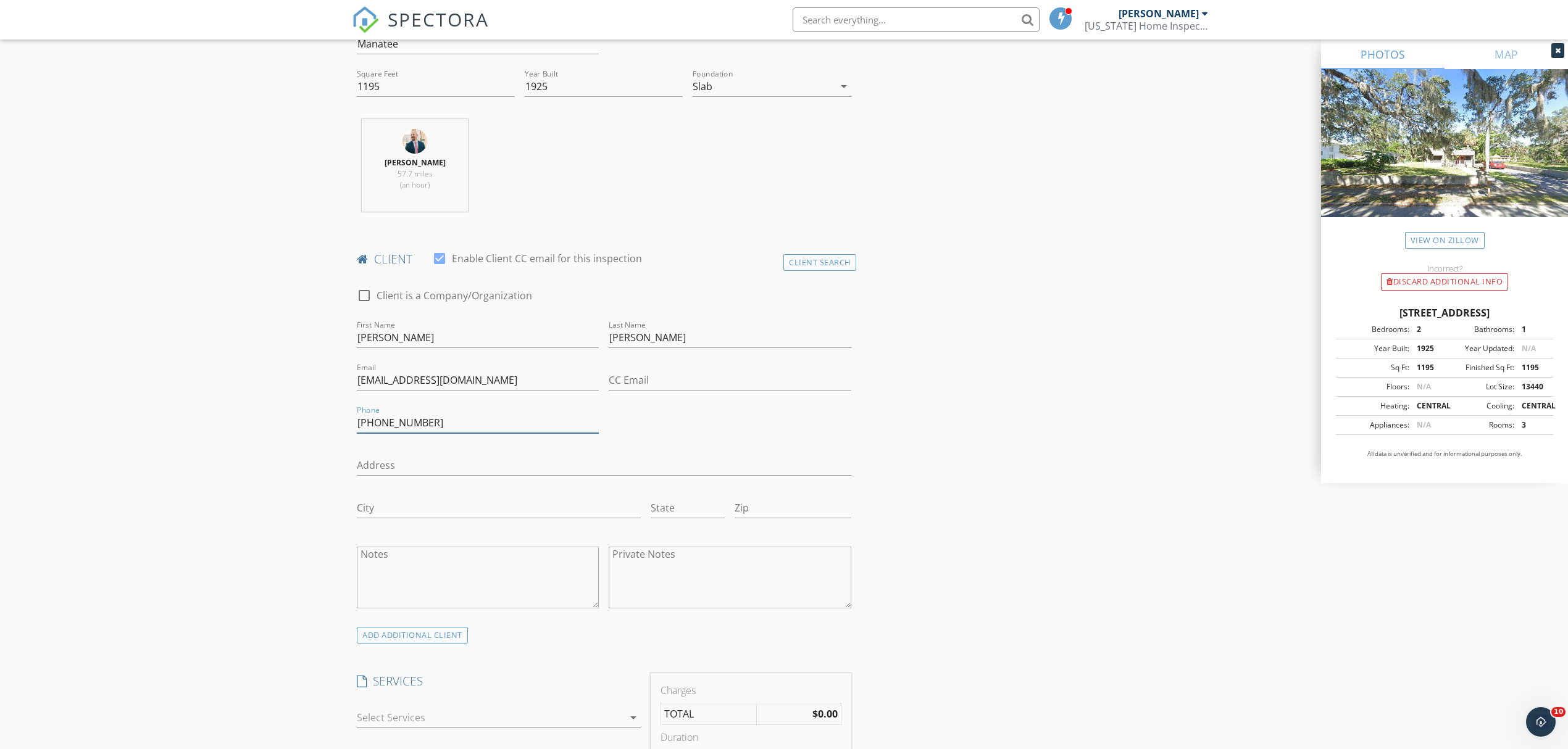
type input "802-345-1162"
click at [270, 405] on div "New Inspection Click here to use the New Order Form INSPECTOR(S) check_box Dall…" at bounding box center [784, 738] width 1568 height 2155
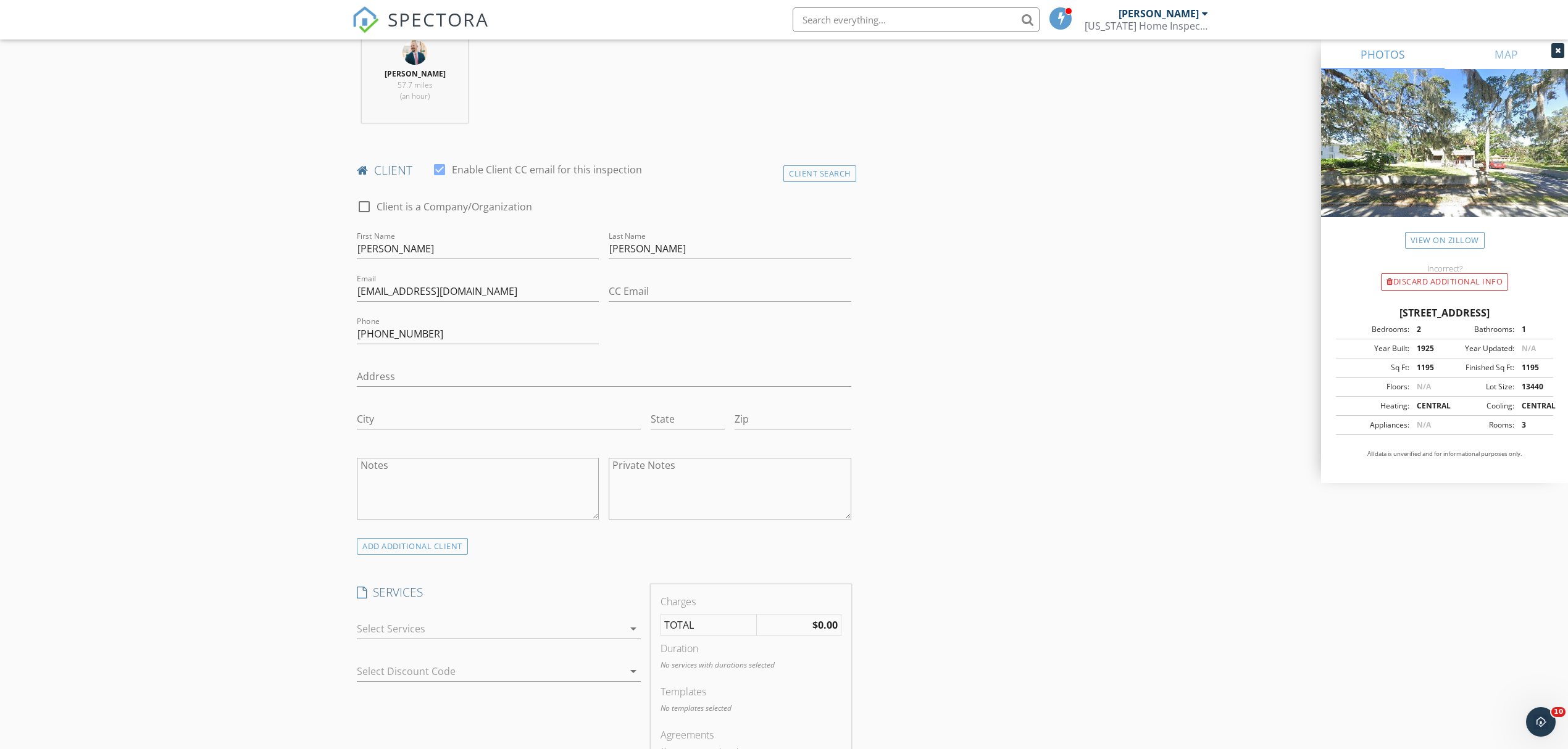
scroll to position [741, 0]
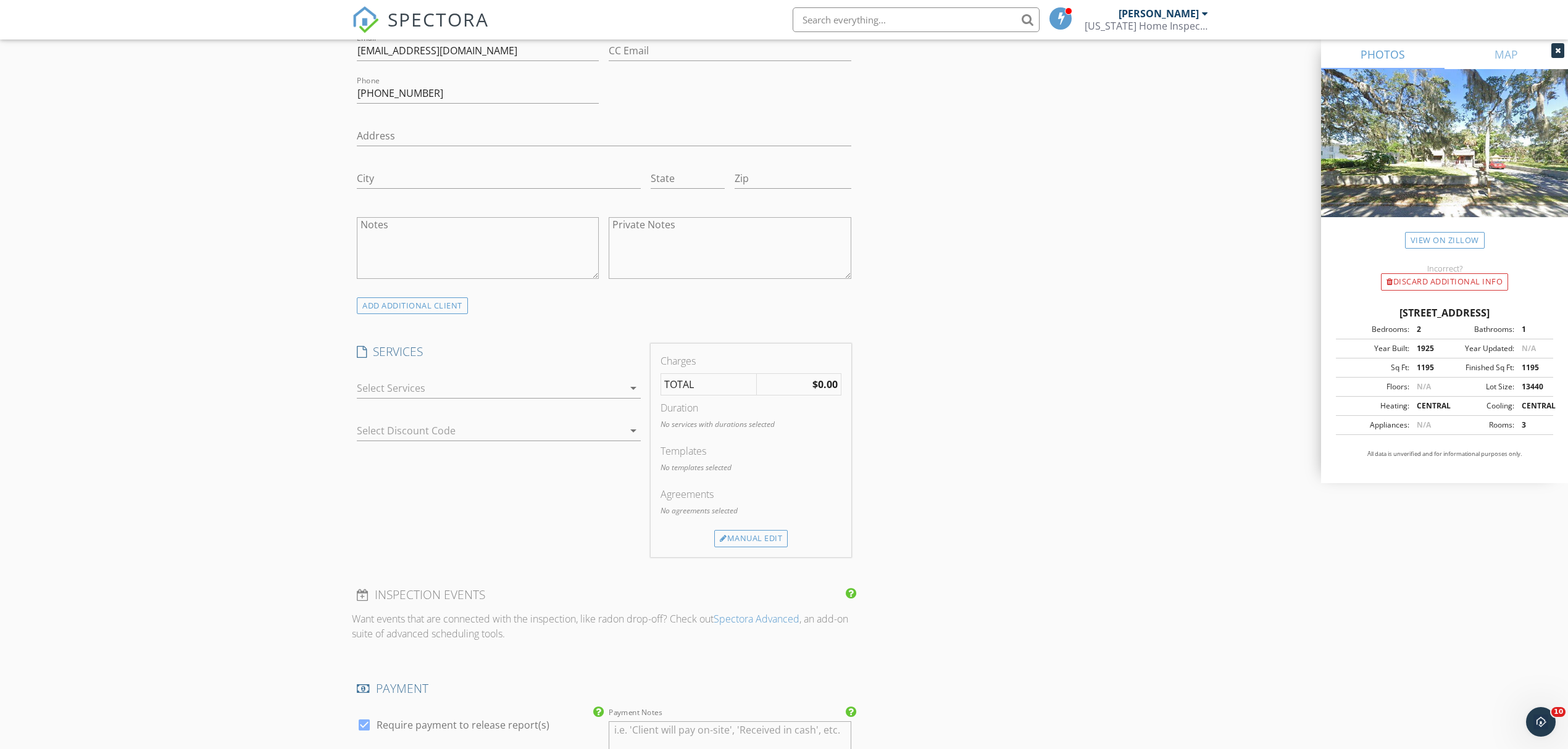
click at [490, 396] on div at bounding box center [490, 388] width 266 height 20
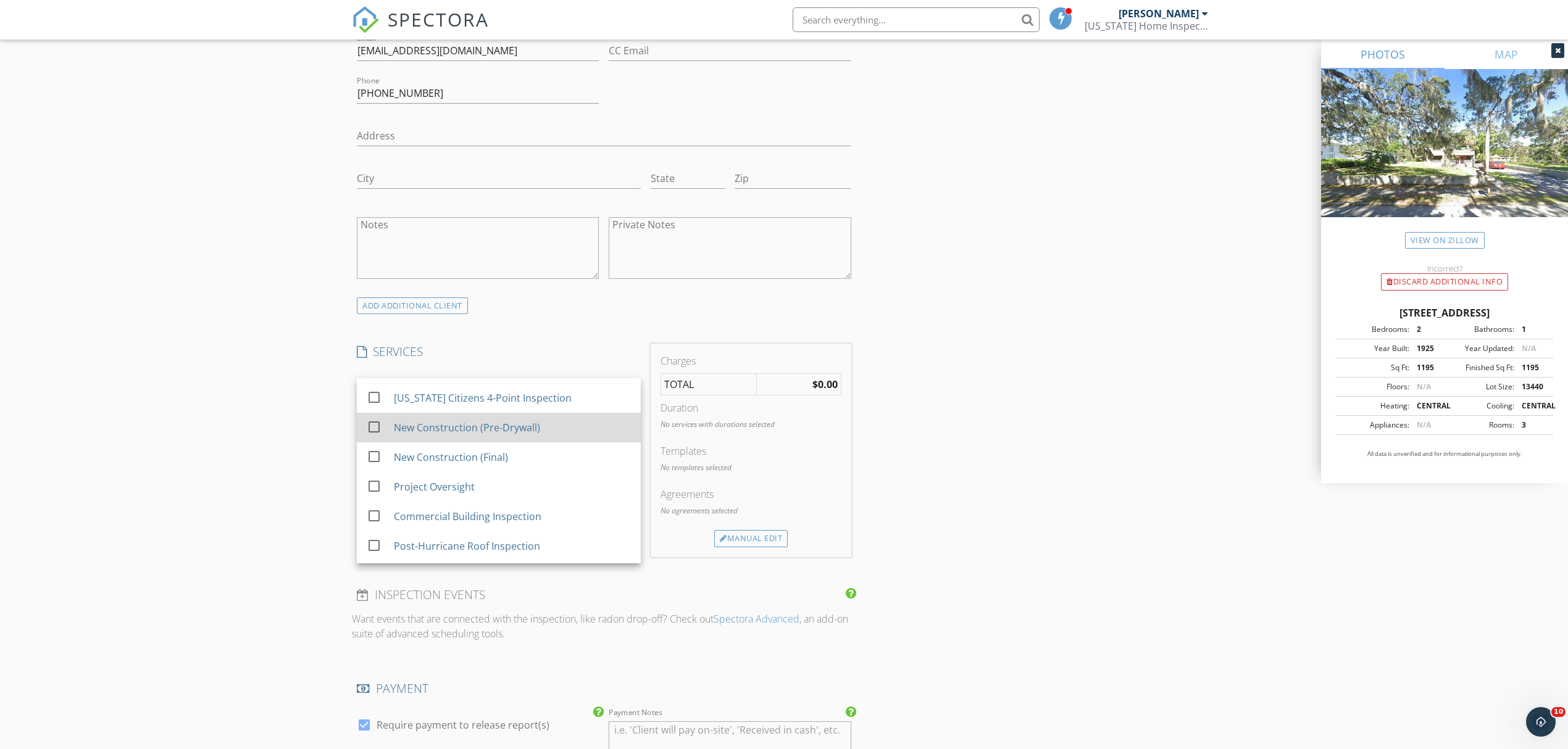
scroll to position [111, 0]
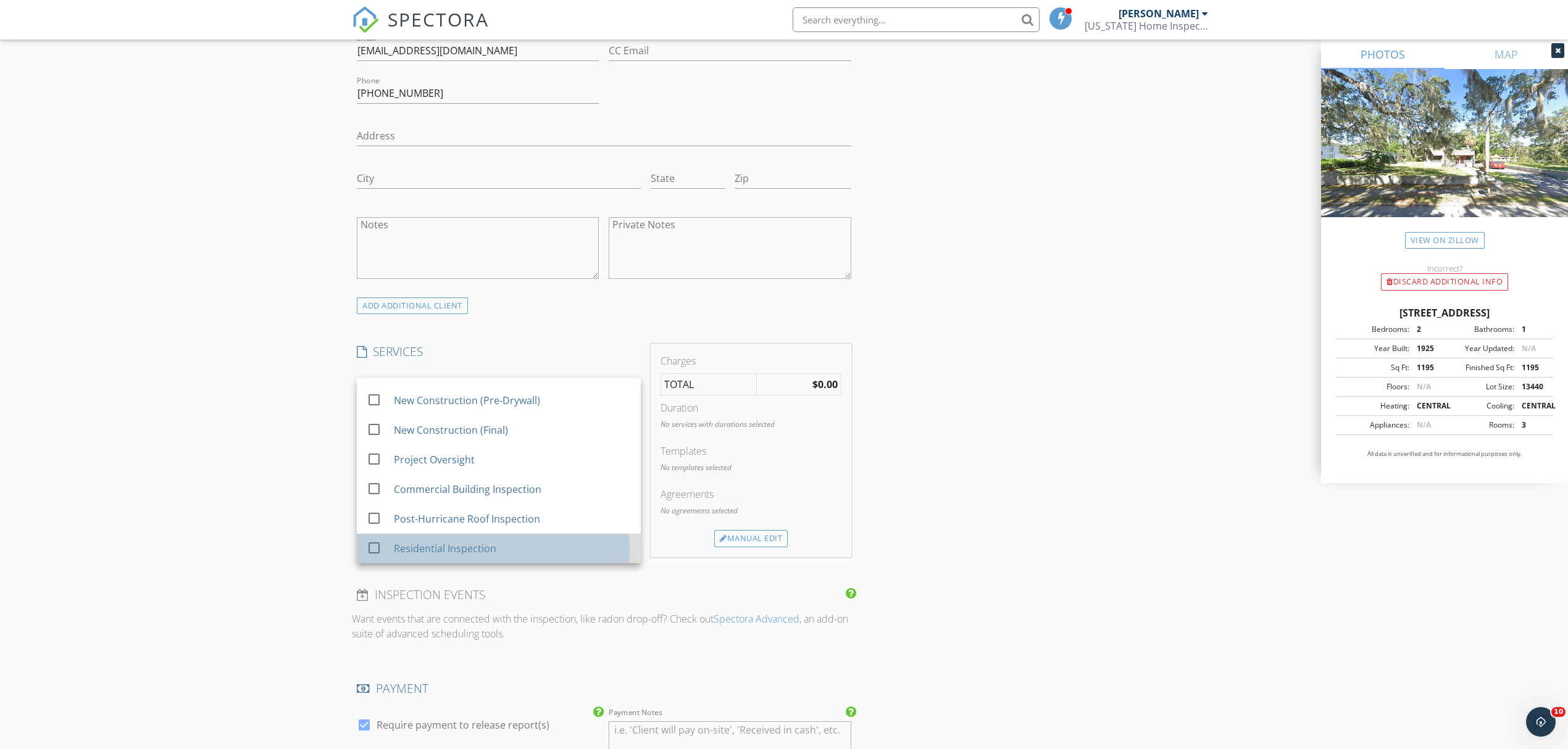
click at [462, 545] on div "Residential Inspection" at bounding box center [444, 549] width 103 height 15
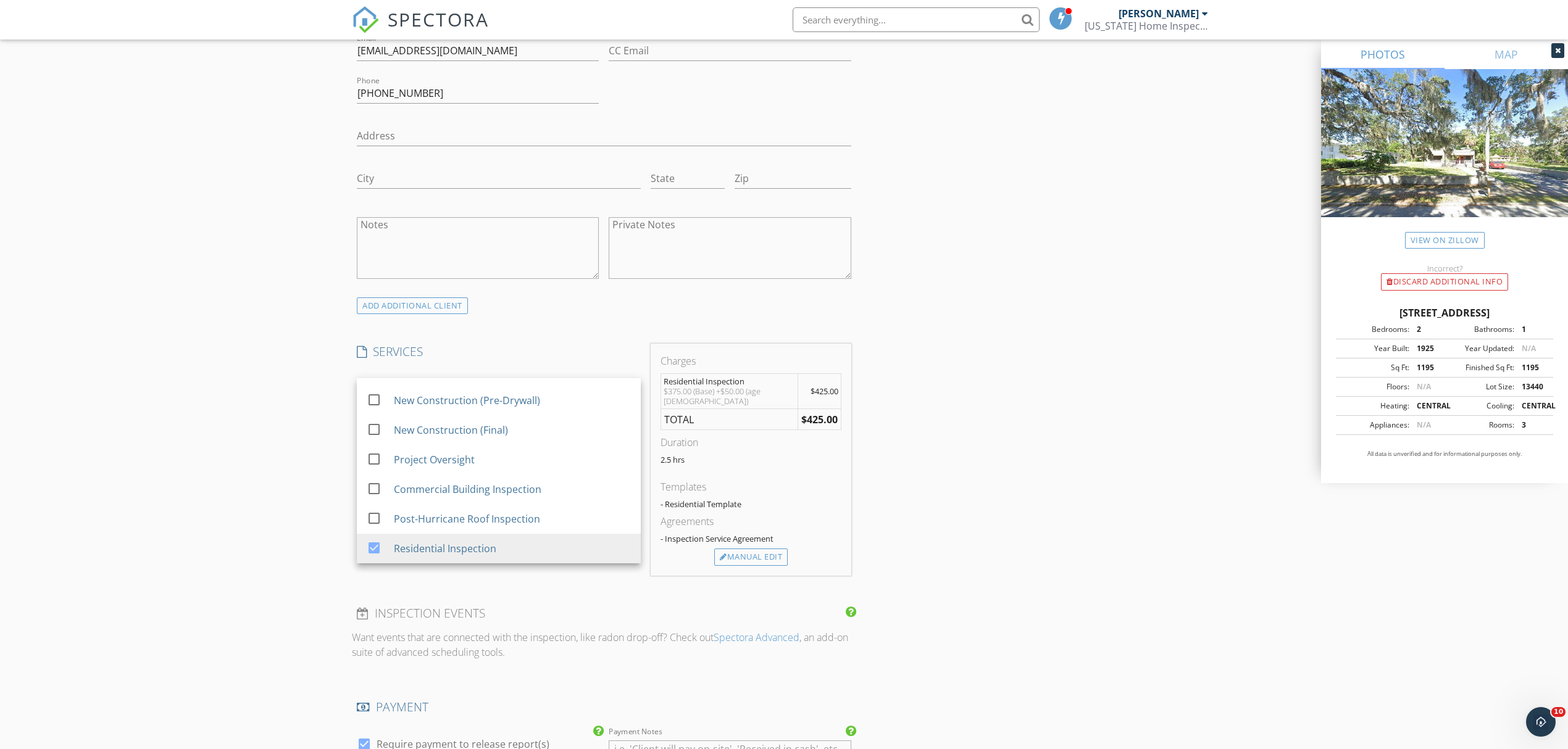
drag, startPoint x: 287, startPoint y: 441, endPoint x: 304, endPoint y: 438, distance: 17.3
click at [287, 440] on div "New Inspection Click here to use the New Order Form INSPECTOR(S) check_box Dall…" at bounding box center [784, 418] width 1568 height 2174
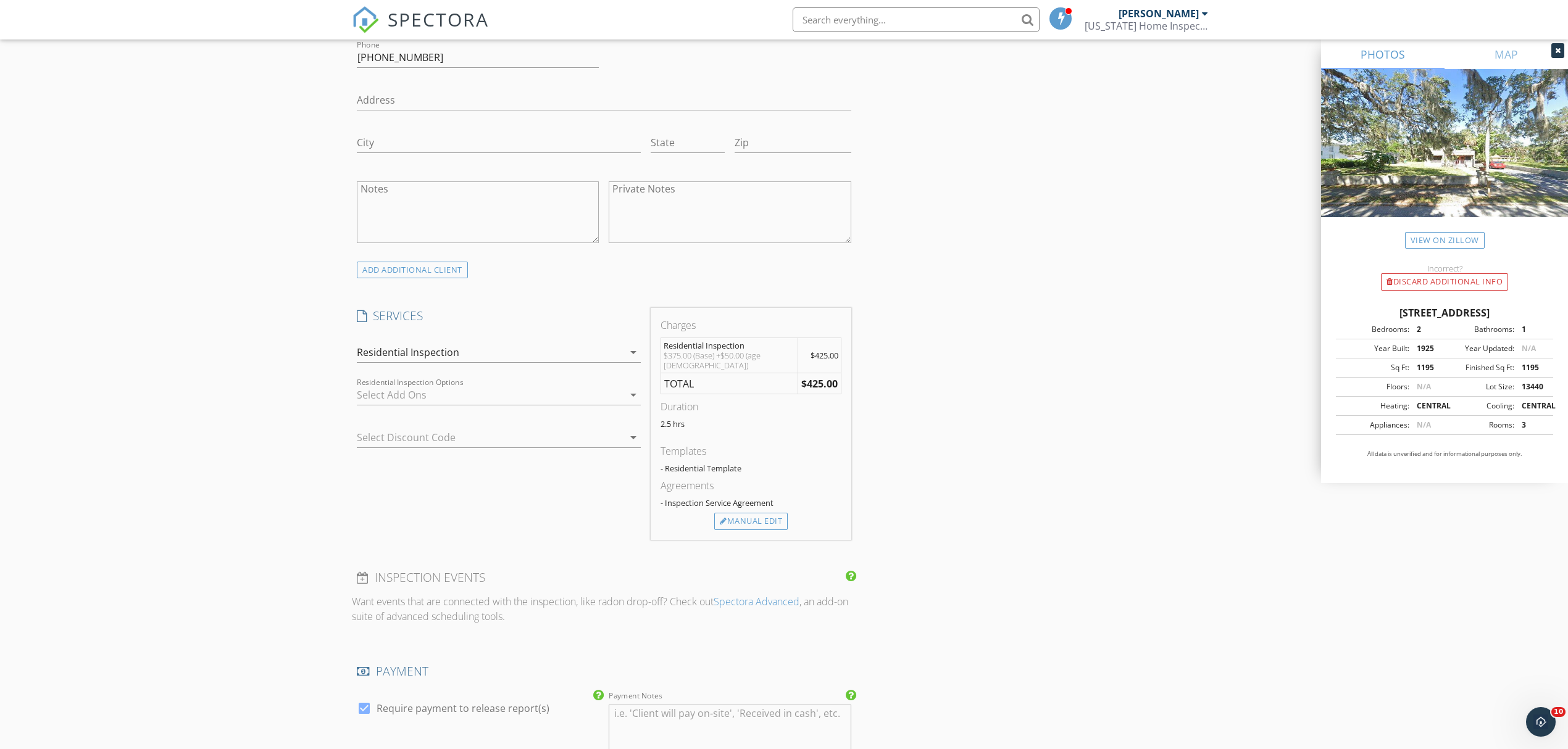
scroll to position [741, 0]
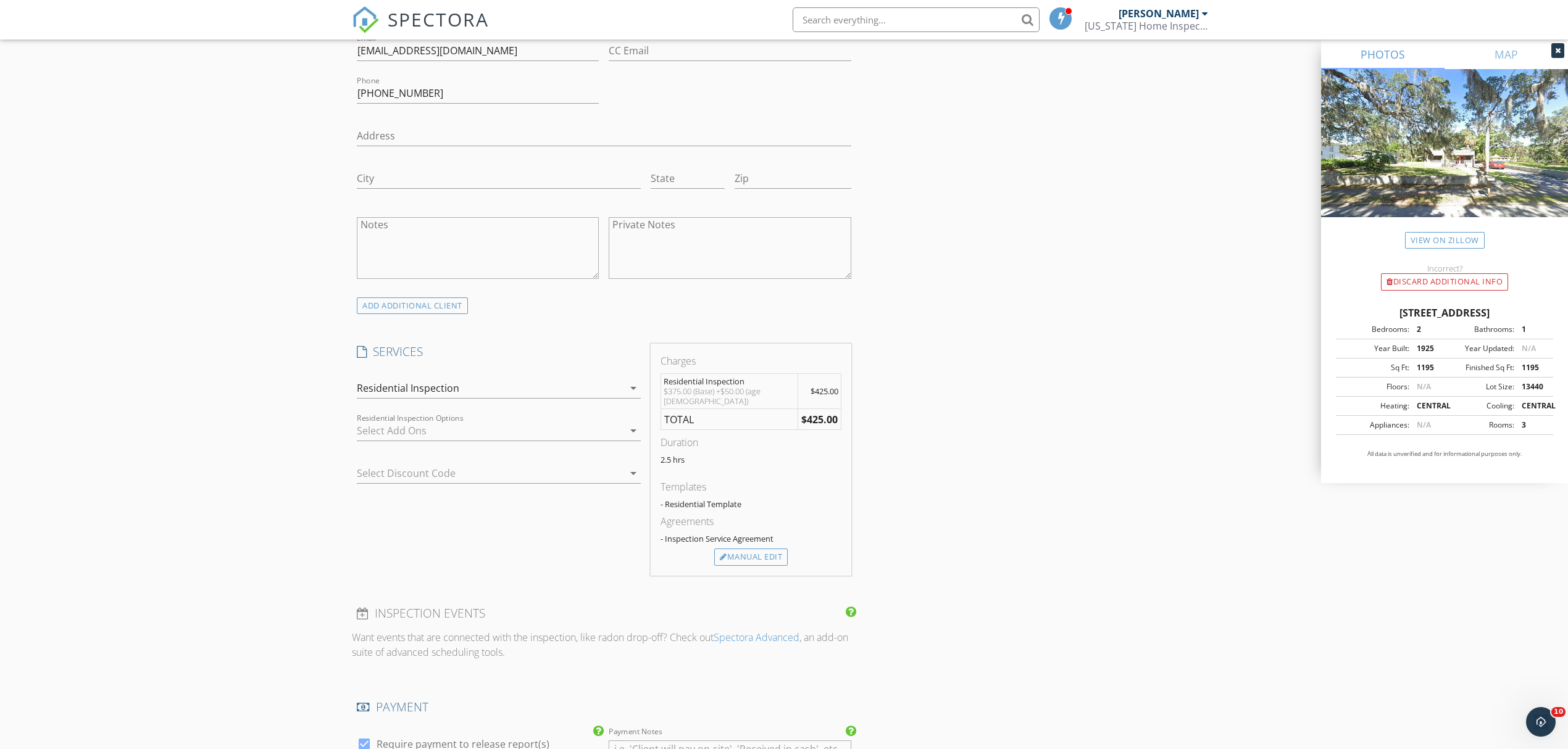
click at [415, 437] on div at bounding box center [490, 431] width 266 height 20
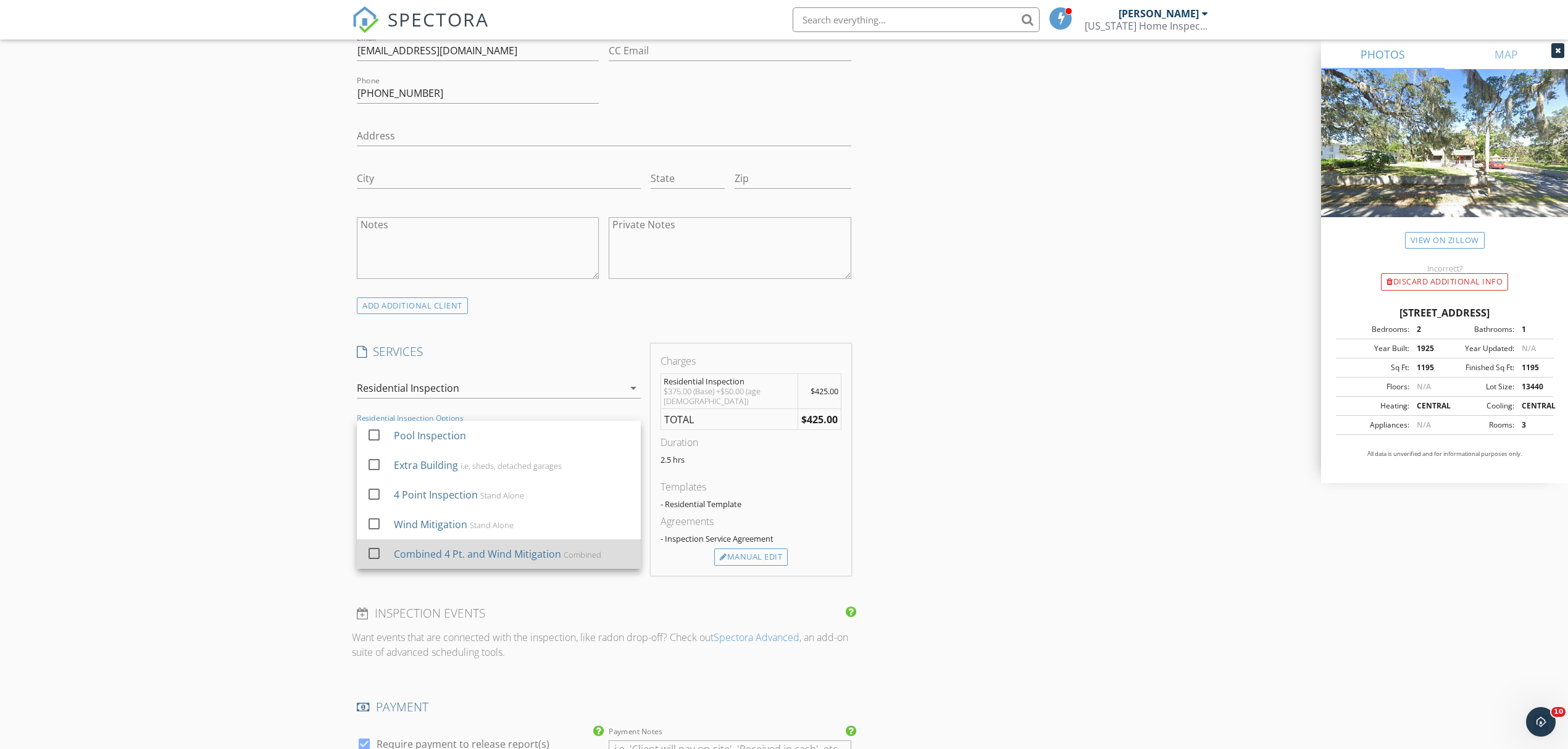
click at [482, 549] on div "Combined 4 Pt. and Wind Mitigation Combined" at bounding box center [512, 554] width 237 height 25
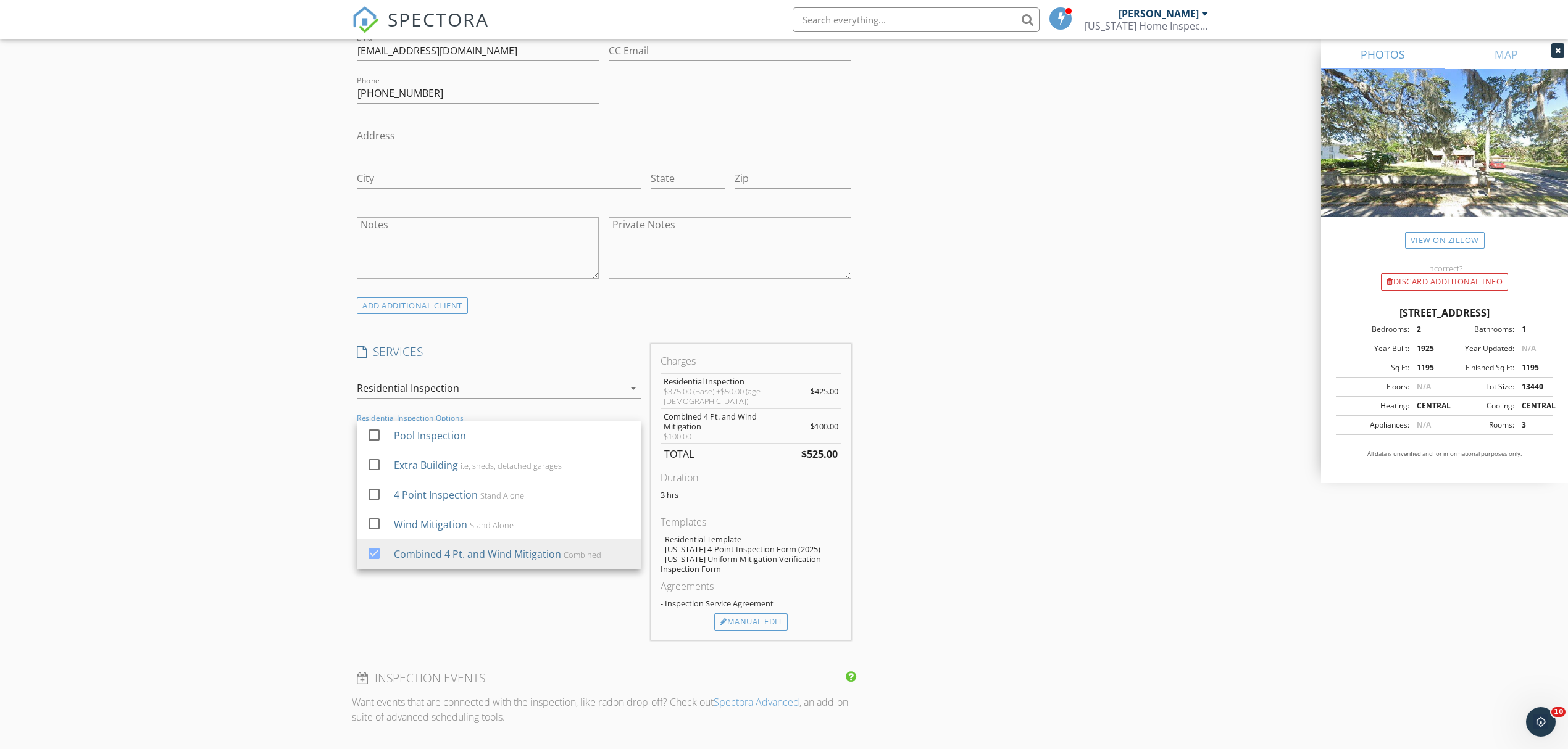
click at [233, 433] on div "New Inspection Click here to use the New Order Form INSPECTOR(S) check_box Dall…" at bounding box center [784, 451] width 1568 height 2239
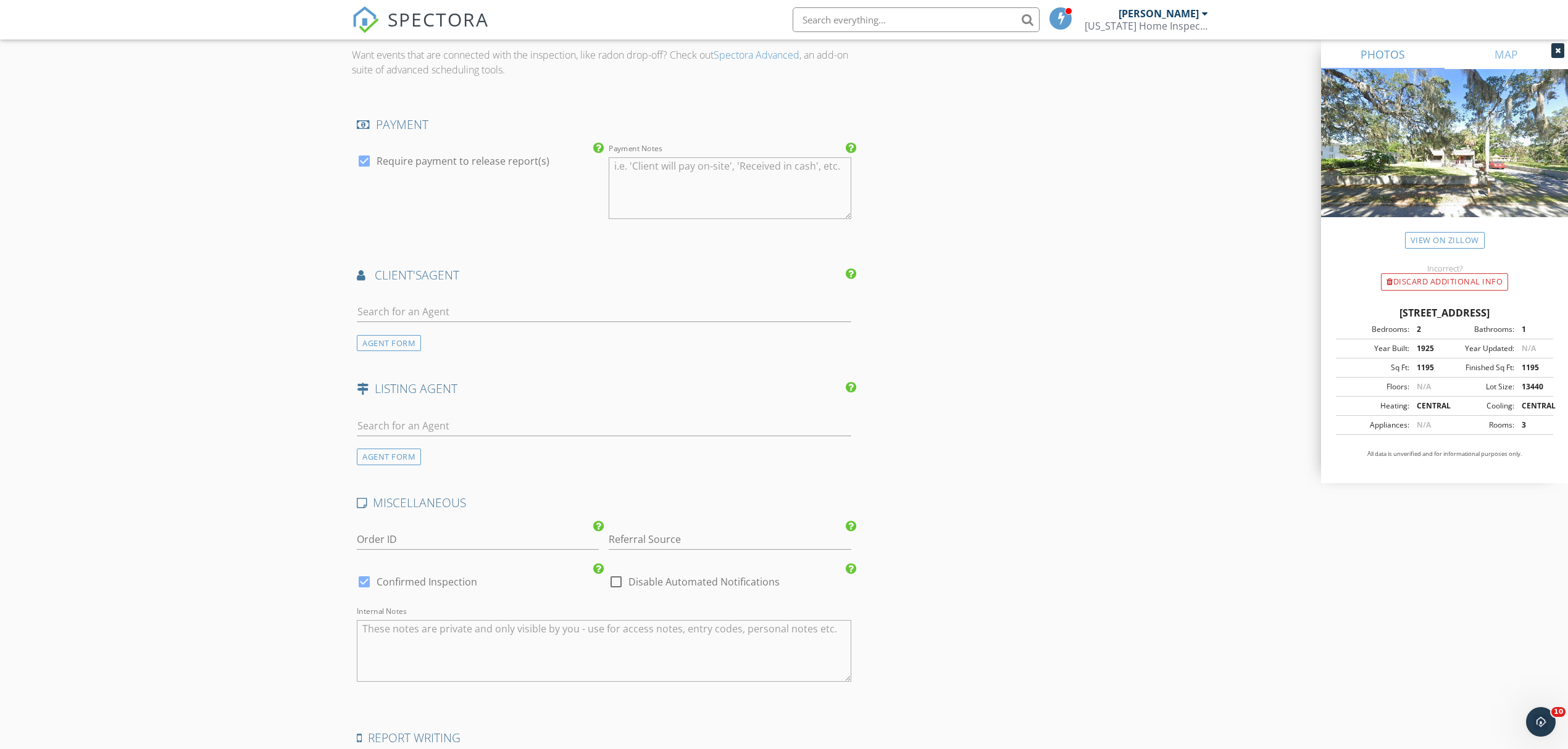
scroll to position [1398, 0]
click at [421, 304] on input "text" at bounding box center [604, 301] width 495 height 20
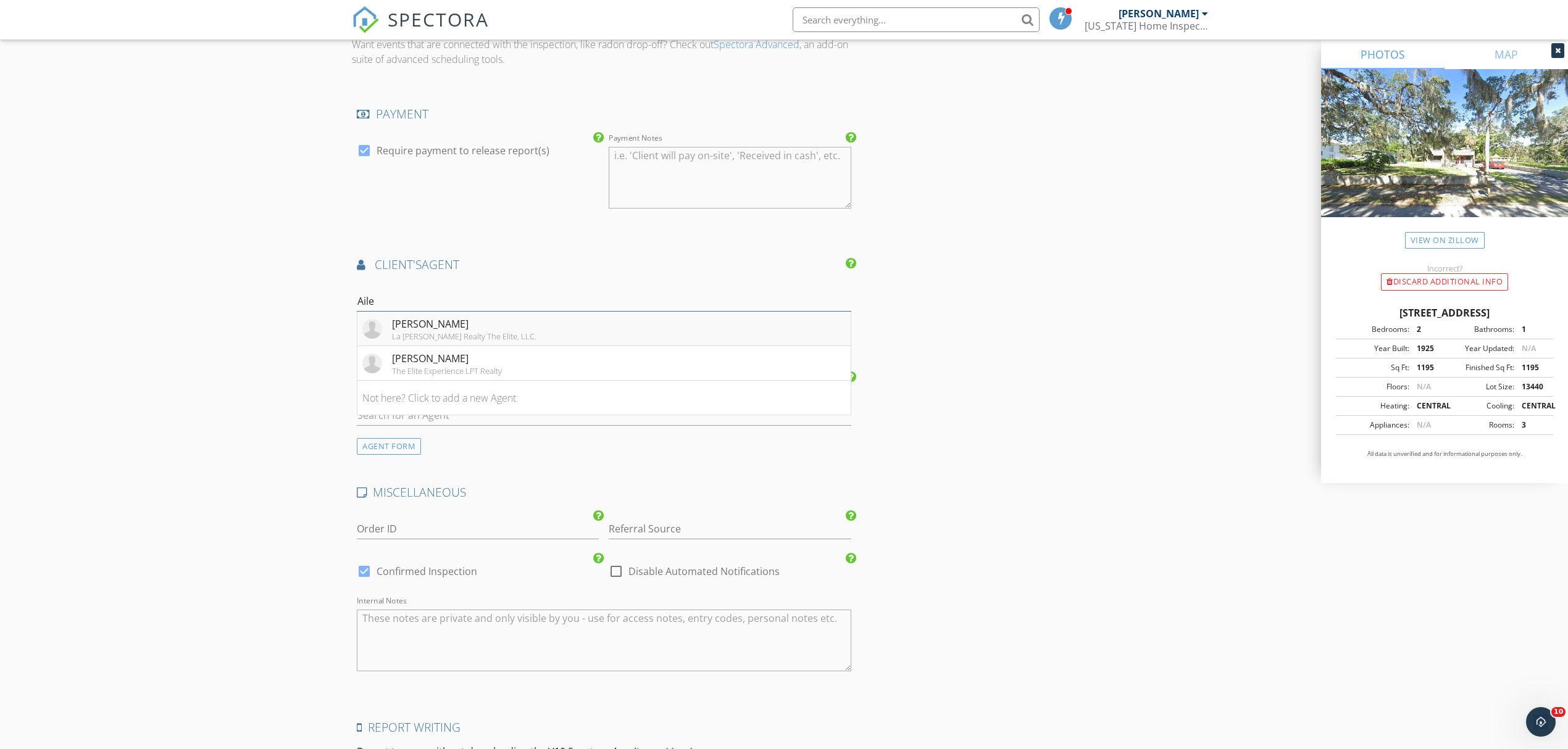
type input "Aile"
click at [444, 324] on div "Aileen Guzman" at bounding box center [464, 324] width 145 height 15
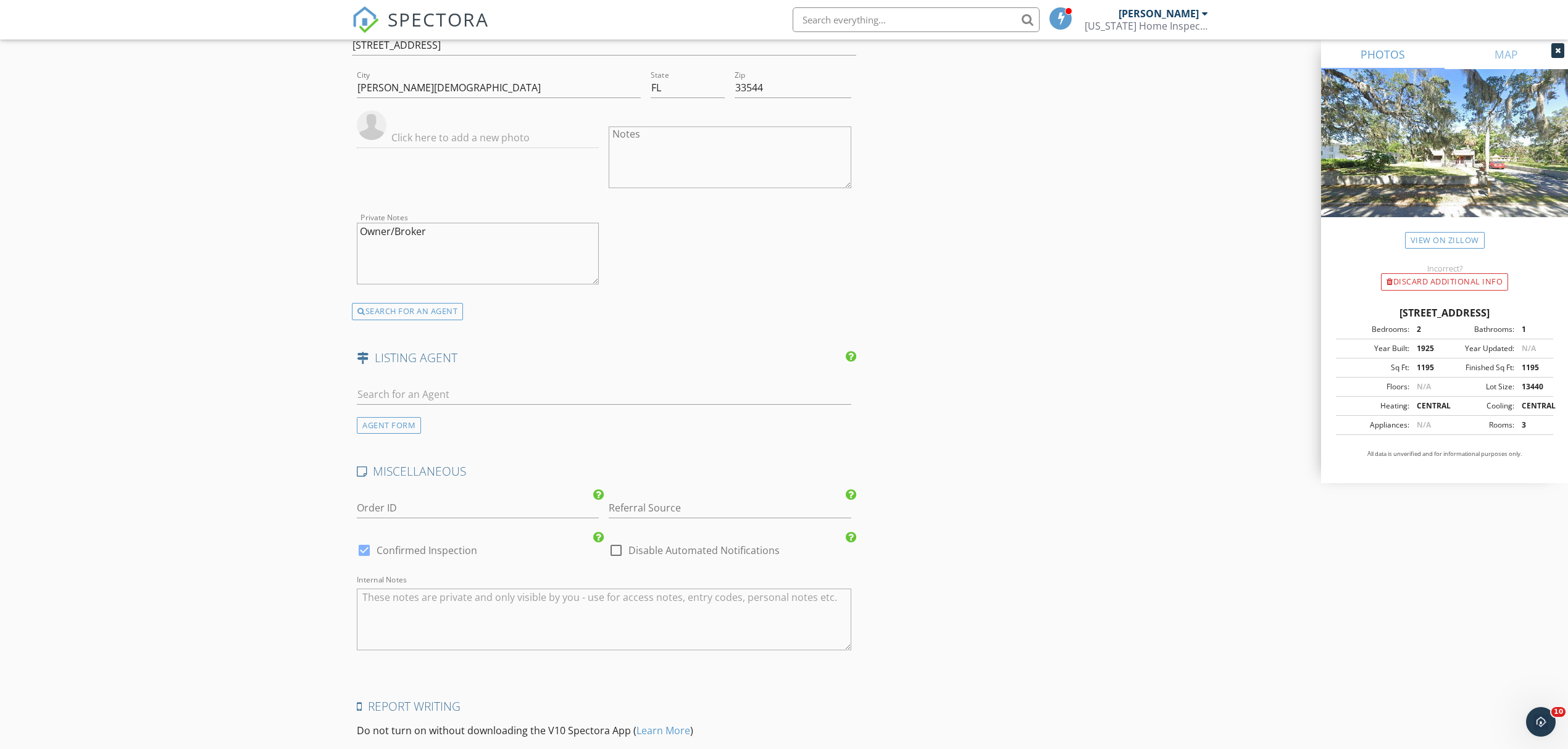
scroll to position [1809, 0]
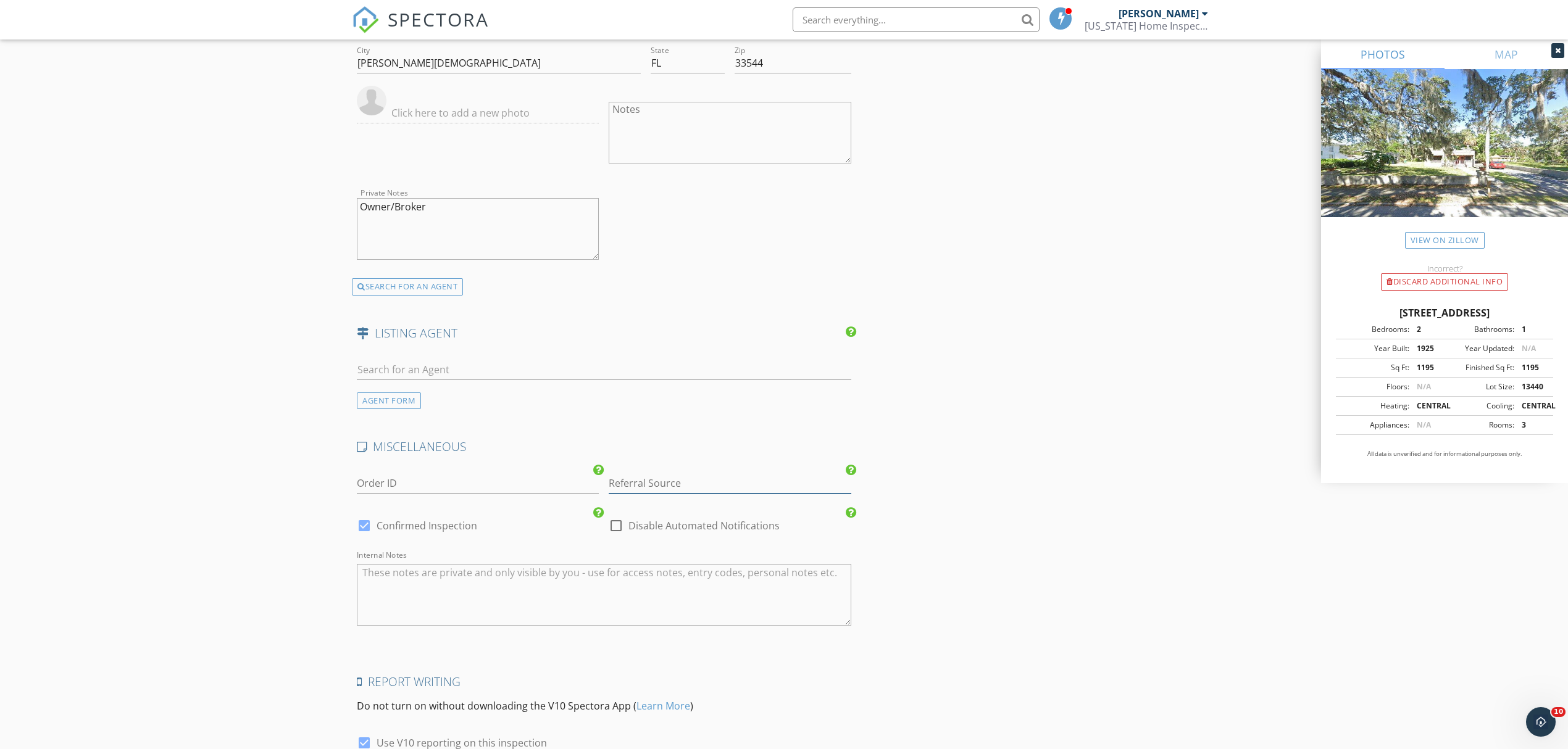
click at [711, 485] on input "Referral Source" at bounding box center [730, 483] width 242 height 20
click at [698, 519] on div "Aileen Guzman" at bounding box center [729, 508] width 241 height 25
type input "Aileen Guzman"
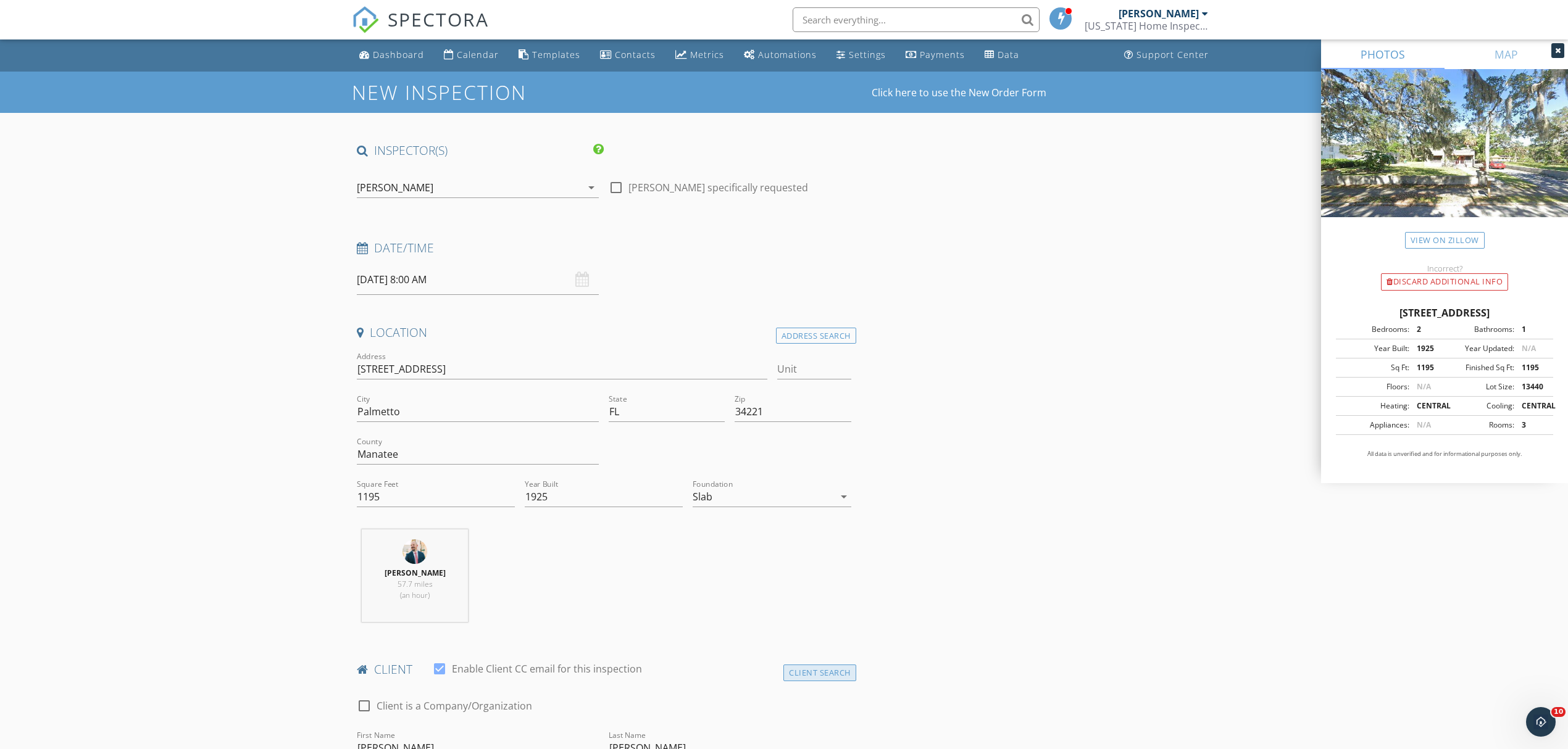
scroll to position [0, 0]
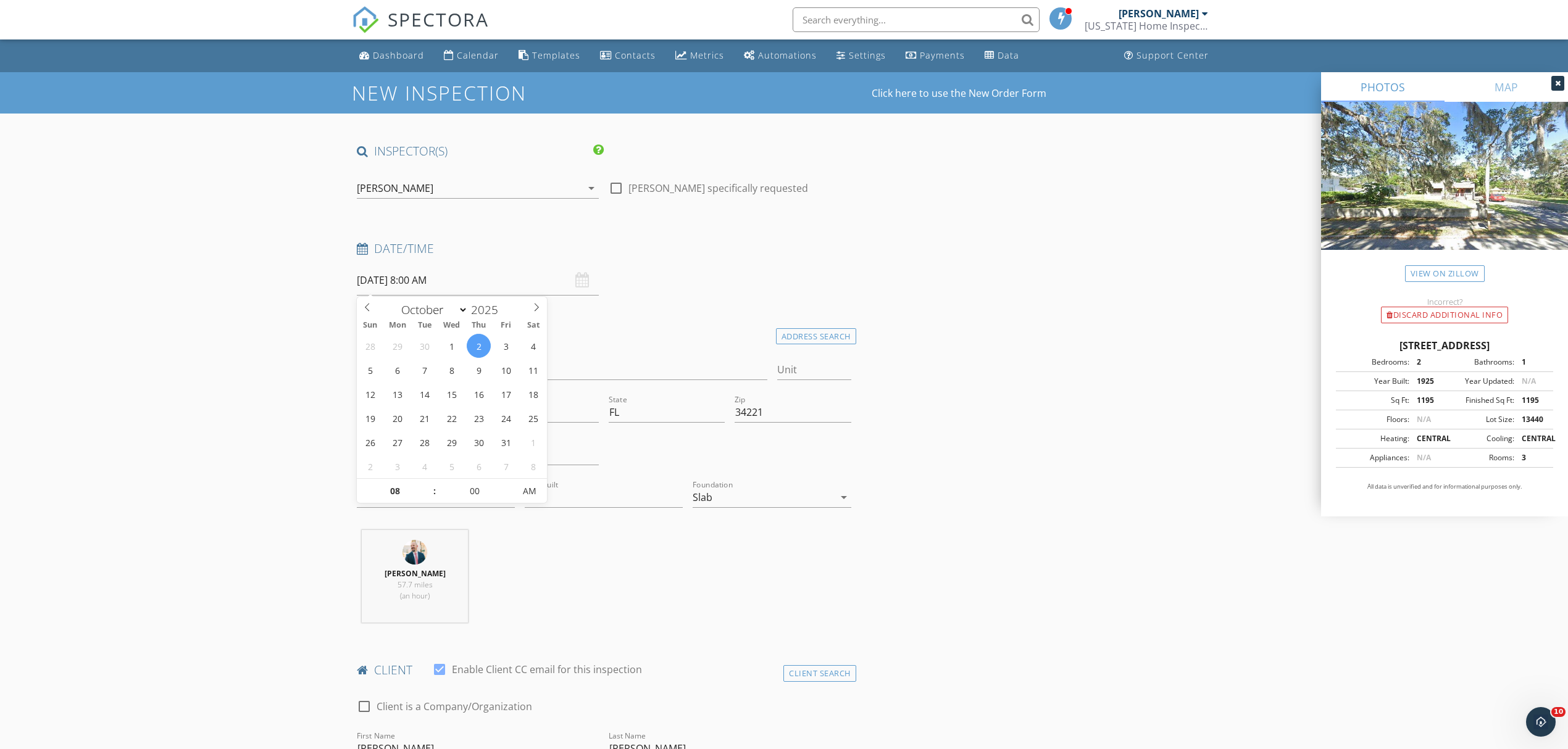
click at [535, 281] on input "10/02/2025 8:00 AM" at bounding box center [478, 281] width 242 height 30
type input "09"
type input "10/02/2025 9:00 AM"
click at [431, 483] on span at bounding box center [429, 484] width 8 height 13
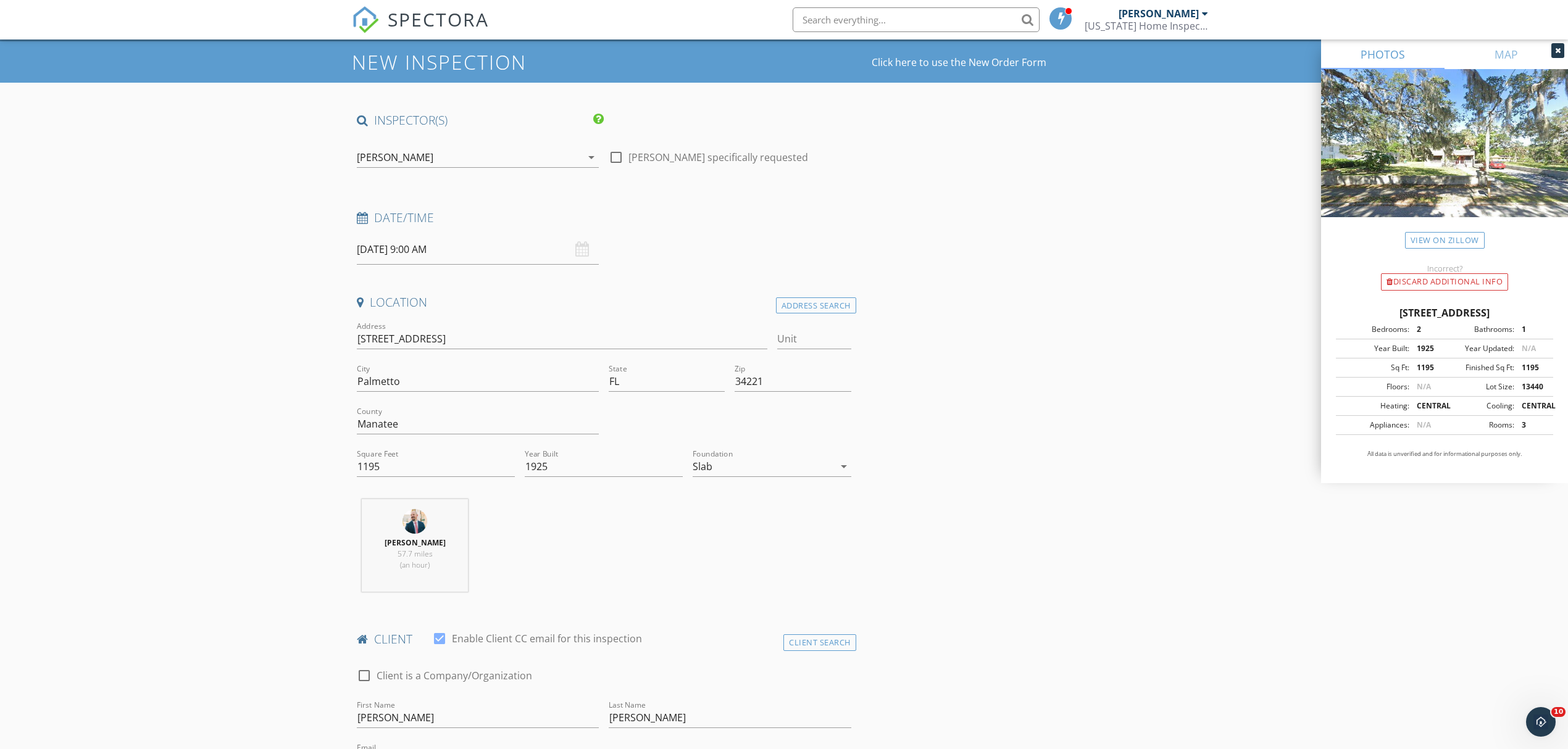
scroll to position [82, 0]
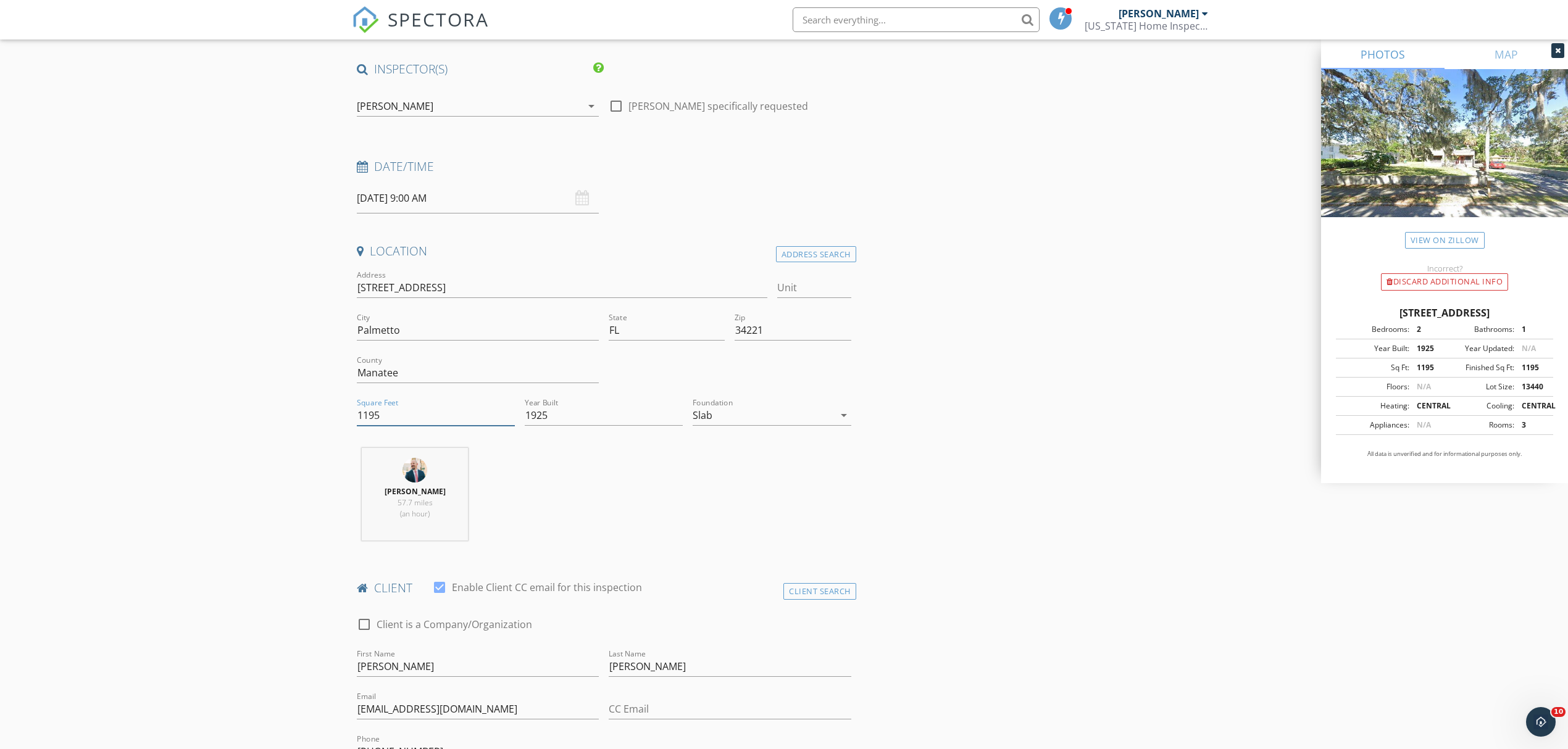
click at [443, 419] on input "1195" at bounding box center [435, 415] width 158 height 20
type input "1"
type input "1717"
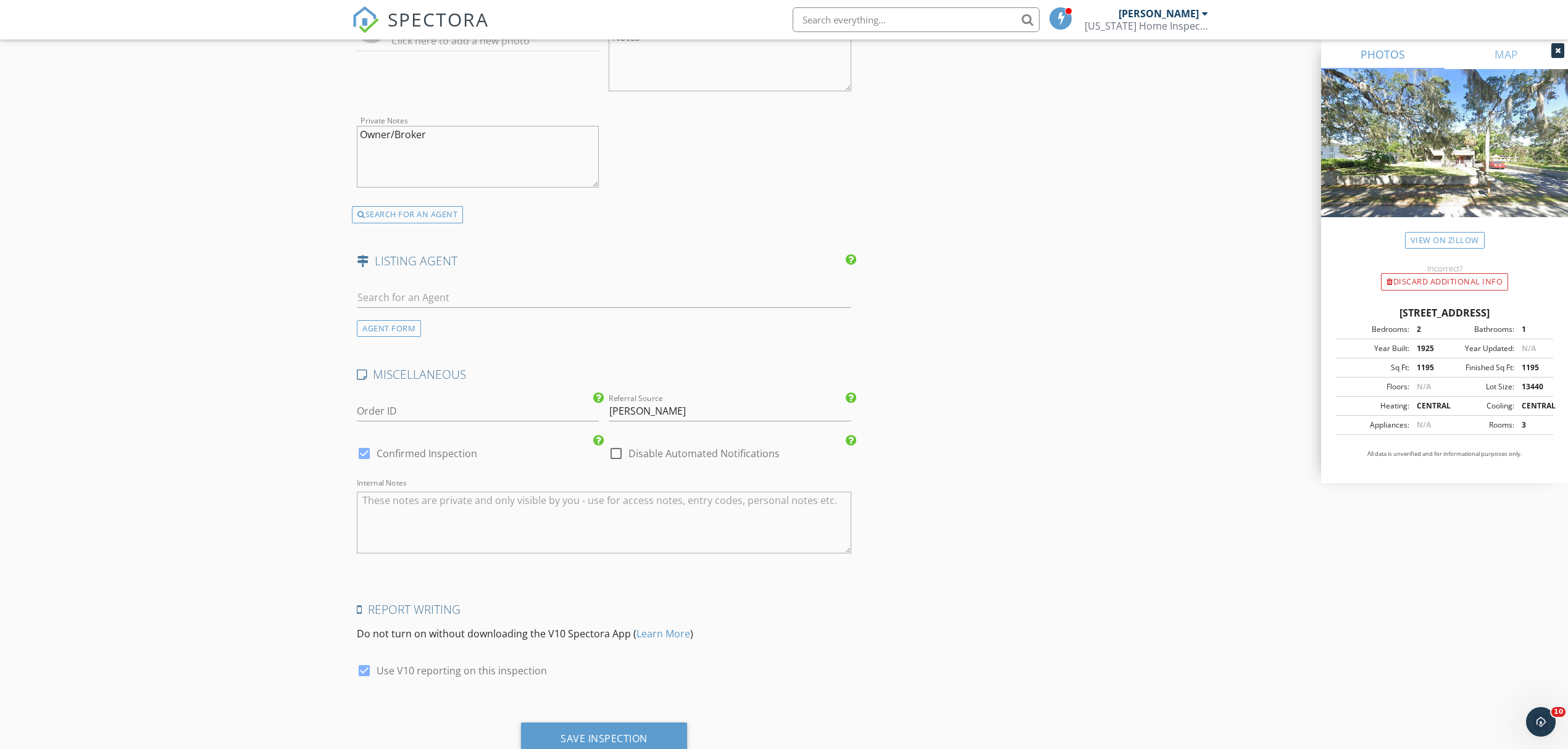
scroll to position [1932, 0]
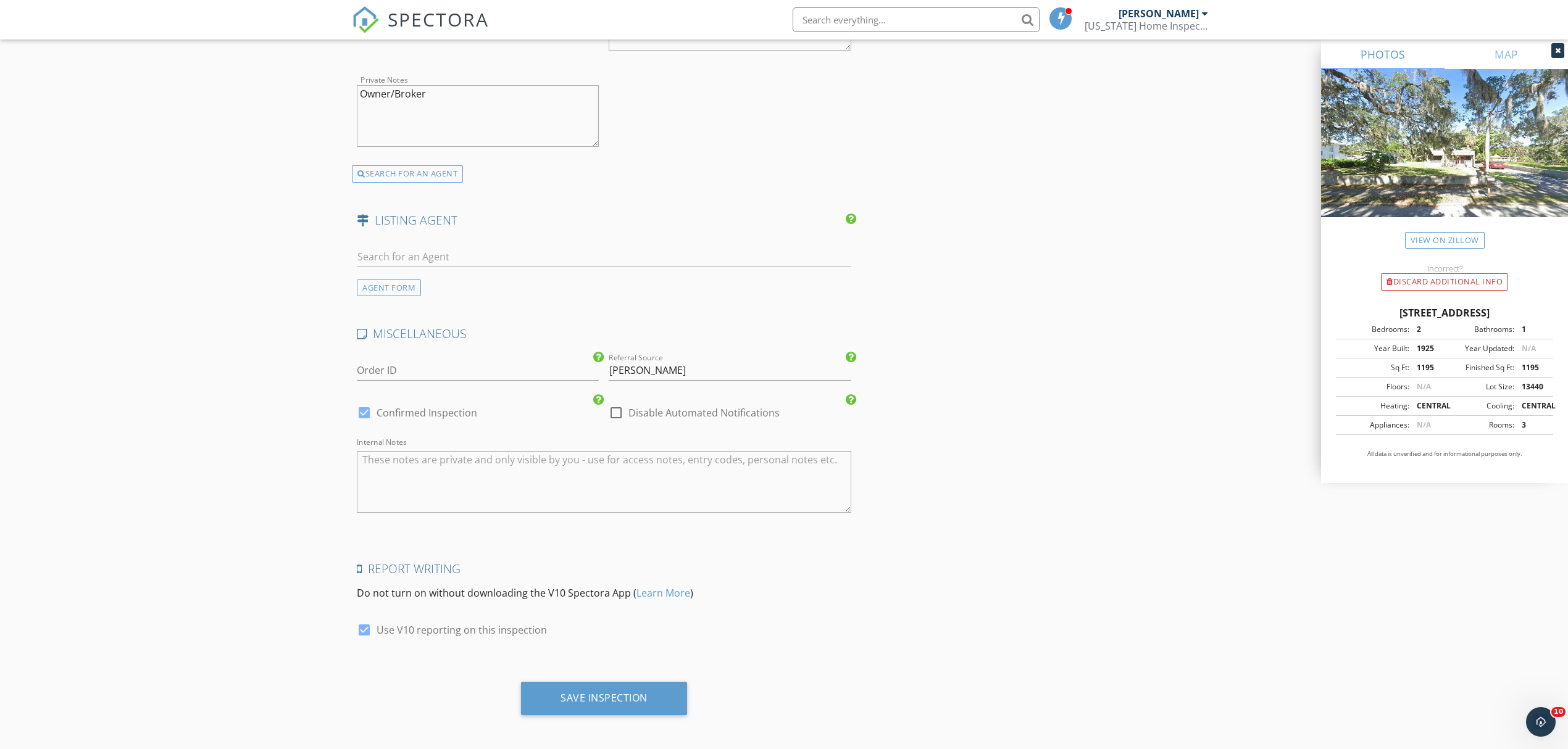
click at [535, 464] on textarea "Internal Notes" at bounding box center [604, 482] width 495 height 62
drag, startPoint x: 1099, startPoint y: 439, endPoint x: 1033, endPoint y: 361, distance: 102.2
click at [758, 460] on textarea "Original dwelling is 1195. Detached converted garage is 522 sqft." at bounding box center [604, 482] width 495 height 62
type textarea "Original dwelling is 1195. Detached converted garage is 522 sqft. House is unoc…"
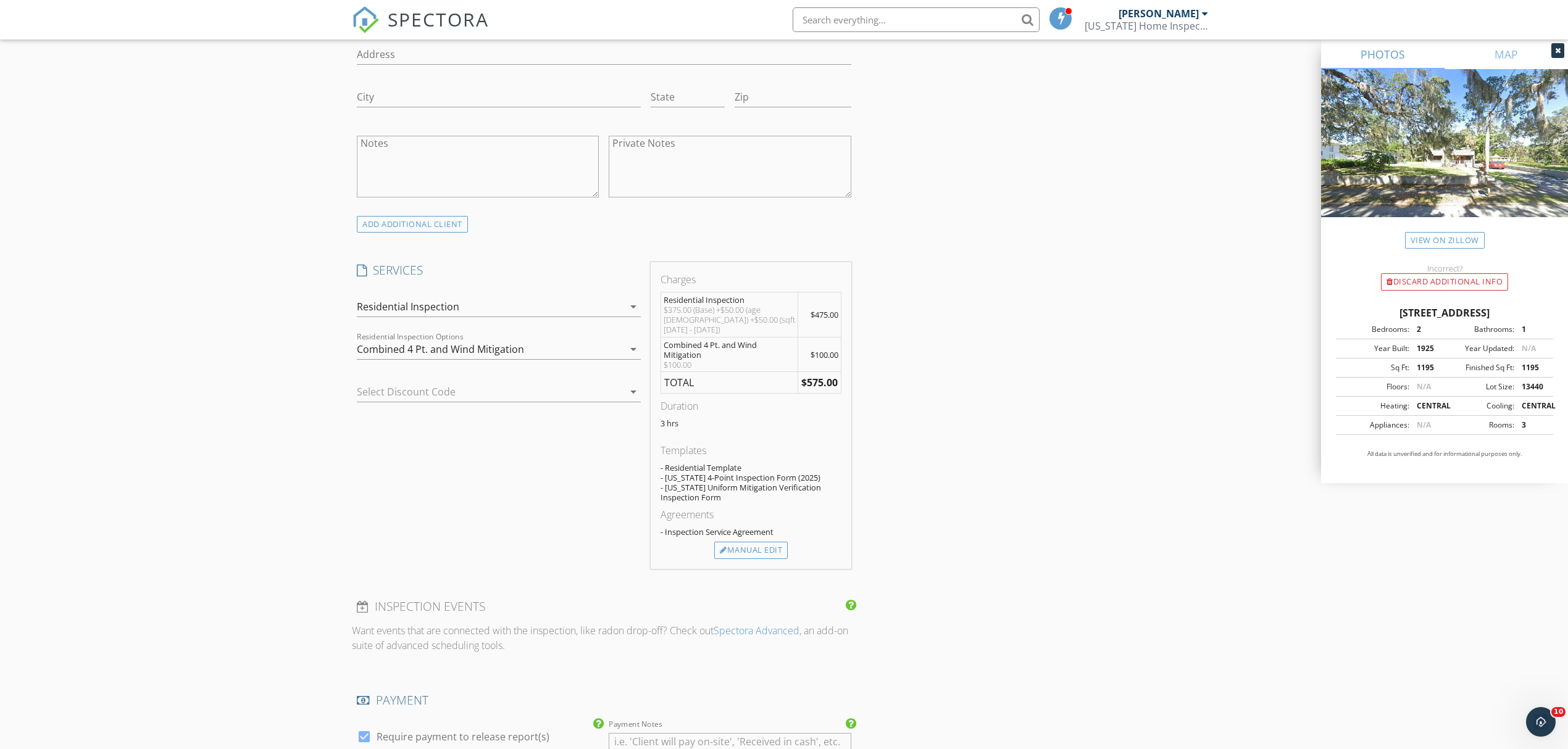
scroll to position [822, 0]
click at [627, 353] on icon "arrow_drop_down" at bounding box center [633, 349] width 15 height 15
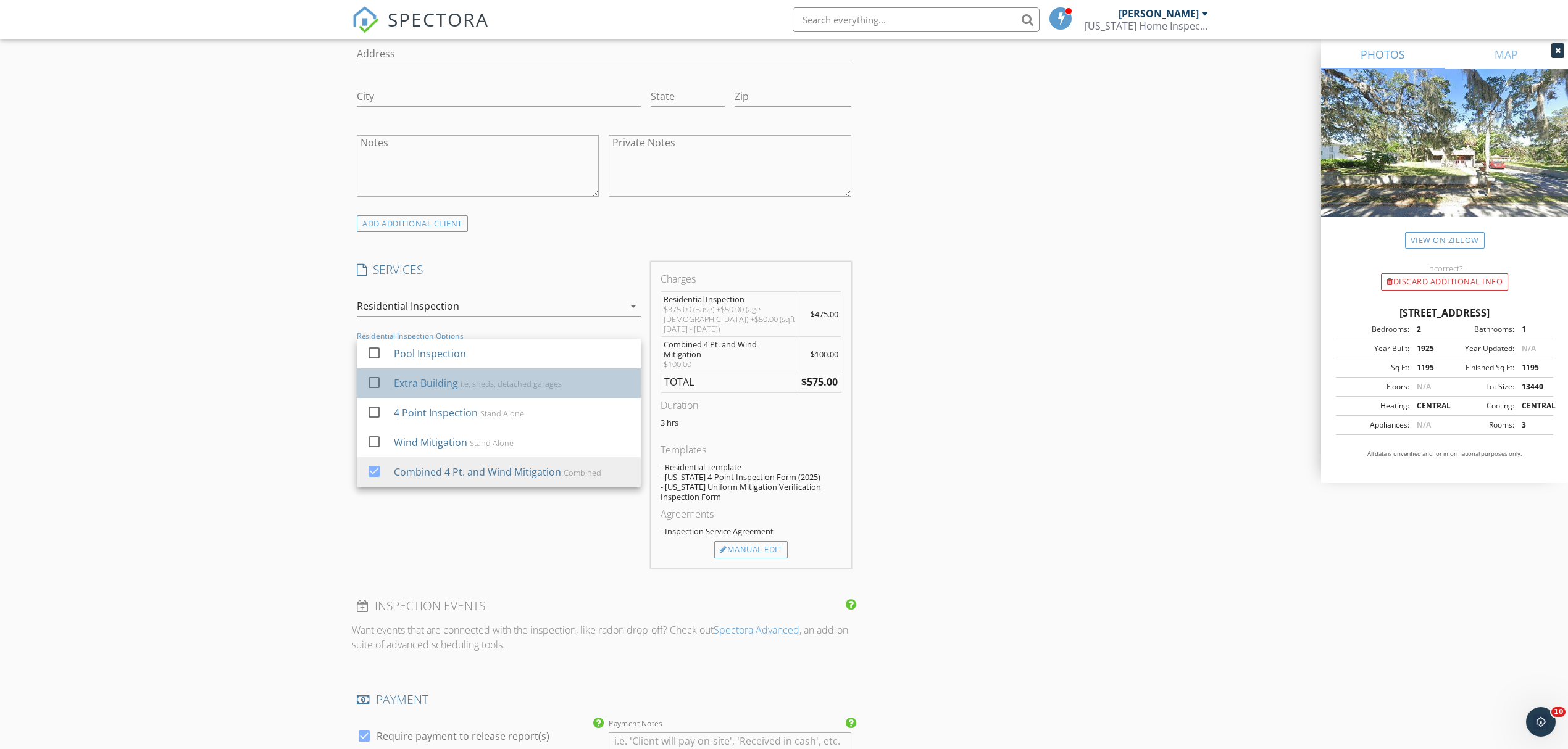
click at [389, 383] on div "check_box_outline_blank Extra Building i.e, sheds, detached garages" at bounding box center [499, 383] width 264 height 28
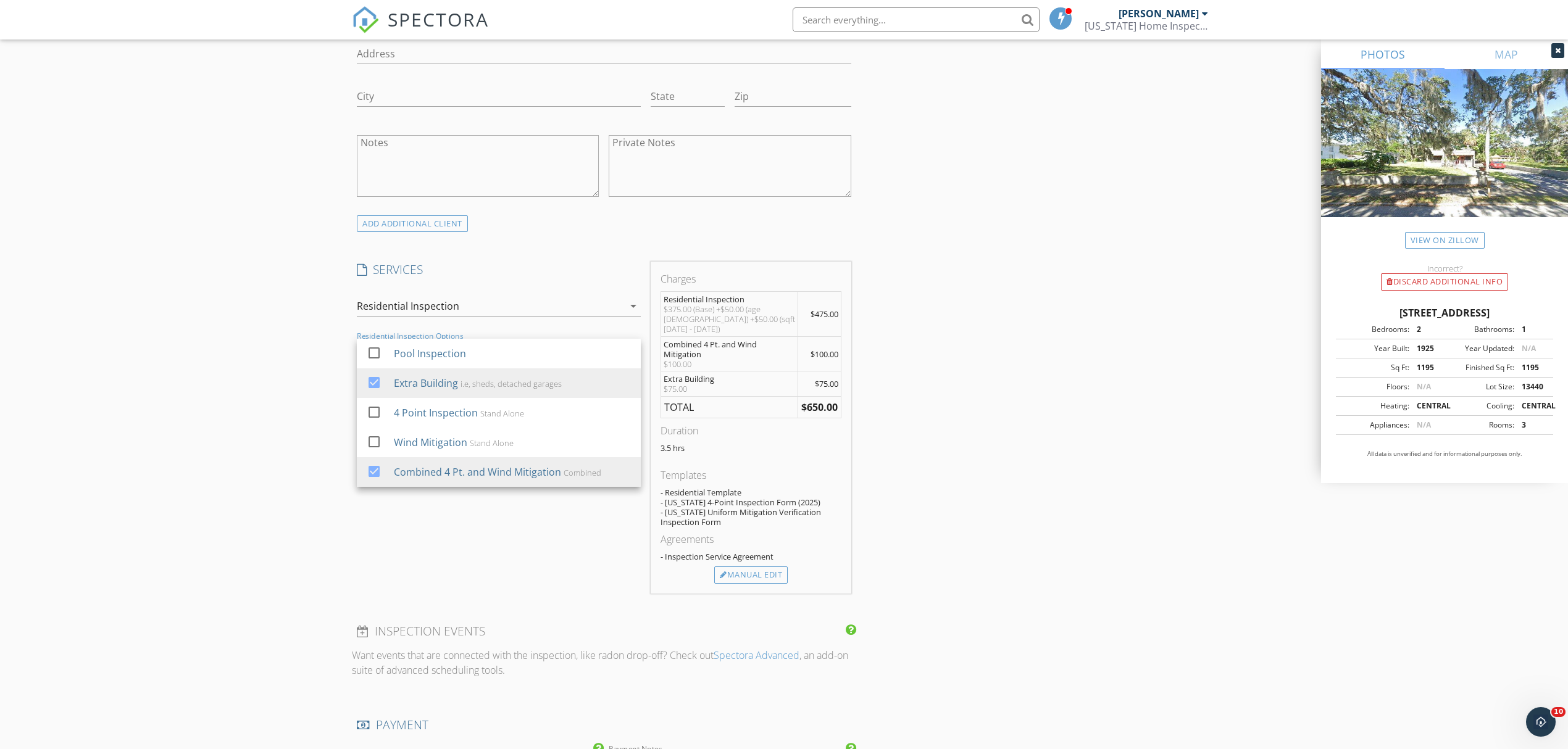
click at [278, 320] on div "New Inspection Click here to use the New Order Form INSPECTOR(S) check_box Dall…" at bounding box center [784, 569] width 1568 height 2639
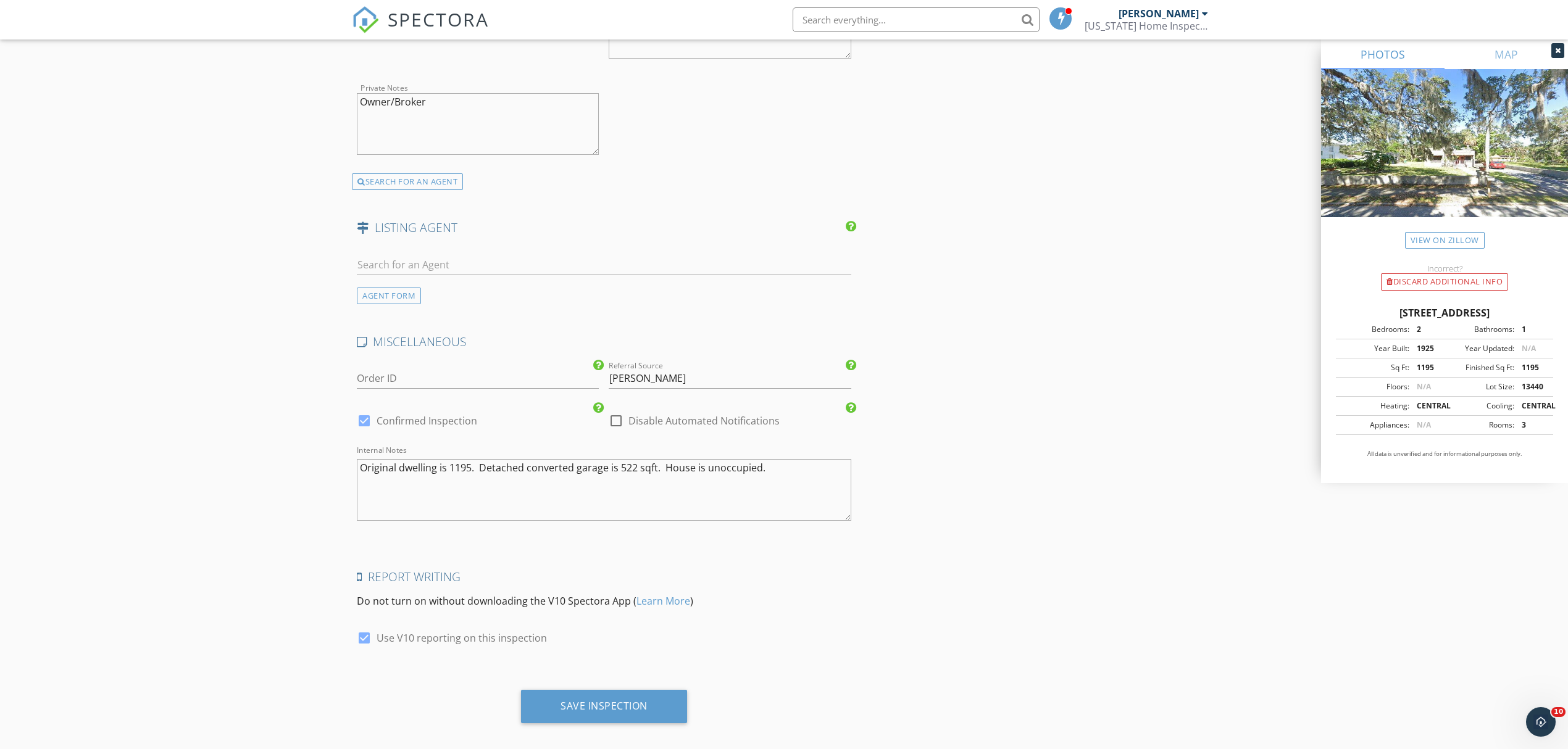
scroll to position [1958, 0]
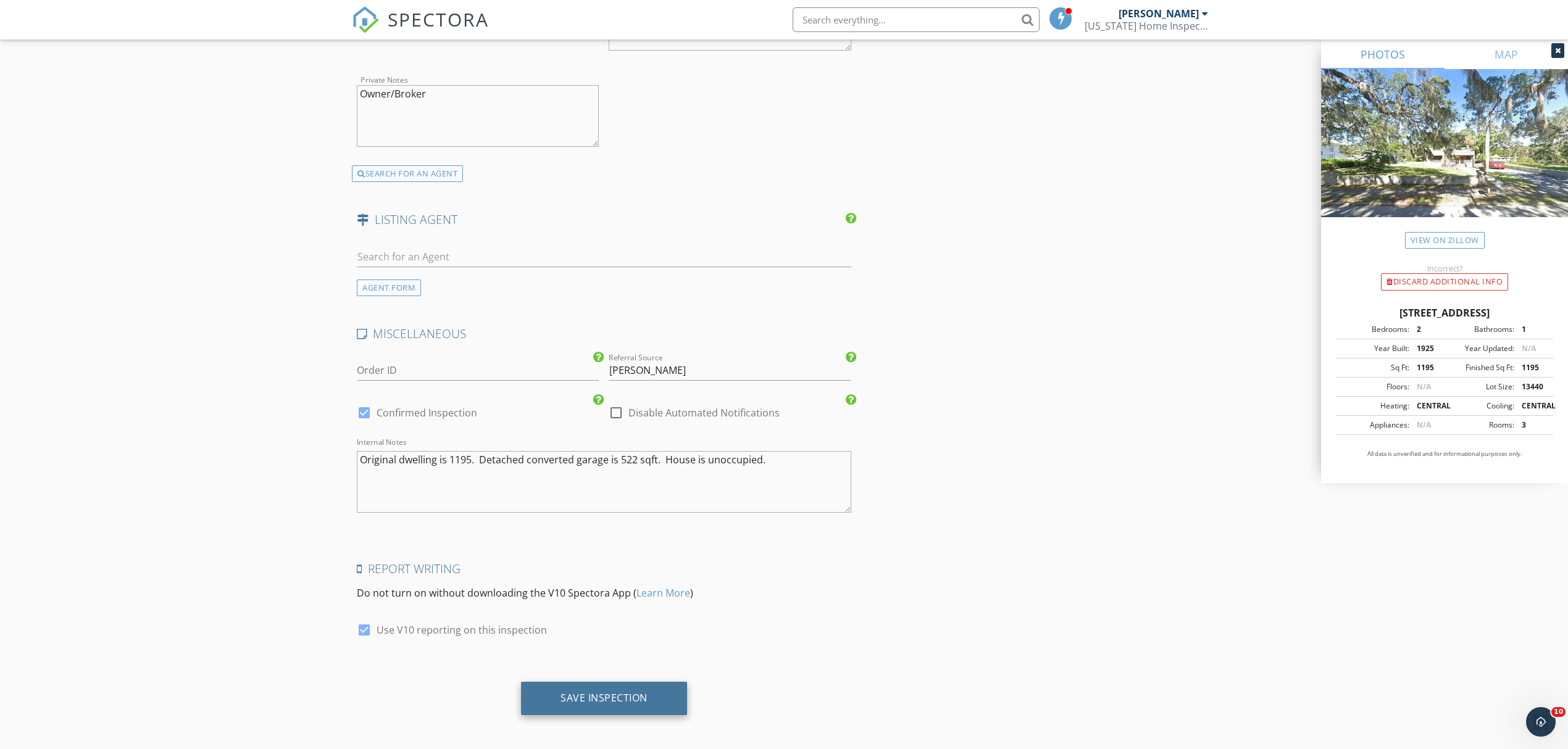
click at [682, 689] on div "Save Inspection" at bounding box center [604, 698] width 166 height 33
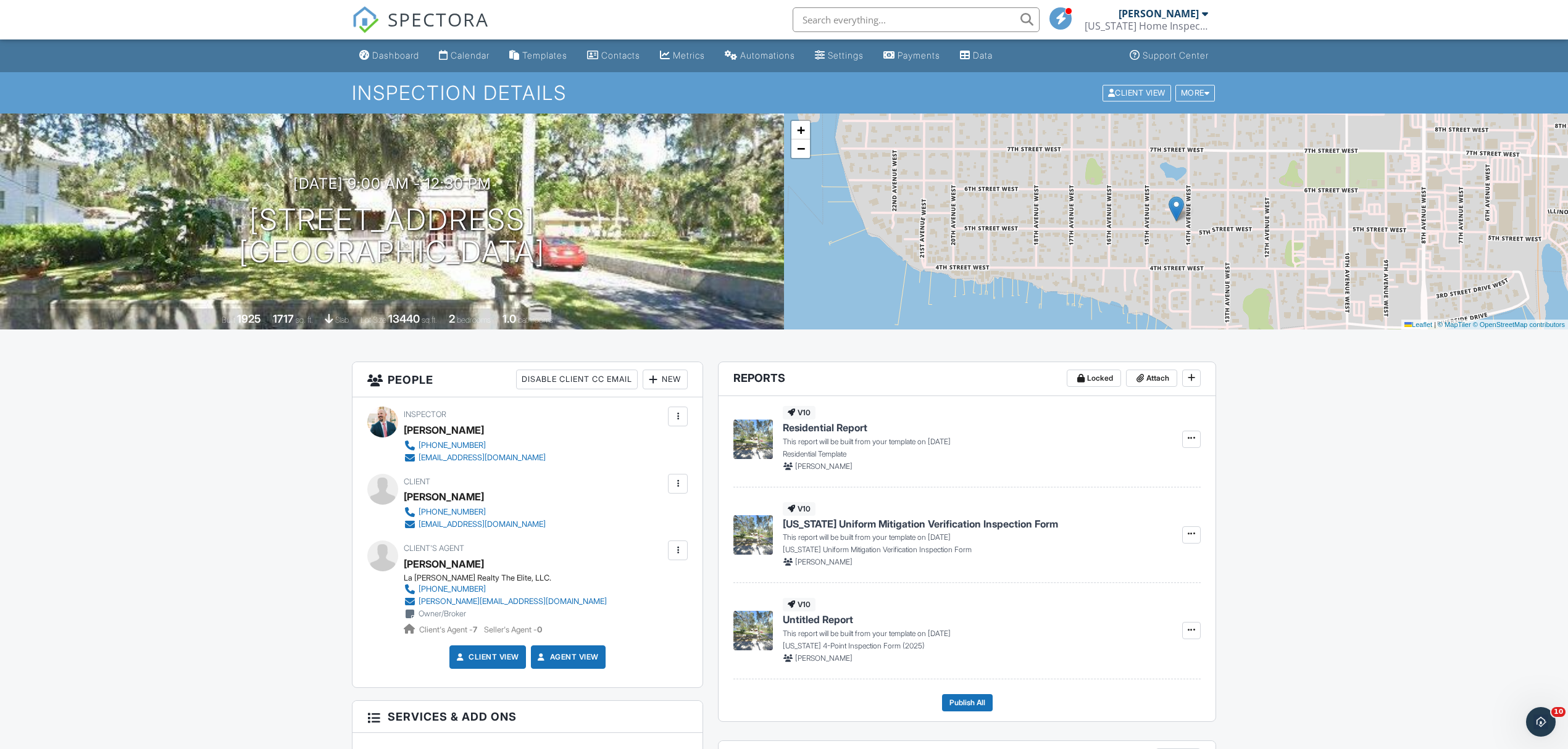
click at [408, 52] on div "Dashboard" at bounding box center [396, 55] width 47 height 11
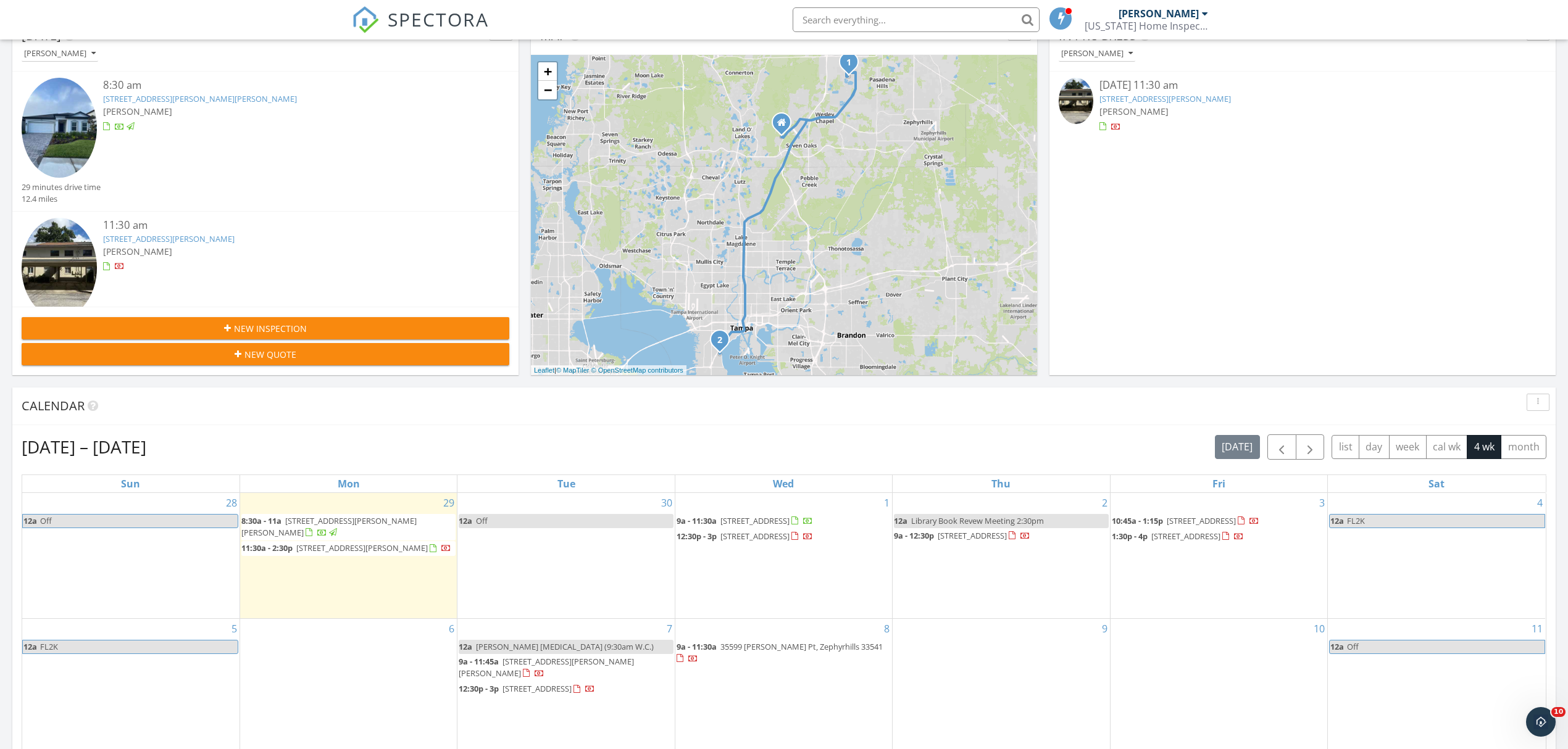
scroll to position [164, 0]
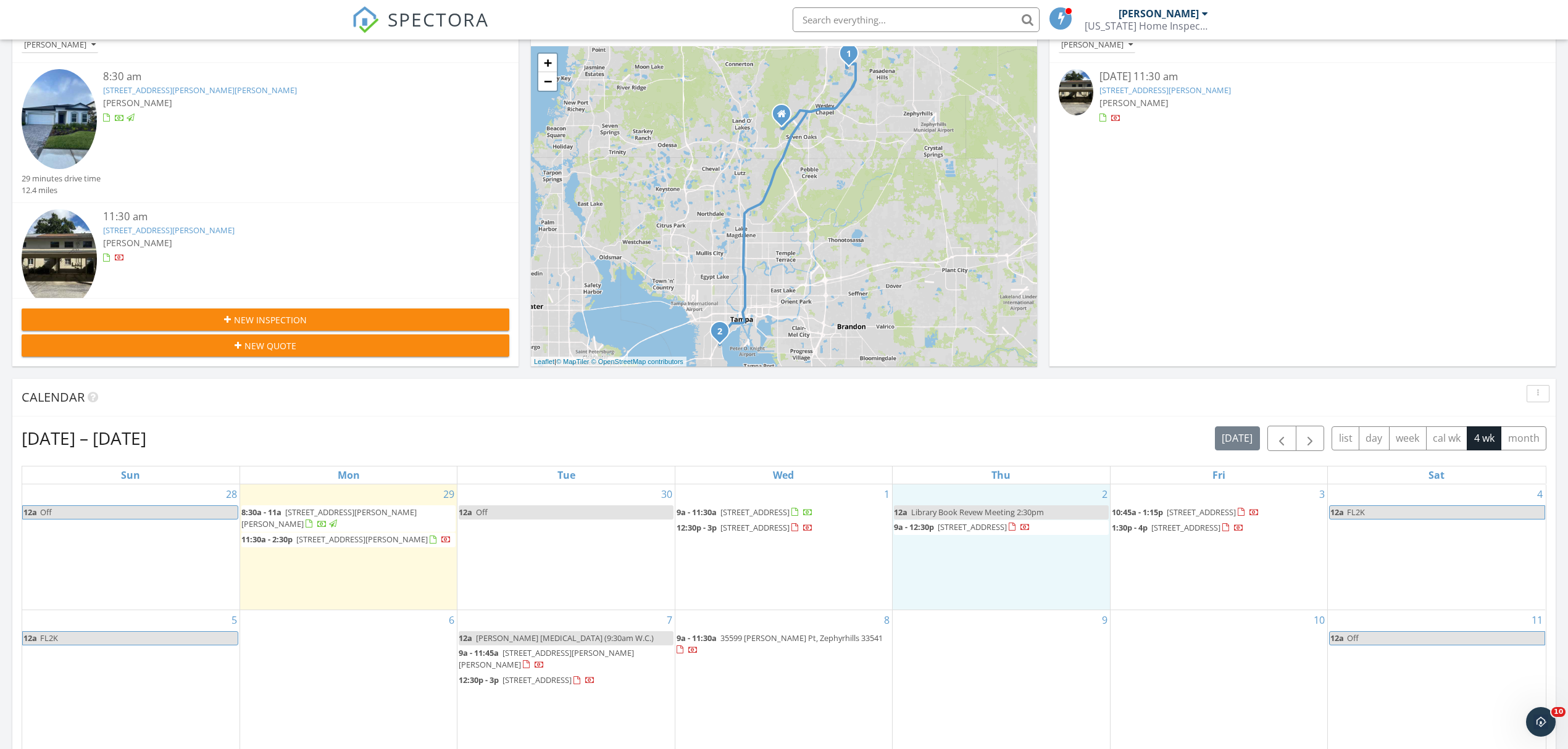
click at [1048, 560] on div "2 12a Library Book Revew Meeting 2:30pm 9a - 12:30p [STREET_ADDRESS]" at bounding box center [1000, 547] width 216 height 125
click at [997, 527] on link "Event" at bounding box center [1000, 528] width 63 height 20
select select "9"
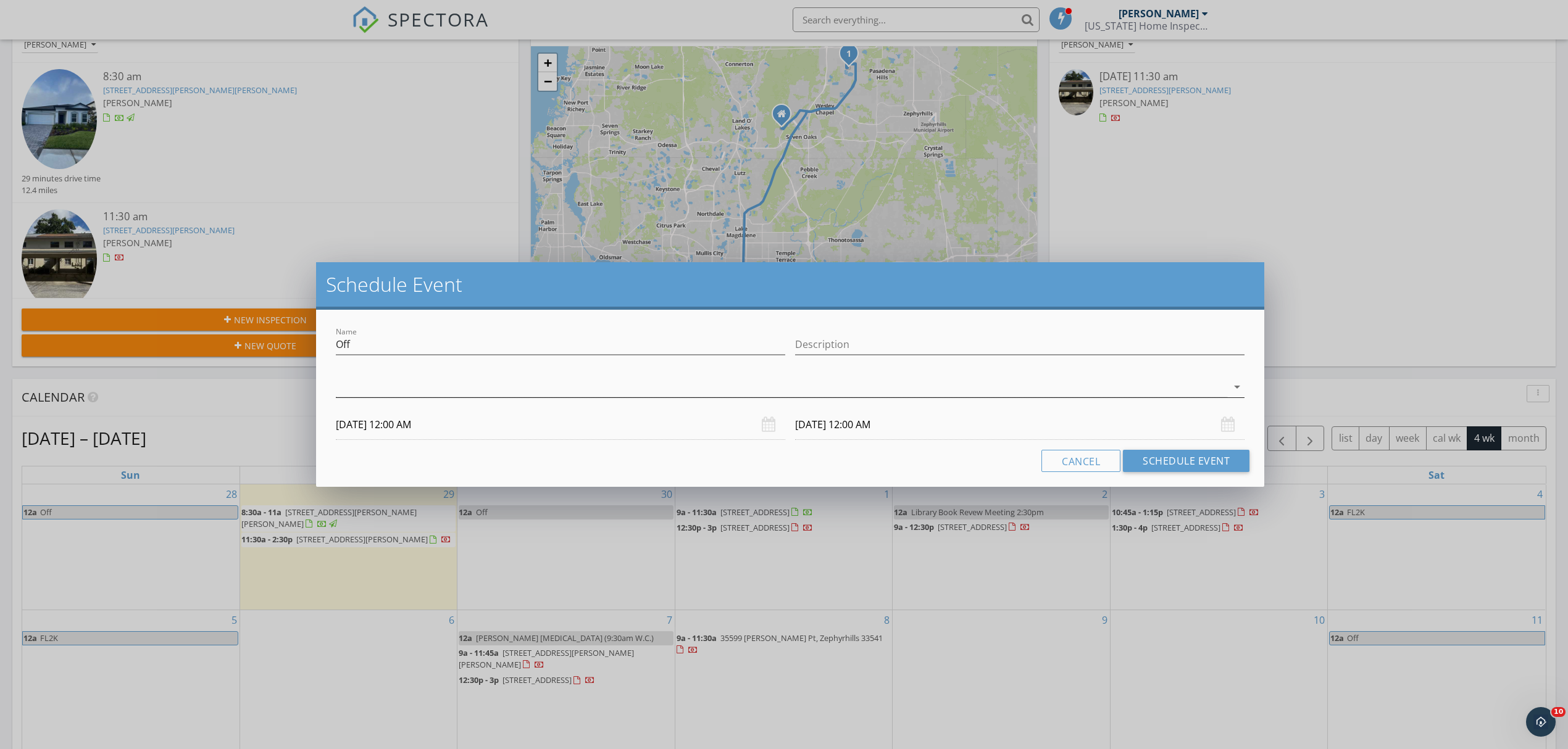
click at [439, 386] on div at bounding box center [781, 387] width 891 height 20
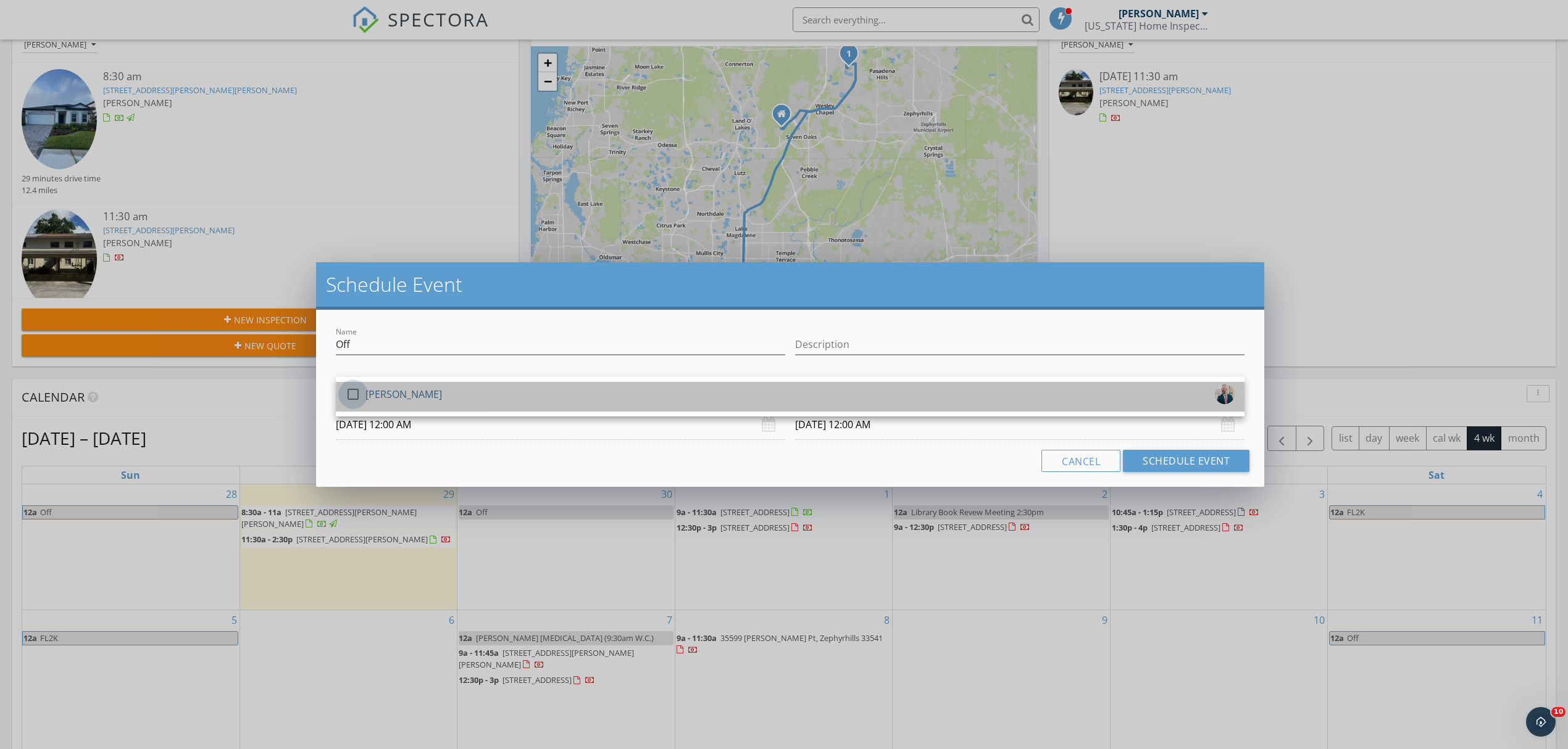
click at [351, 396] on div at bounding box center [353, 394] width 21 height 21
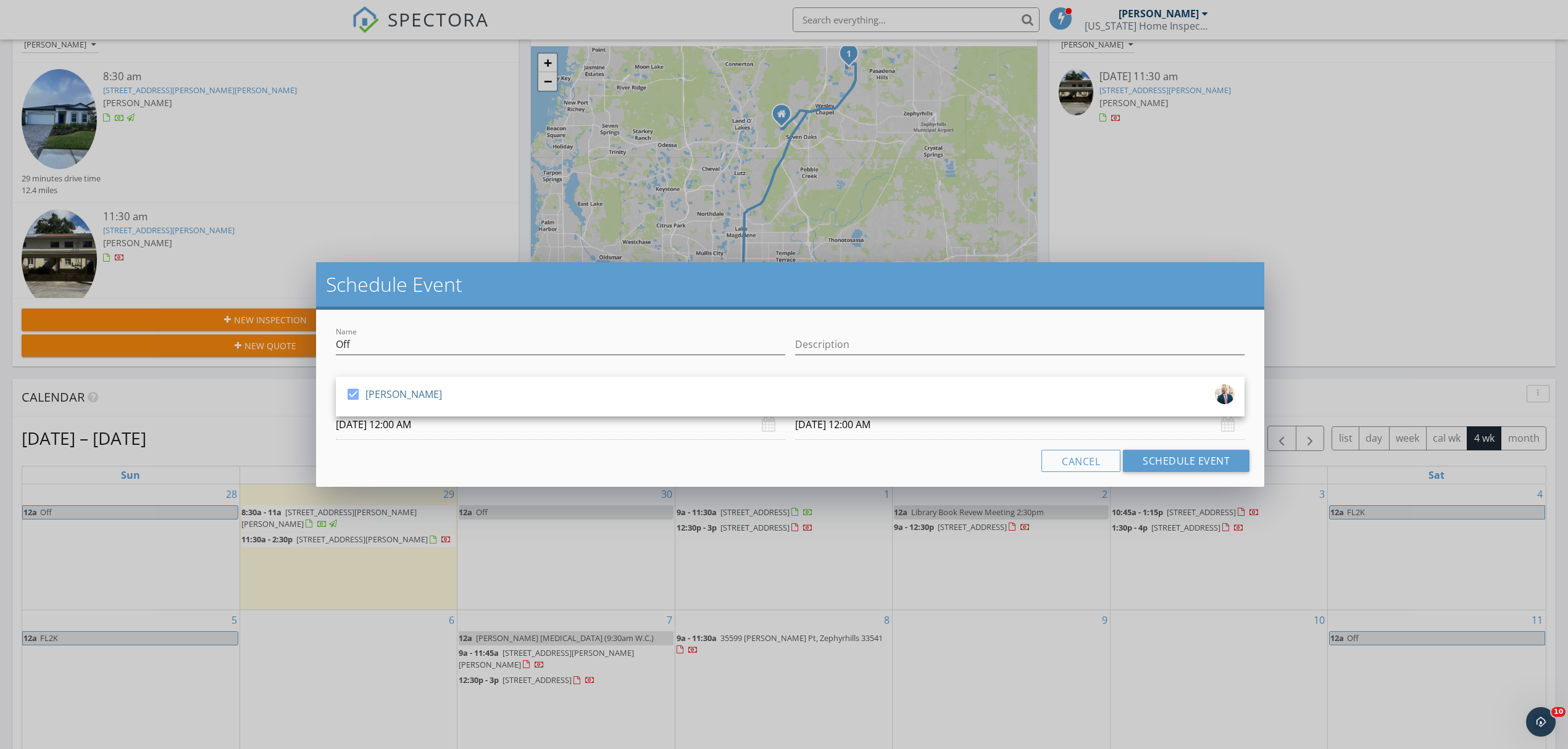
click at [377, 423] on input "[DATE] 12:00 AM" at bounding box center [561, 425] width 449 height 30
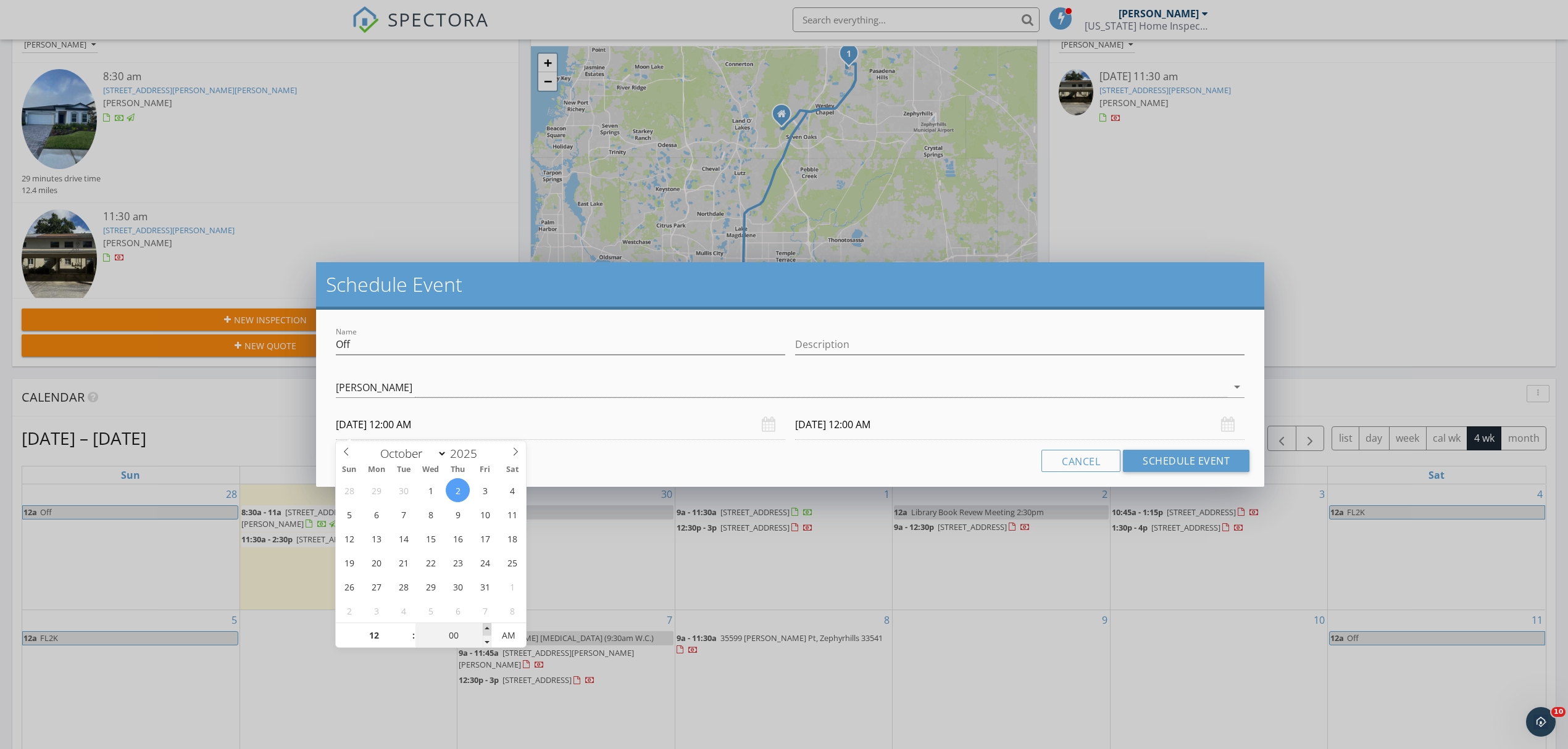
type input "05"
type input "[DATE] 12:05 AM"
click at [484, 630] on span at bounding box center [487, 629] width 8 height 13
type input "10"
type input "[DATE] 12:10 AM"
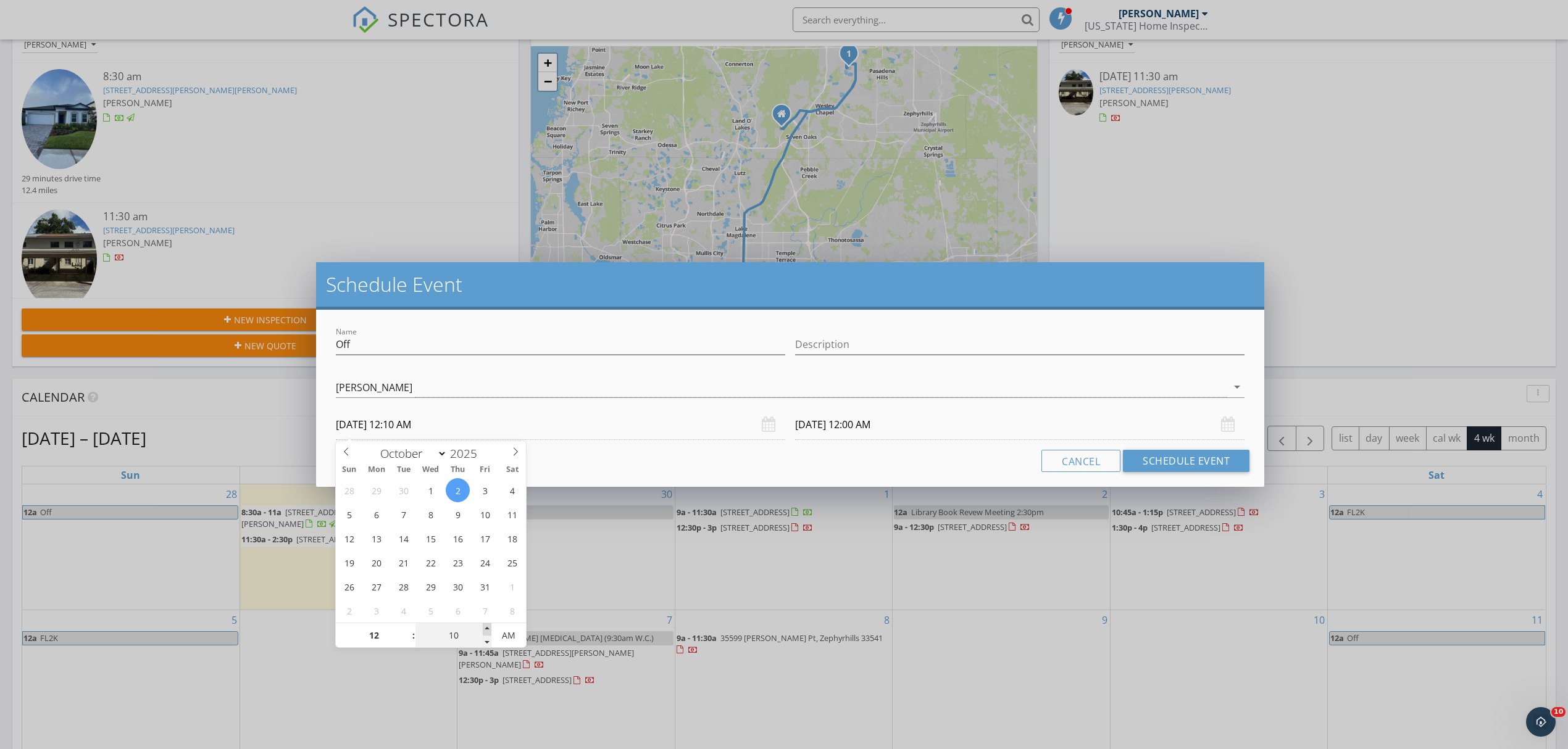
click at [484, 630] on span at bounding box center [487, 629] width 8 height 13
type input "15"
type input "[DATE] 12:15 AM"
click at [484, 630] on span at bounding box center [487, 629] width 8 height 13
type input "20"
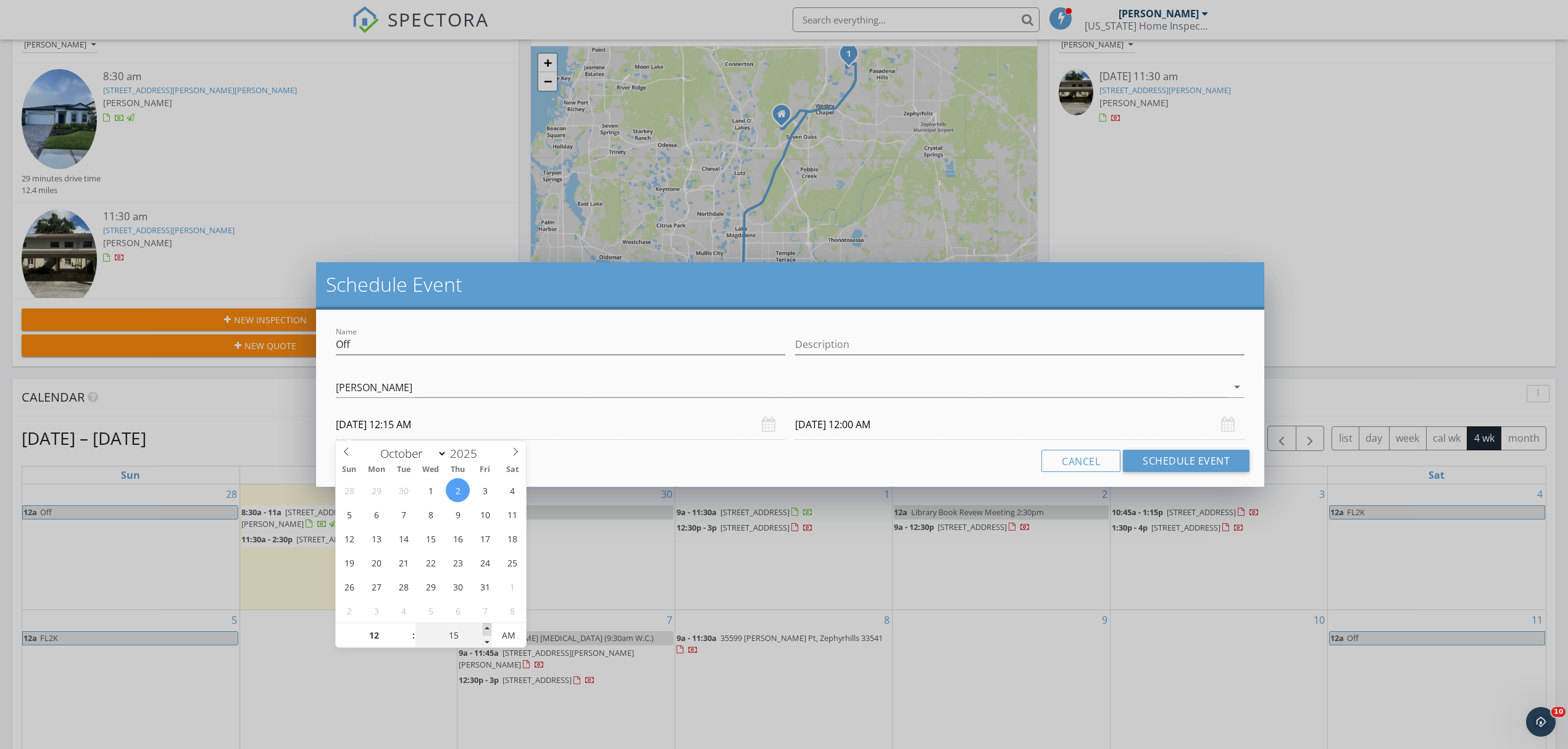
type input "[DATE] 12:20 AM"
click at [484, 630] on span at bounding box center [487, 629] width 8 height 13
type input "20"
type input "[DATE] 12:20 AM"
type input "25"
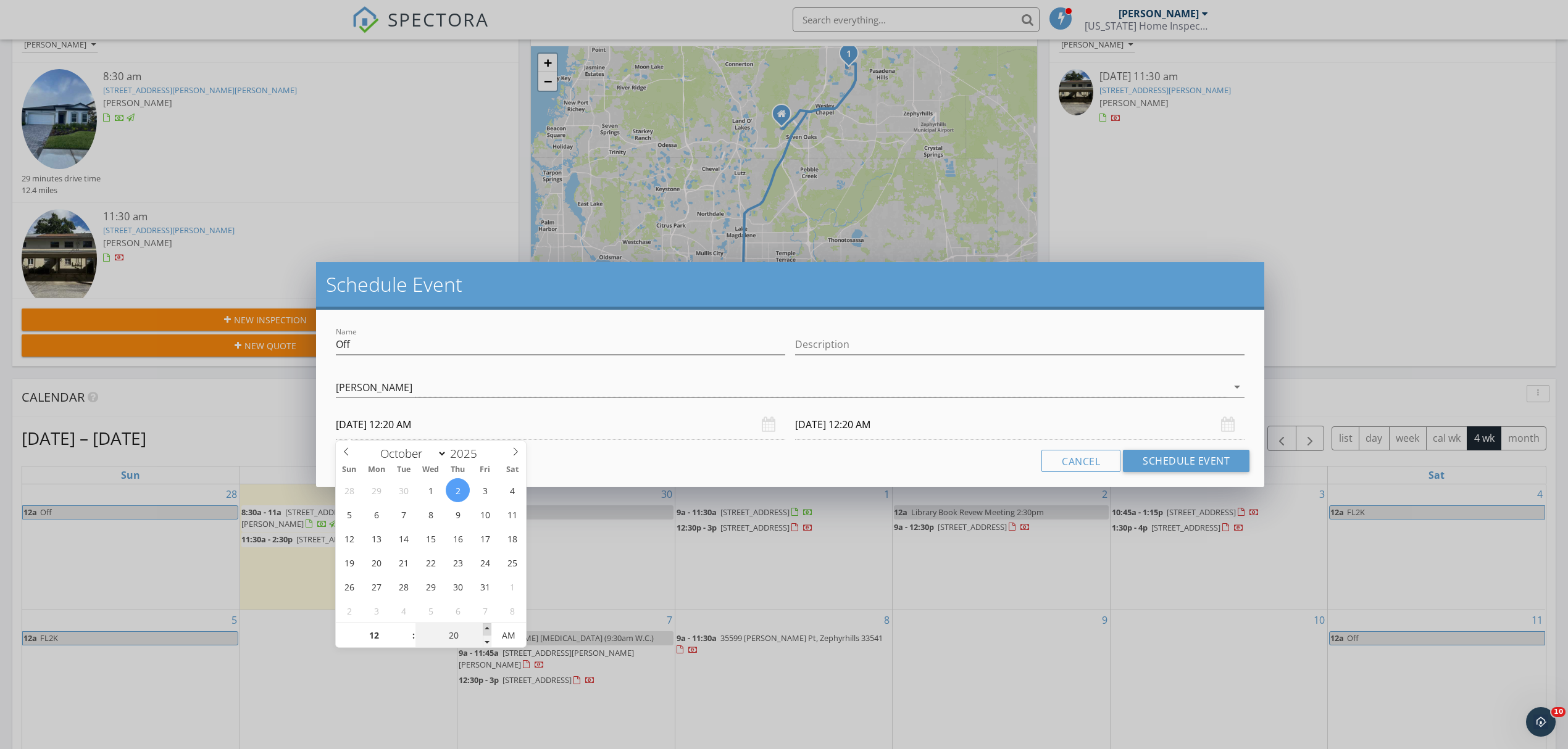
type input "[DATE] 12:25 AM"
click at [484, 630] on span at bounding box center [487, 629] width 8 height 13
type input "25"
type input "[DATE] 12:25 AM"
type input "30"
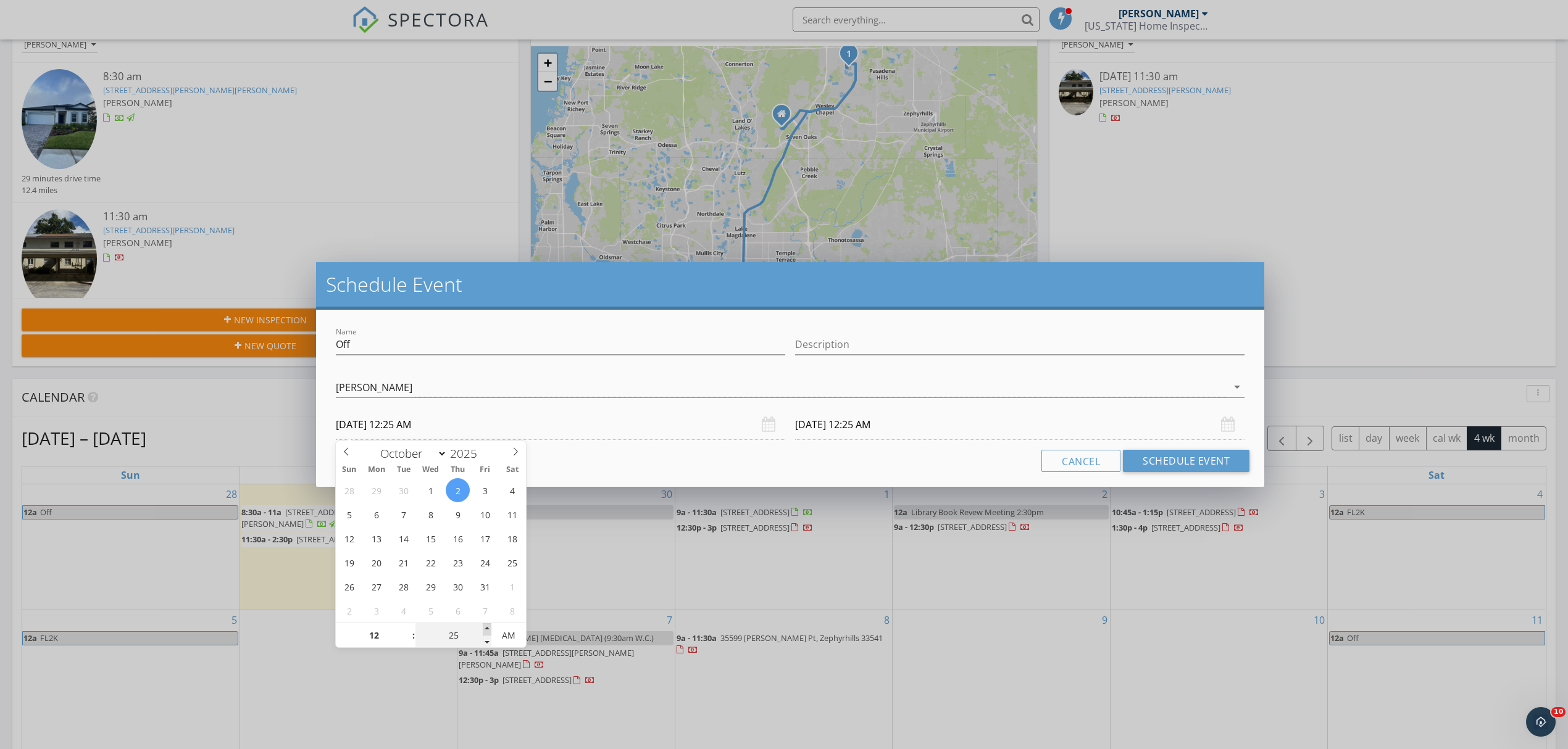
type input "[DATE] 12:30 AM"
click at [484, 630] on span at bounding box center [487, 629] width 8 height 13
type input "30"
type input "[DATE] 12:30 AM"
type input "[DATE] 12:30 PM"
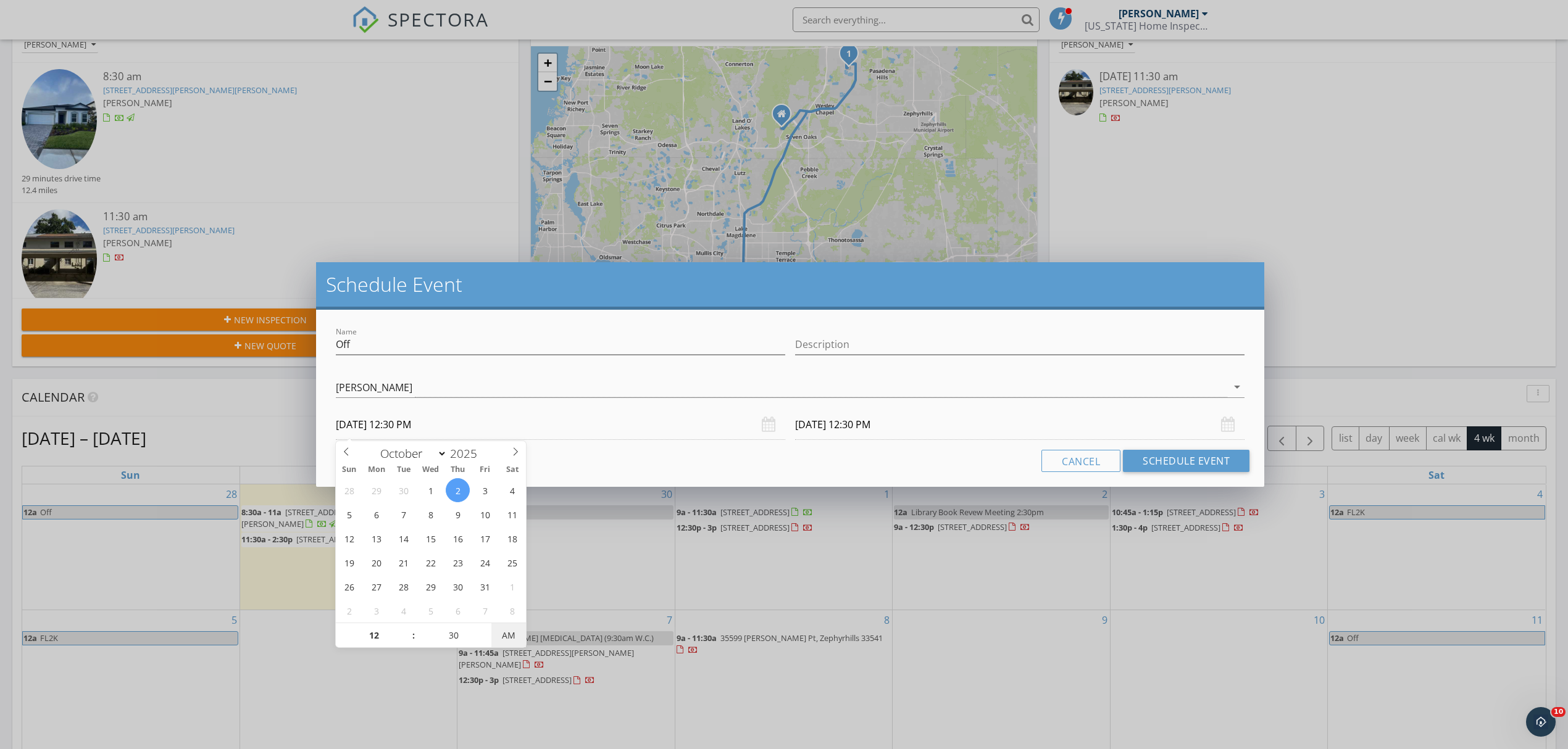
click at [504, 635] on span "AM" at bounding box center [508, 635] width 34 height 25
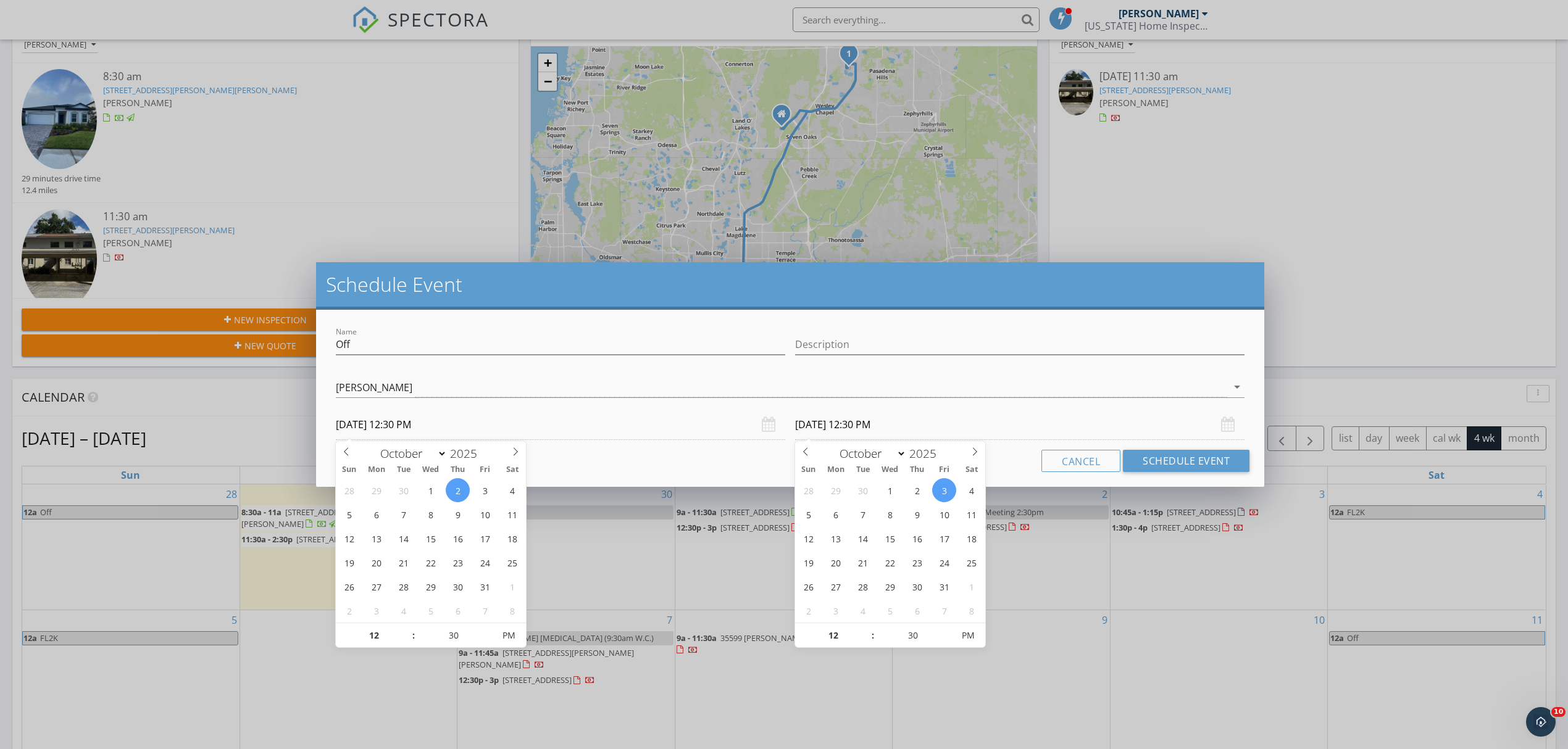
click at [837, 427] on input "[DATE] 12:30 PM" at bounding box center [1020, 425] width 449 height 30
type input "[DATE] 12:30 PM"
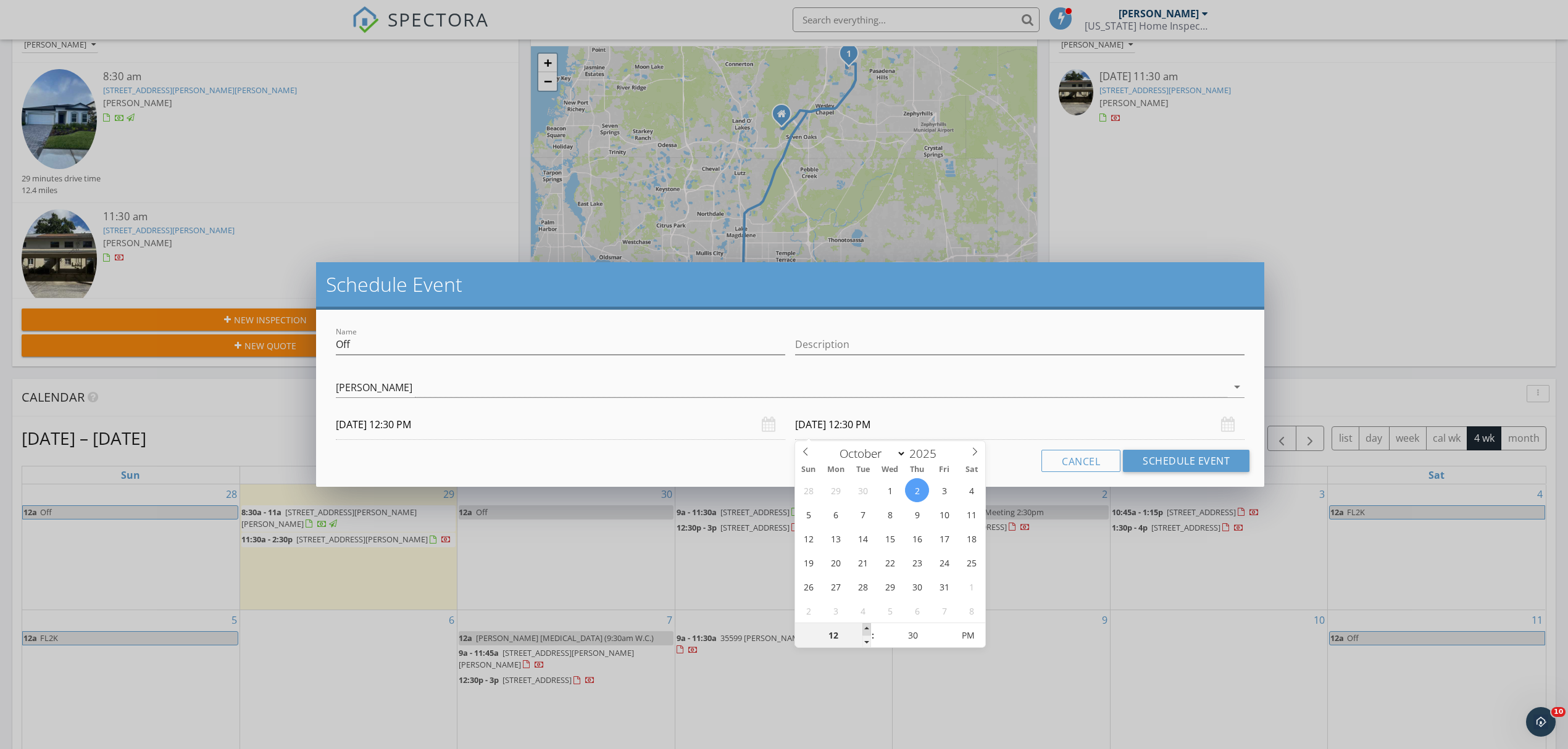
type input "01"
type input "[DATE] 1:30 PM"
click at [864, 627] on span at bounding box center [866, 629] width 8 height 13
type input "02"
type input "[DATE] 2:30 PM"
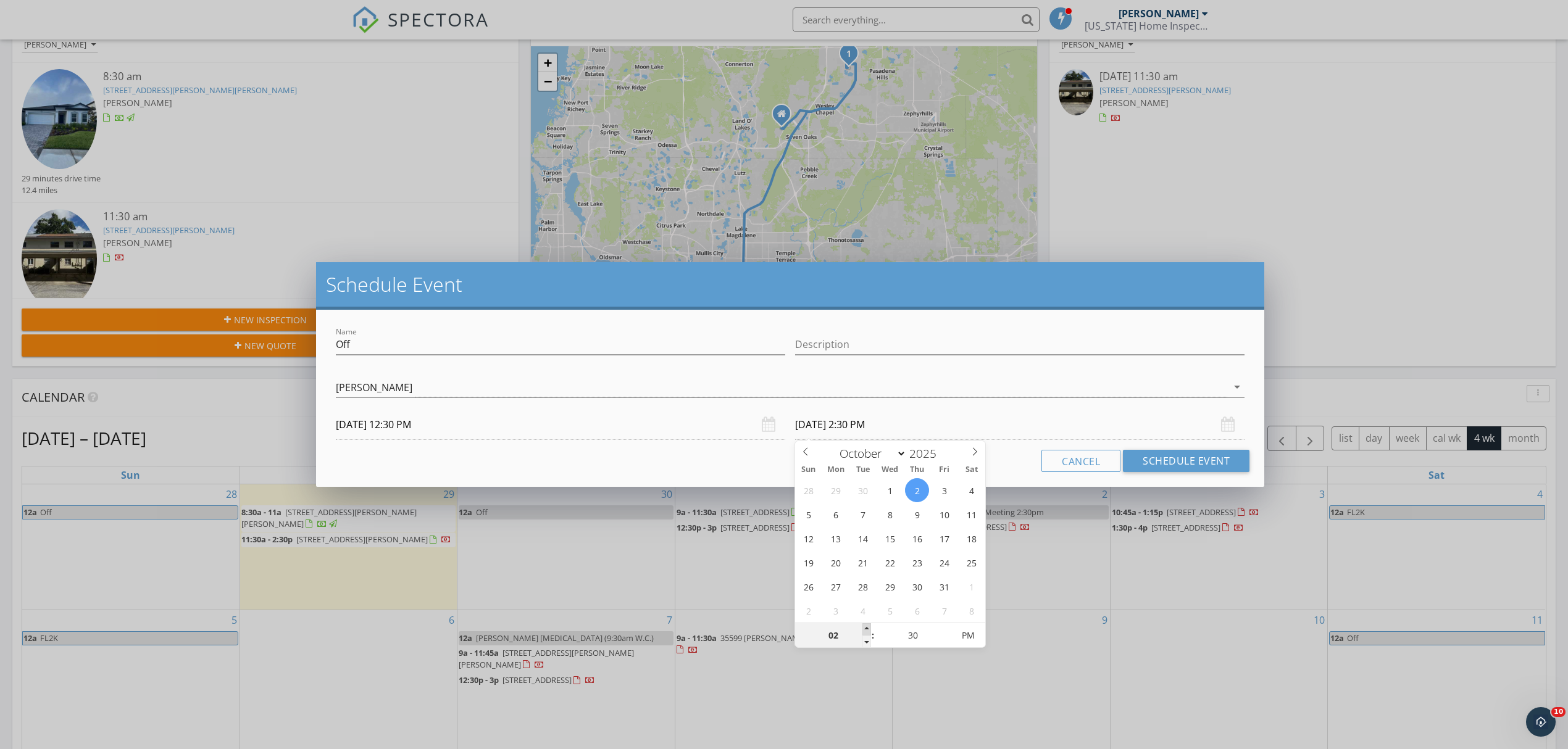
click at [864, 627] on span at bounding box center [866, 629] width 8 height 13
type input "03"
type input "[DATE] 3:30 PM"
click at [864, 627] on span at bounding box center [866, 629] width 8 height 13
type input "04"
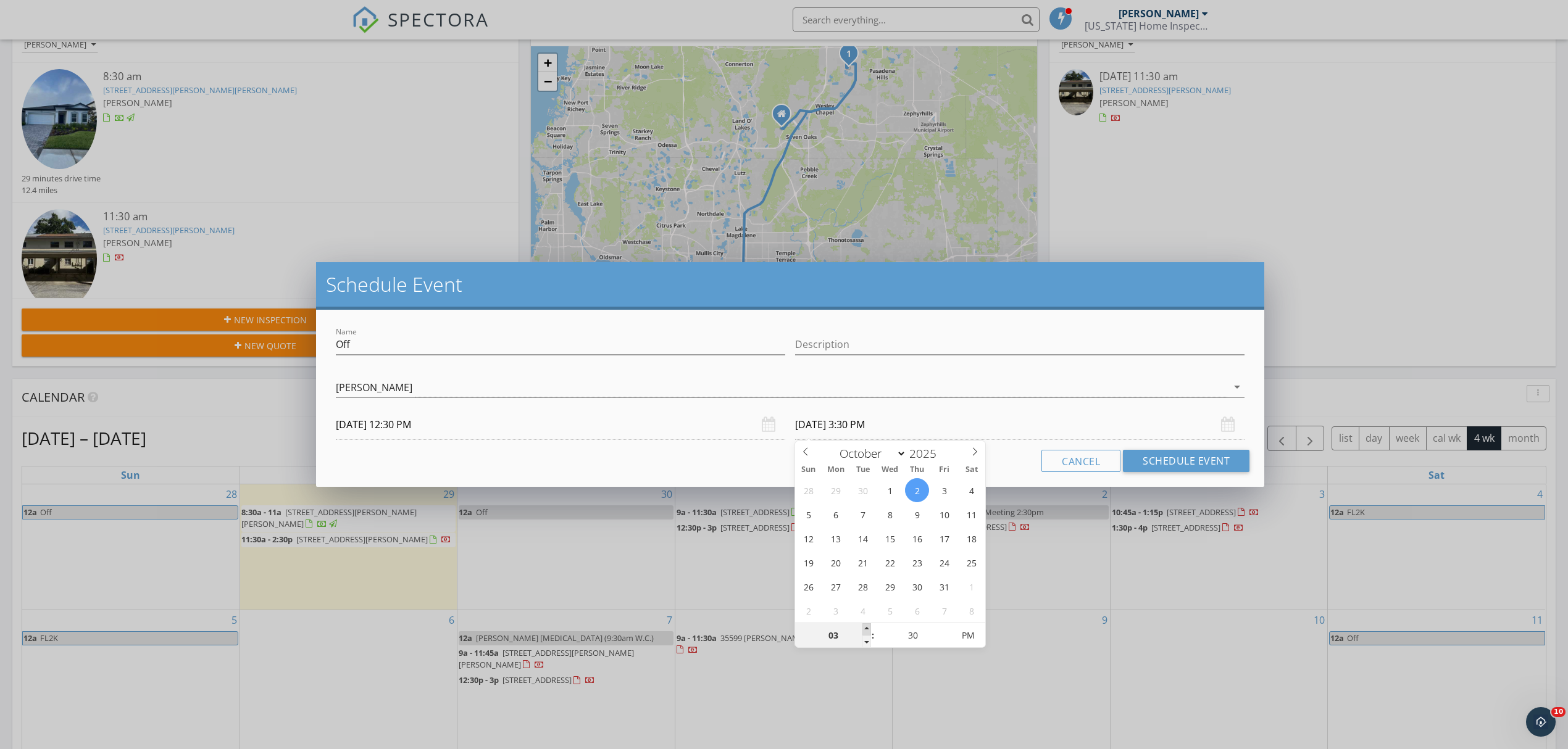
type input "[DATE] 4:30 PM"
click at [864, 627] on span at bounding box center [866, 629] width 8 height 13
type input "05"
type input "[DATE] 5:30 PM"
click at [864, 627] on span at bounding box center [866, 629] width 8 height 13
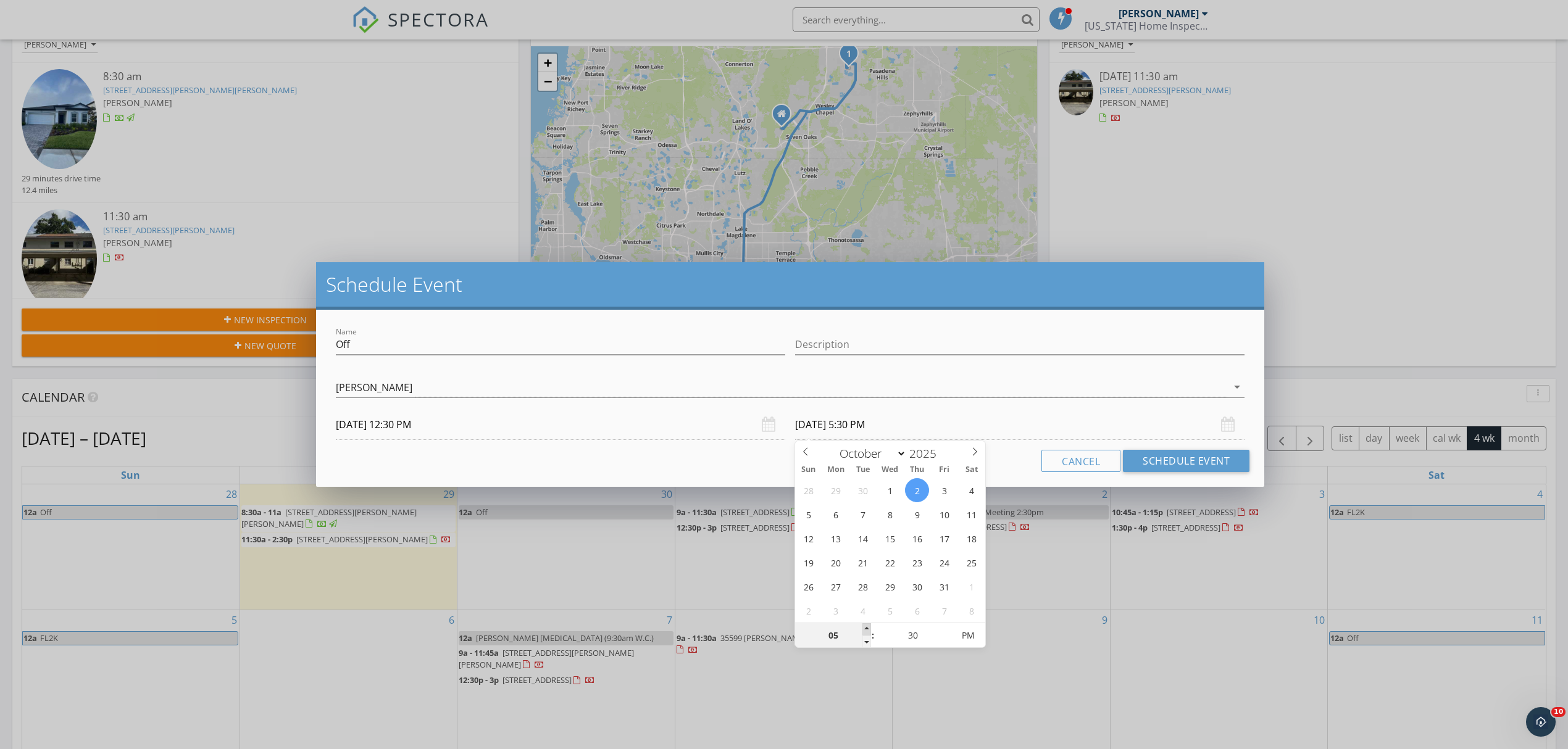
type input "06"
type input "10/02/2025 6:30 PM"
click at [864, 627] on span at bounding box center [866, 629] width 8 height 13
click at [729, 473] on div "Name Off Description check_box Dallas Stevens Dallas Stevens arrow_drop_down 10…" at bounding box center [789, 398] width 948 height 177
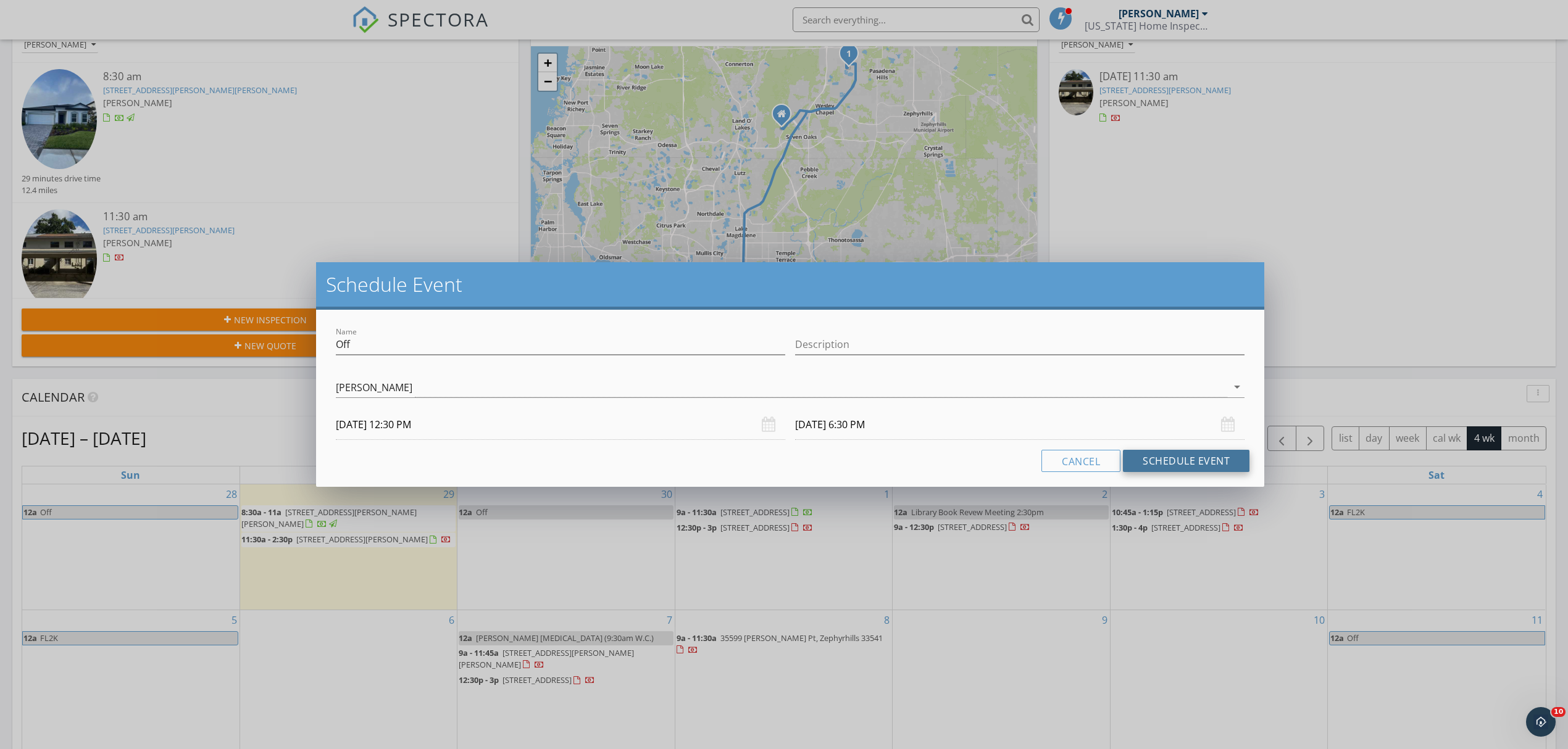
click at [1165, 464] on button "Schedule Event" at bounding box center [1185, 461] width 126 height 23
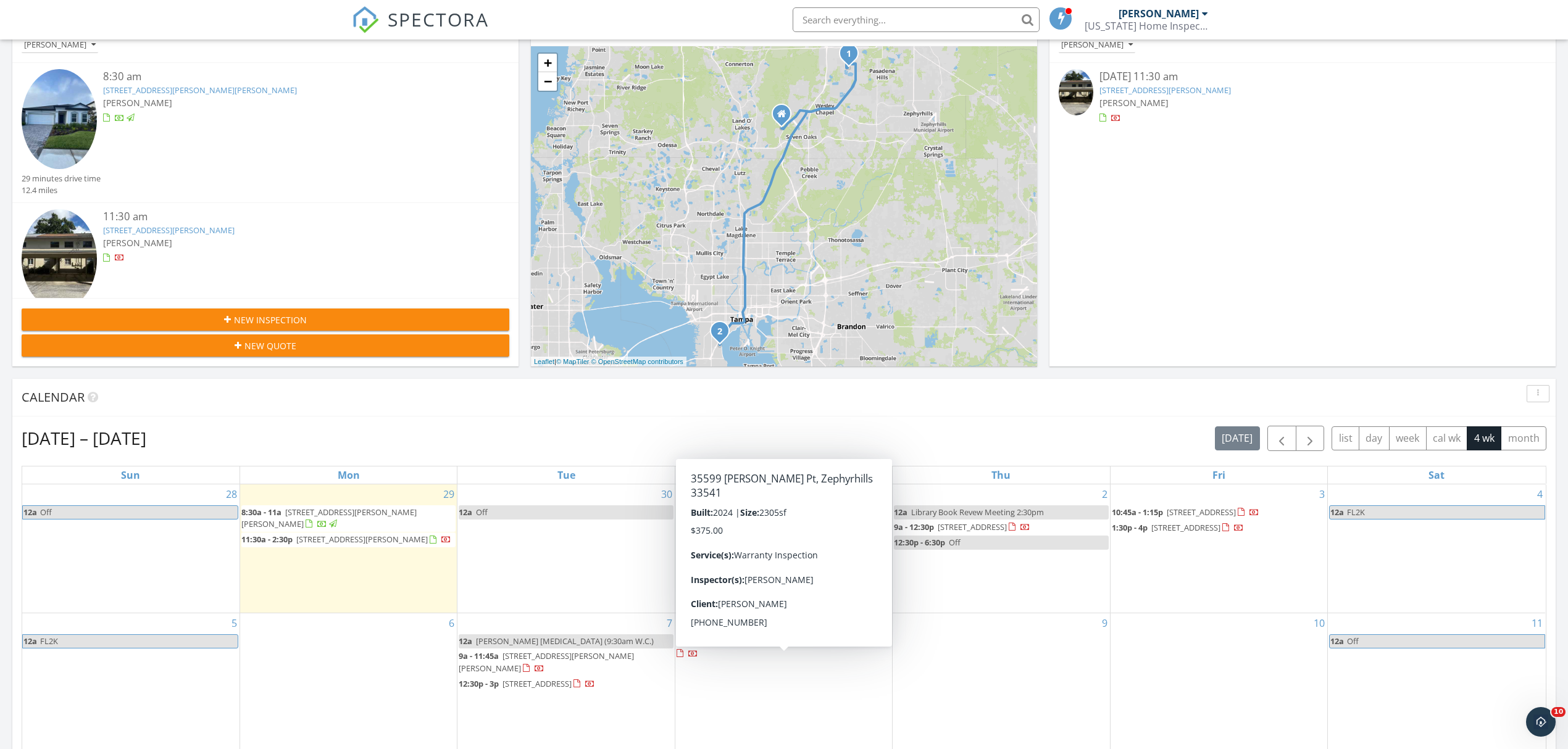
click at [817, 646] on span "35599 Kinsey Pt, Zephyrhills 33541" at bounding box center [801, 640] width 162 height 11
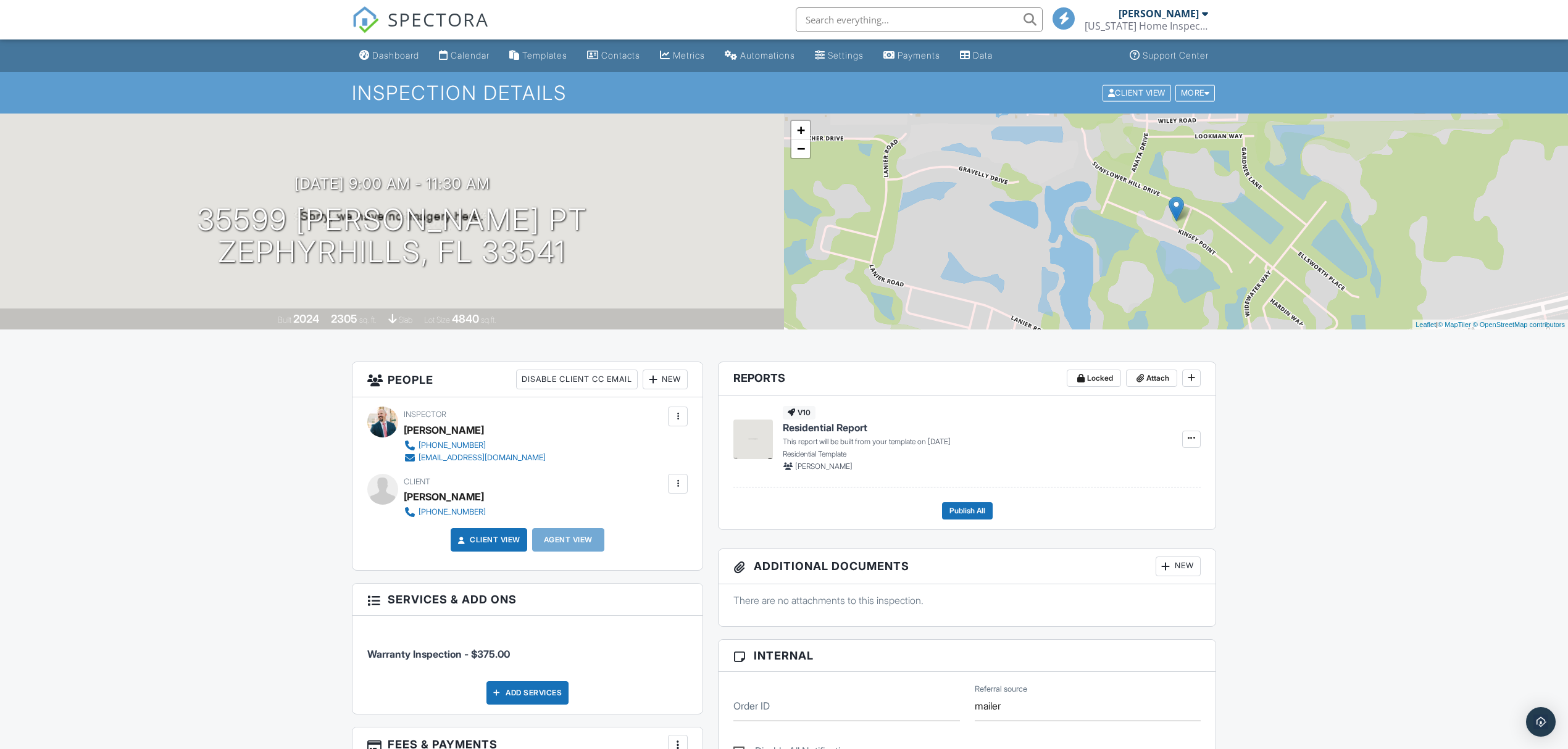
click at [683, 483] on div at bounding box center [677, 483] width 13 height 13
click at [593, 514] on li "Edit" at bounding box center [613, 521] width 133 height 31
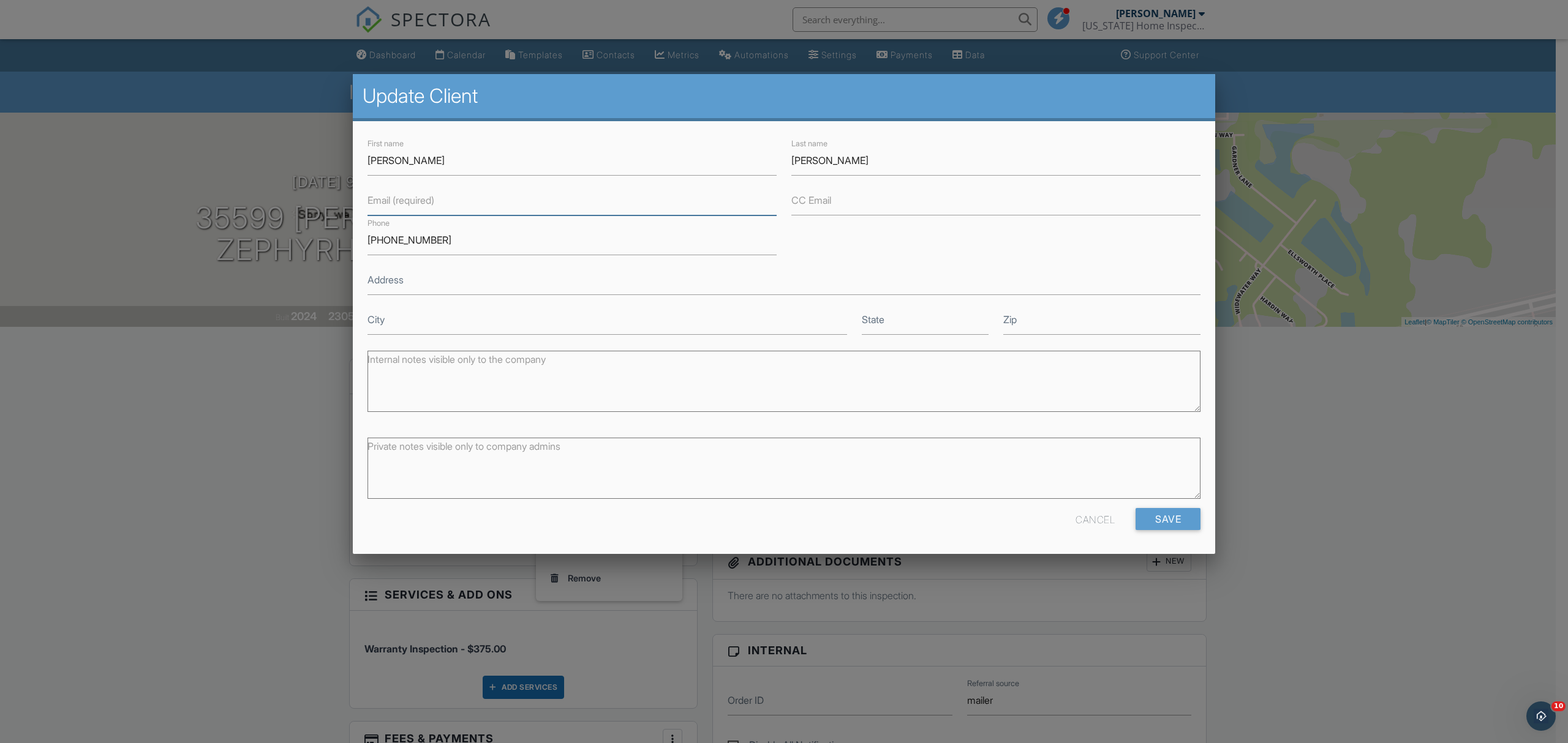
click at [432, 210] on input "Email (required)" at bounding box center [572, 200] width 409 height 30
type input "lesterjj11@gmail.com"
click at [1166, 517] on input "Save" at bounding box center [1168, 519] width 65 height 22
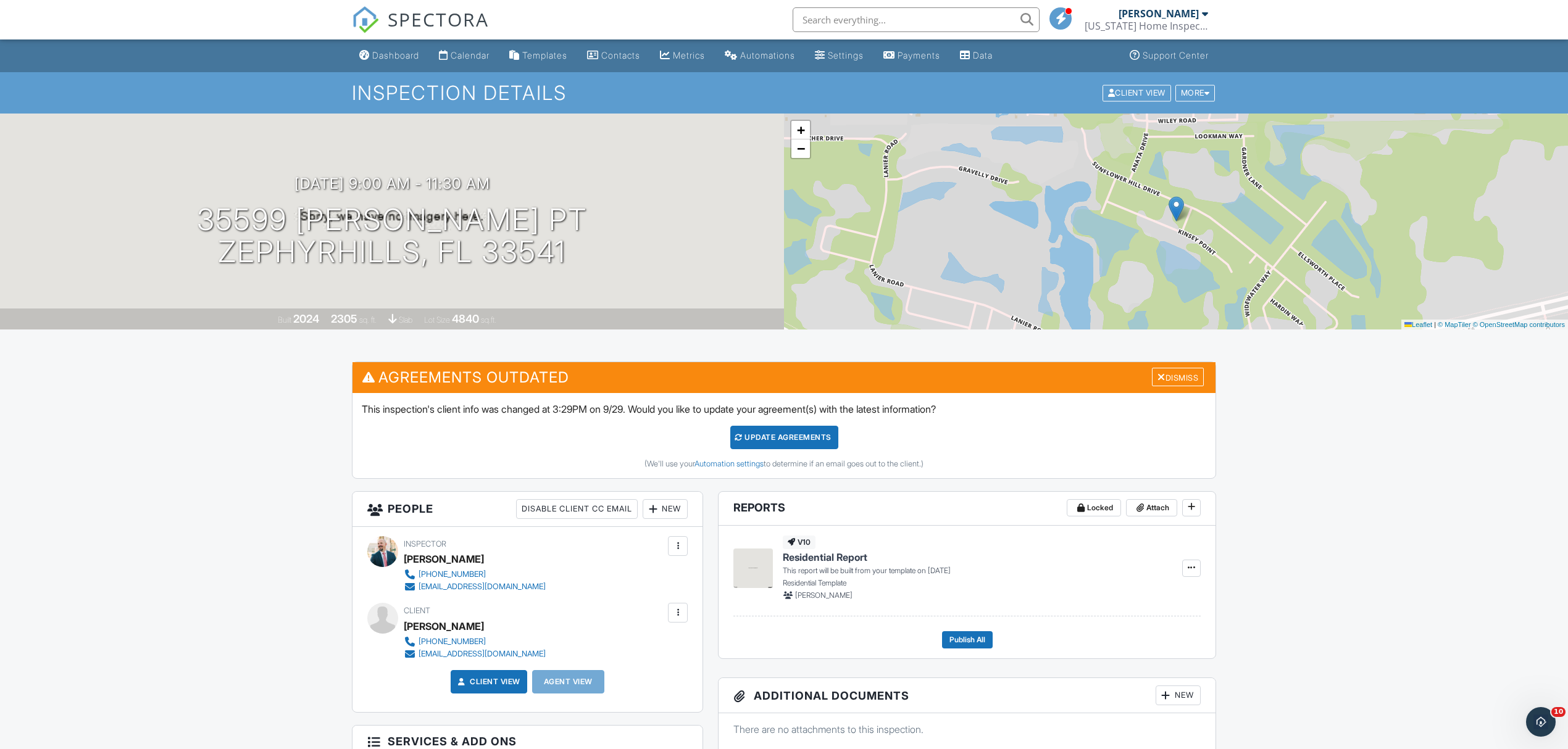
click at [837, 440] on div "Update Agreements" at bounding box center [784, 438] width 108 height 23
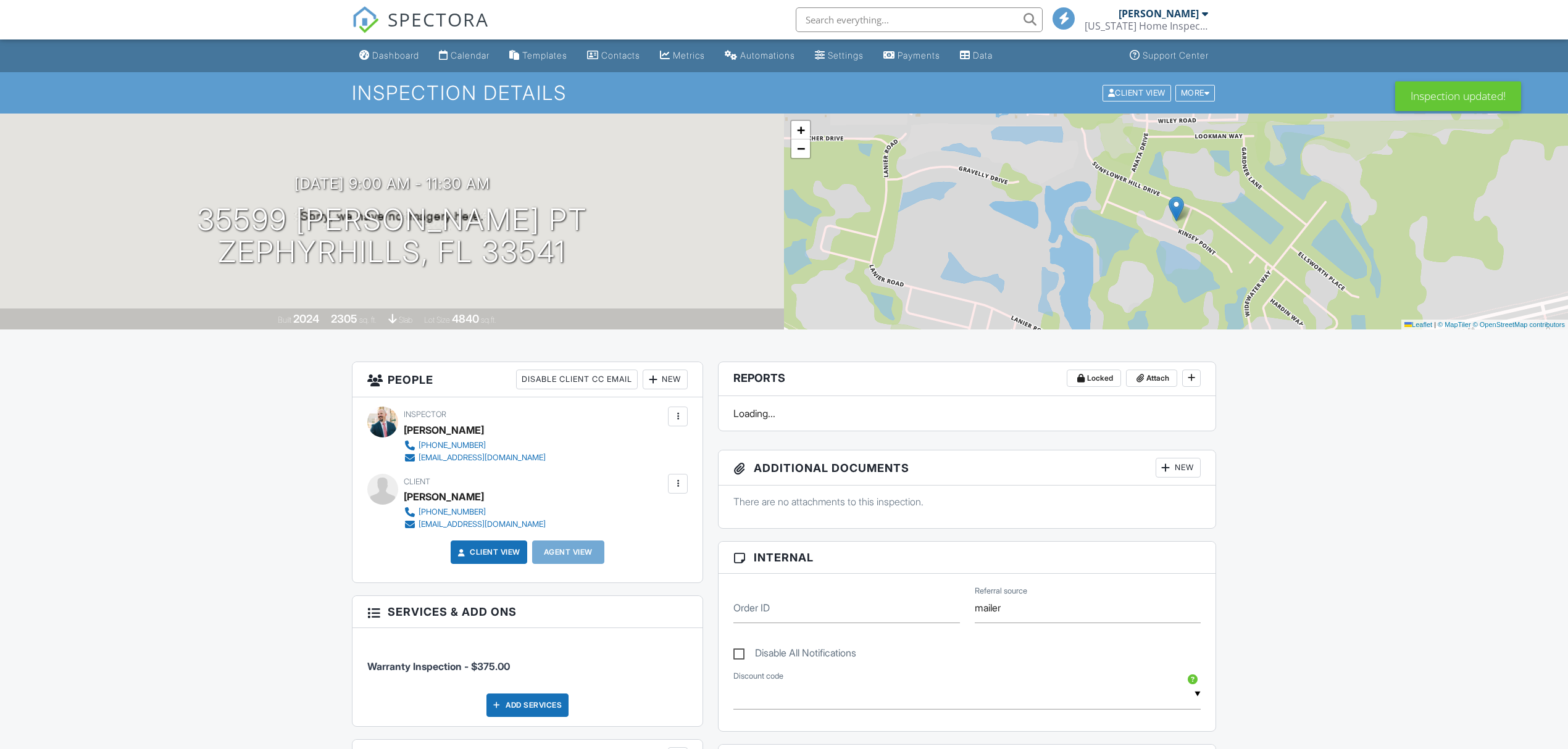
drag, startPoint x: 398, startPoint y: 57, endPoint x: 473, endPoint y: 89, distance: 81.5
click at [398, 57] on div "Dashboard" at bounding box center [396, 55] width 47 height 11
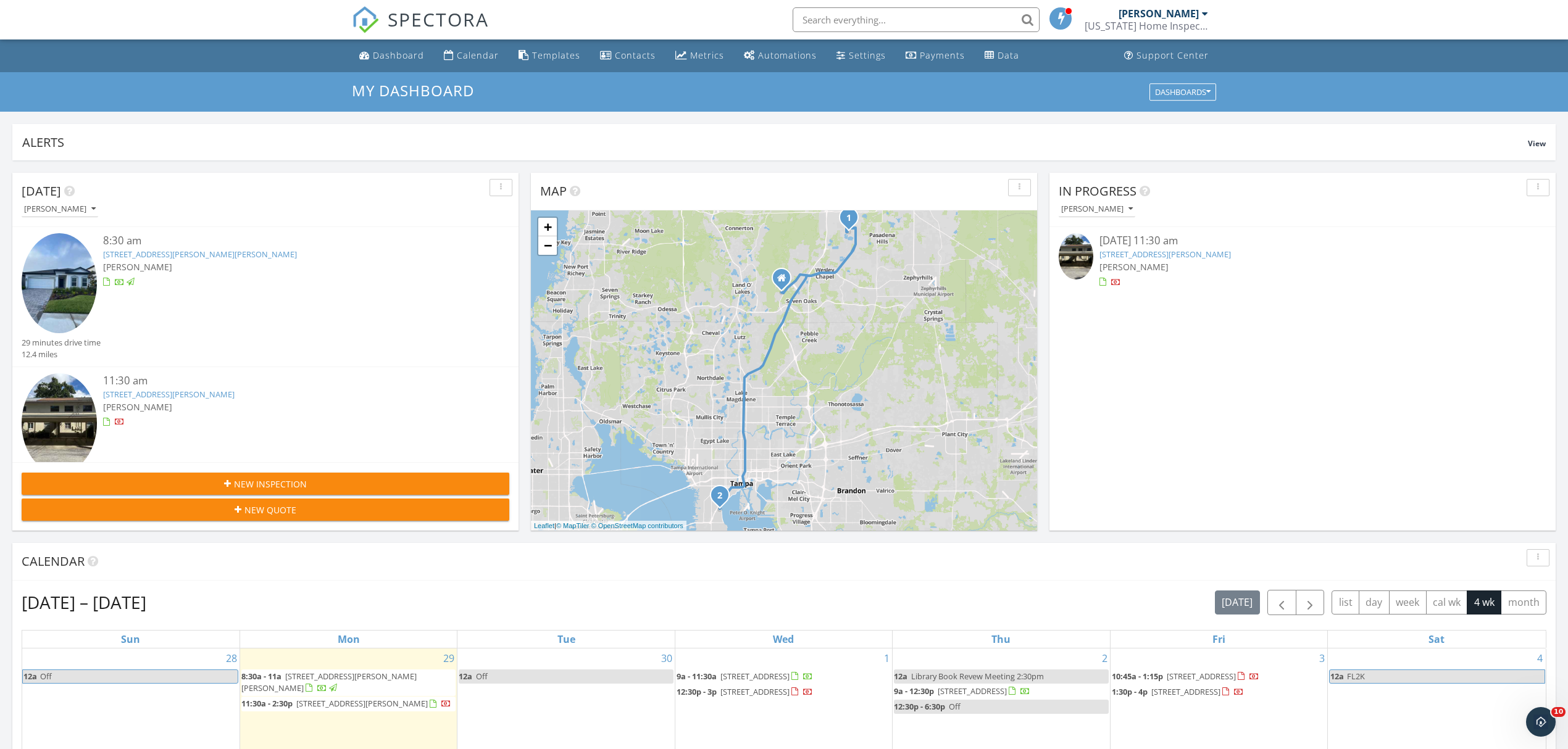
click at [1174, 256] on link "[STREET_ADDRESS][PERSON_NAME]" at bounding box center [1165, 254] width 131 height 11
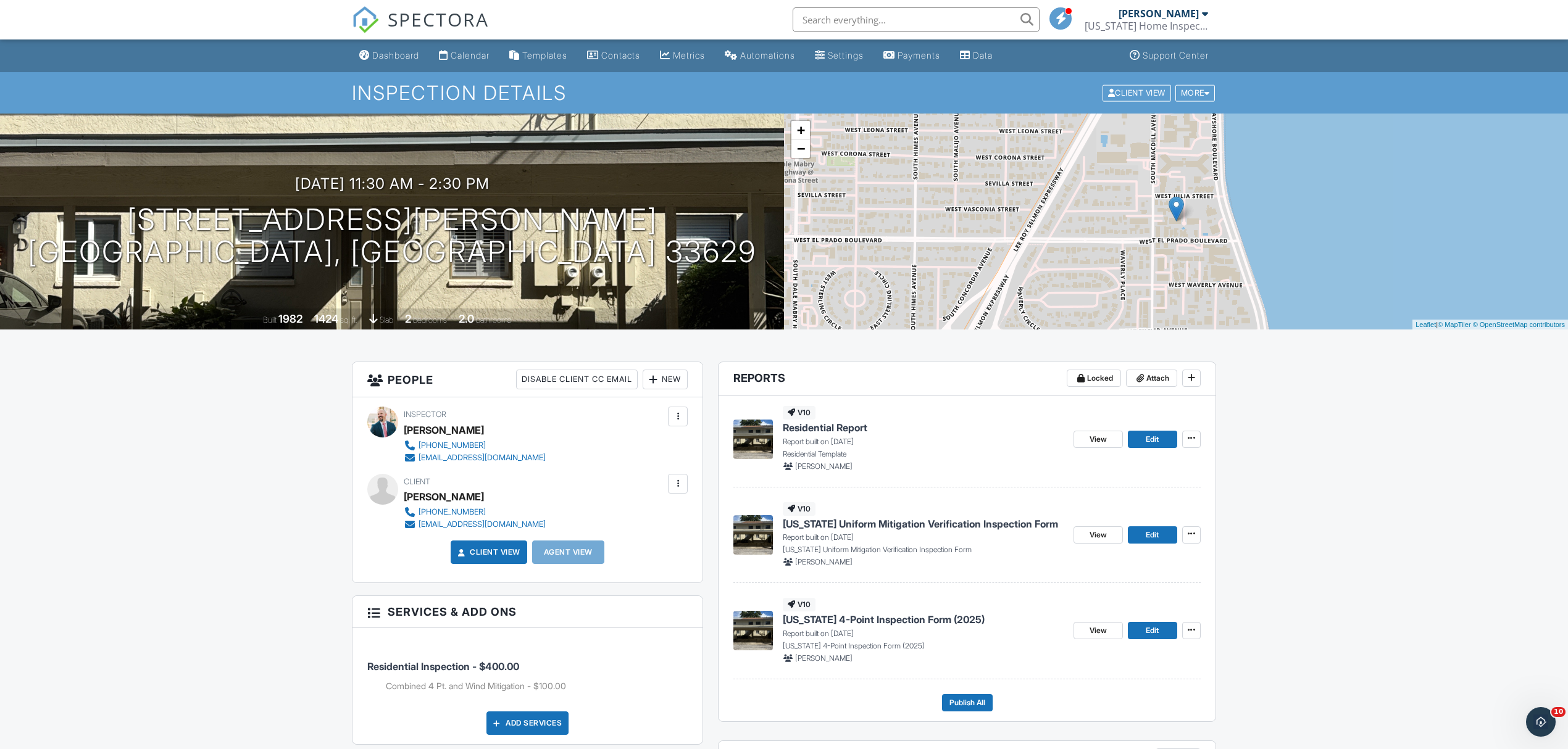
click at [884, 617] on span "[US_STATE] 4-Point Inspection Form (2025)" at bounding box center [884, 620] width 202 height 13
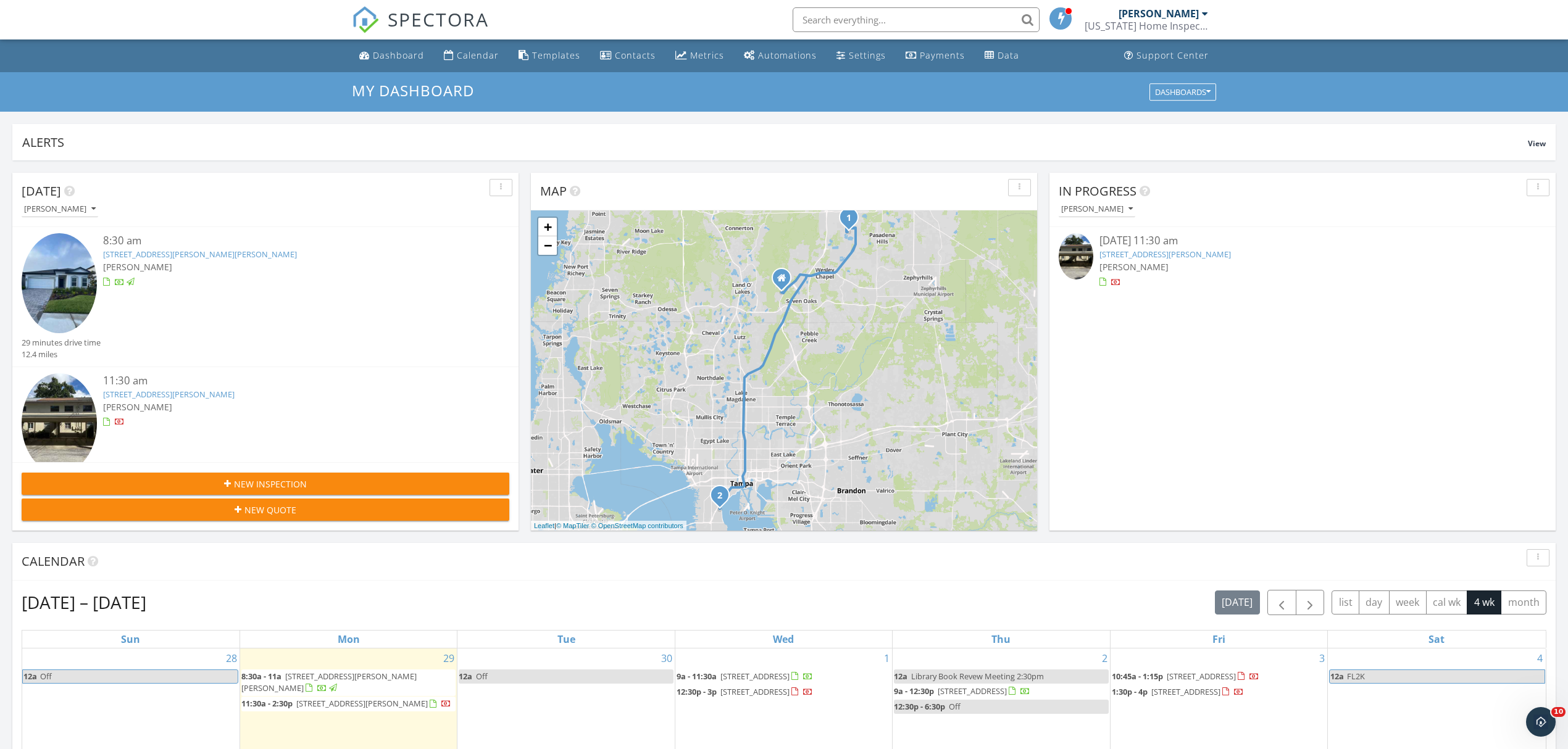
click at [1185, 257] on link "3421 S Carter St Apt C, Tampa, FL 33629" at bounding box center [1165, 254] width 131 height 11
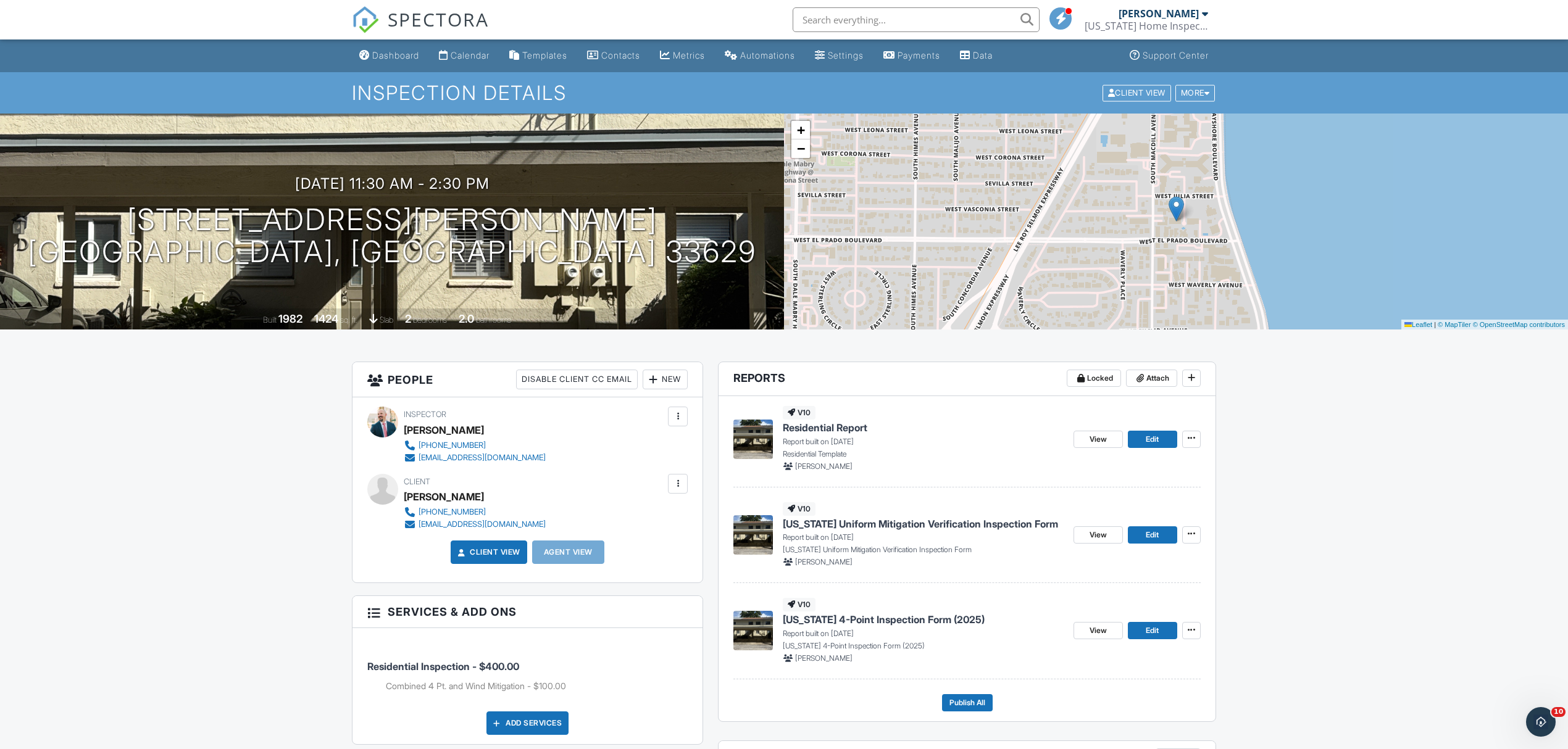
click at [977, 524] on span "[US_STATE] Uniform Mitigation Verification Inspection Form" at bounding box center [921, 524] width 276 height 13
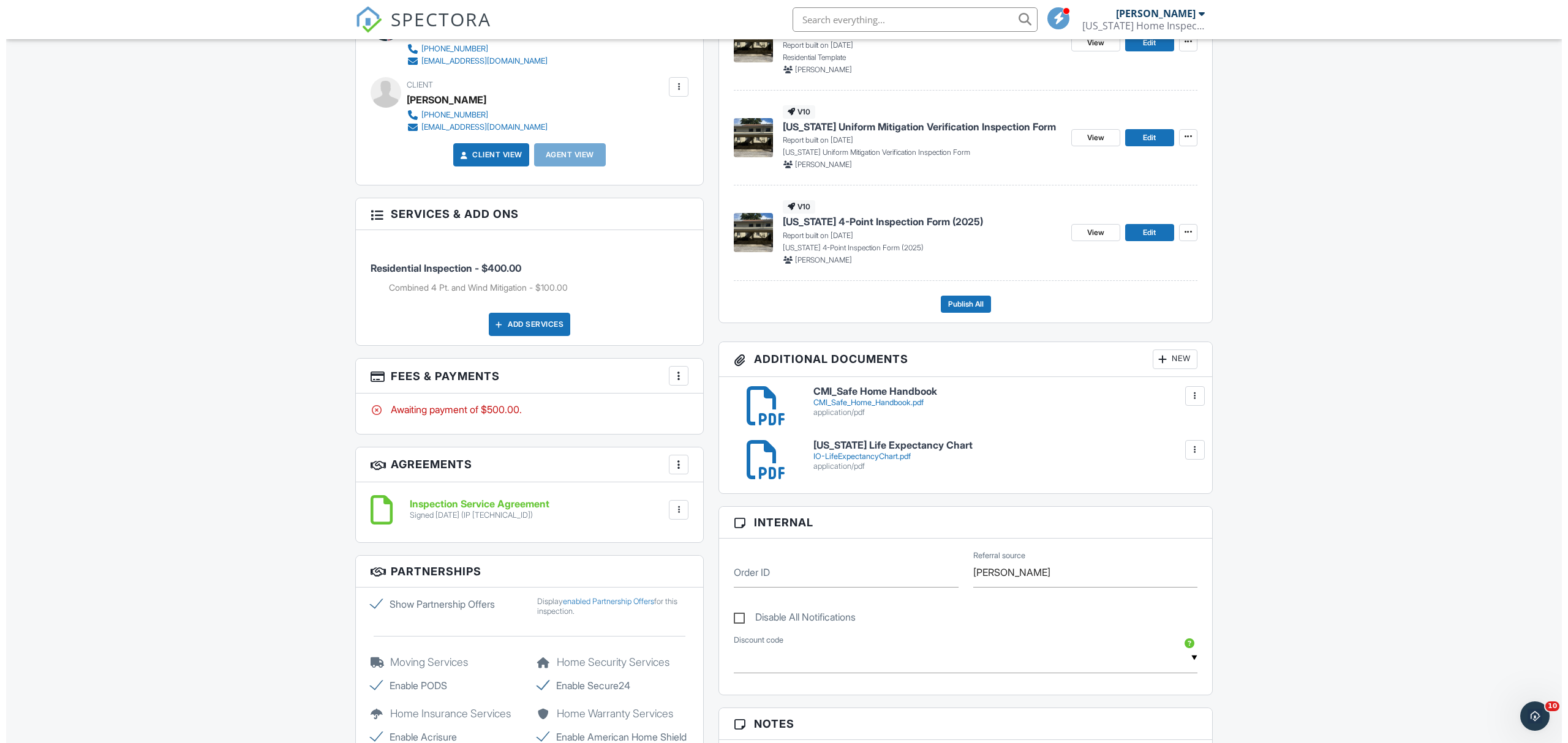
scroll to position [408, 0]
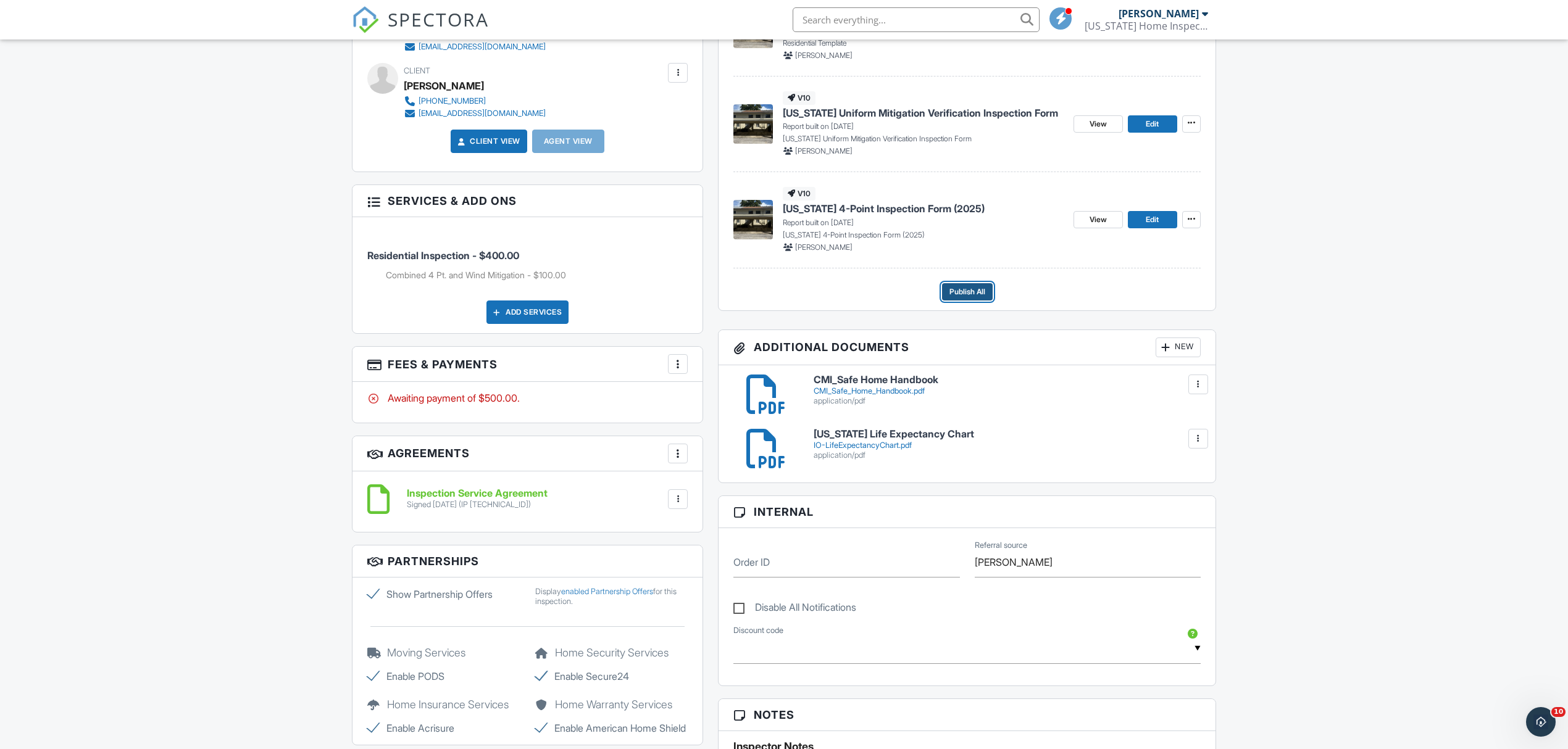
click at [975, 294] on span "Publish All" at bounding box center [967, 291] width 36 height 13
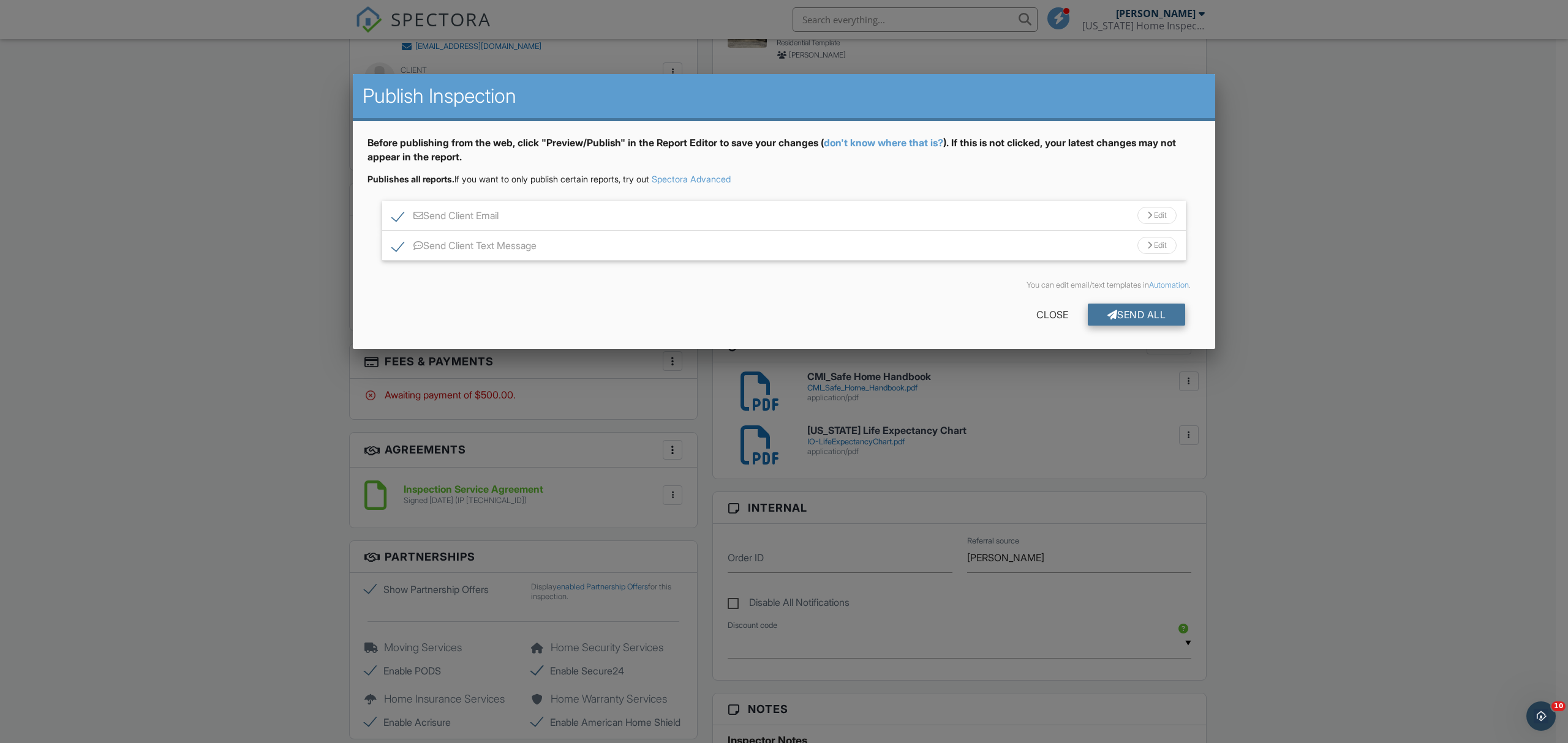
click at [1151, 315] on div "Send All" at bounding box center [1136, 314] width 98 height 22
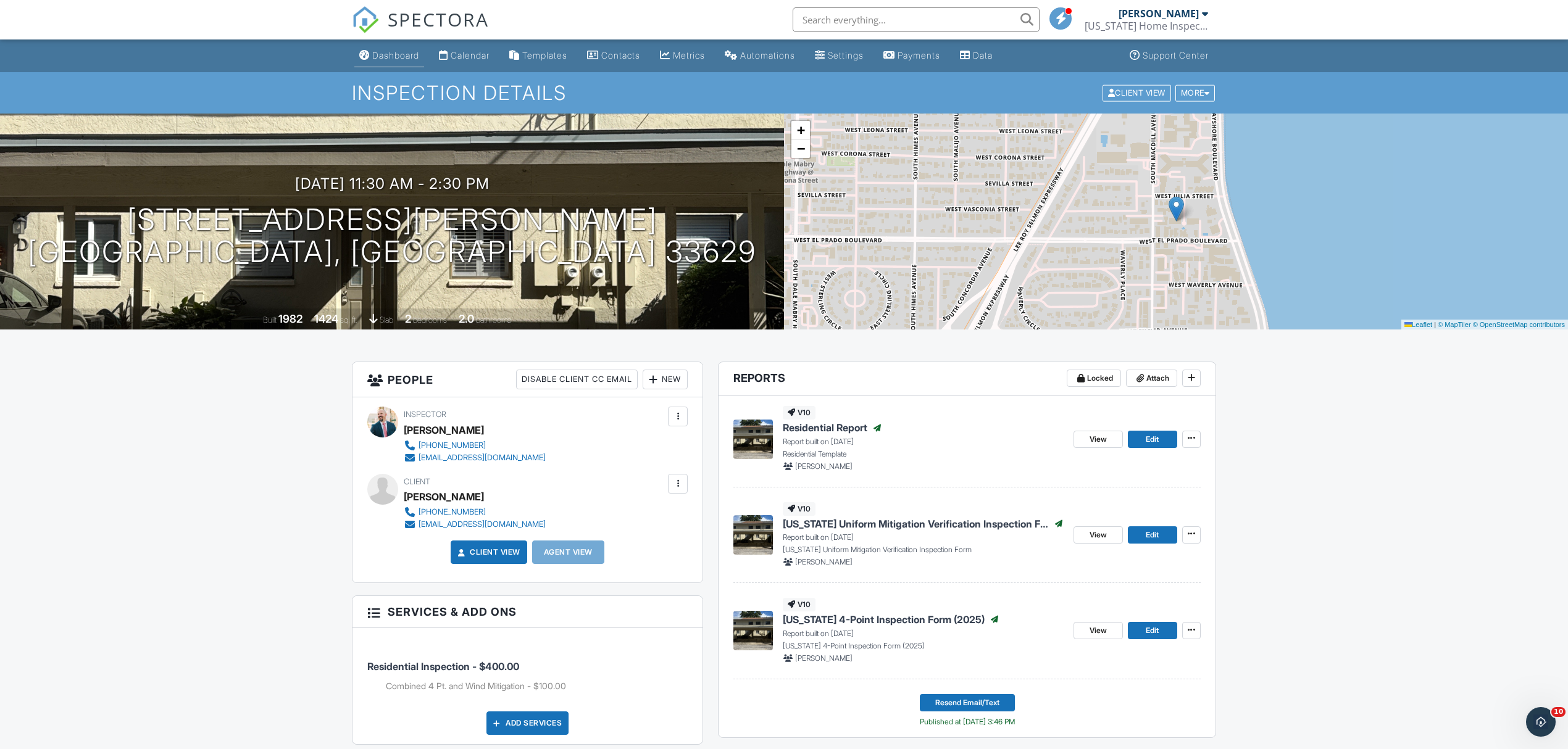
click at [390, 49] on link "Dashboard" at bounding box center [388, 55] width 69 height 23
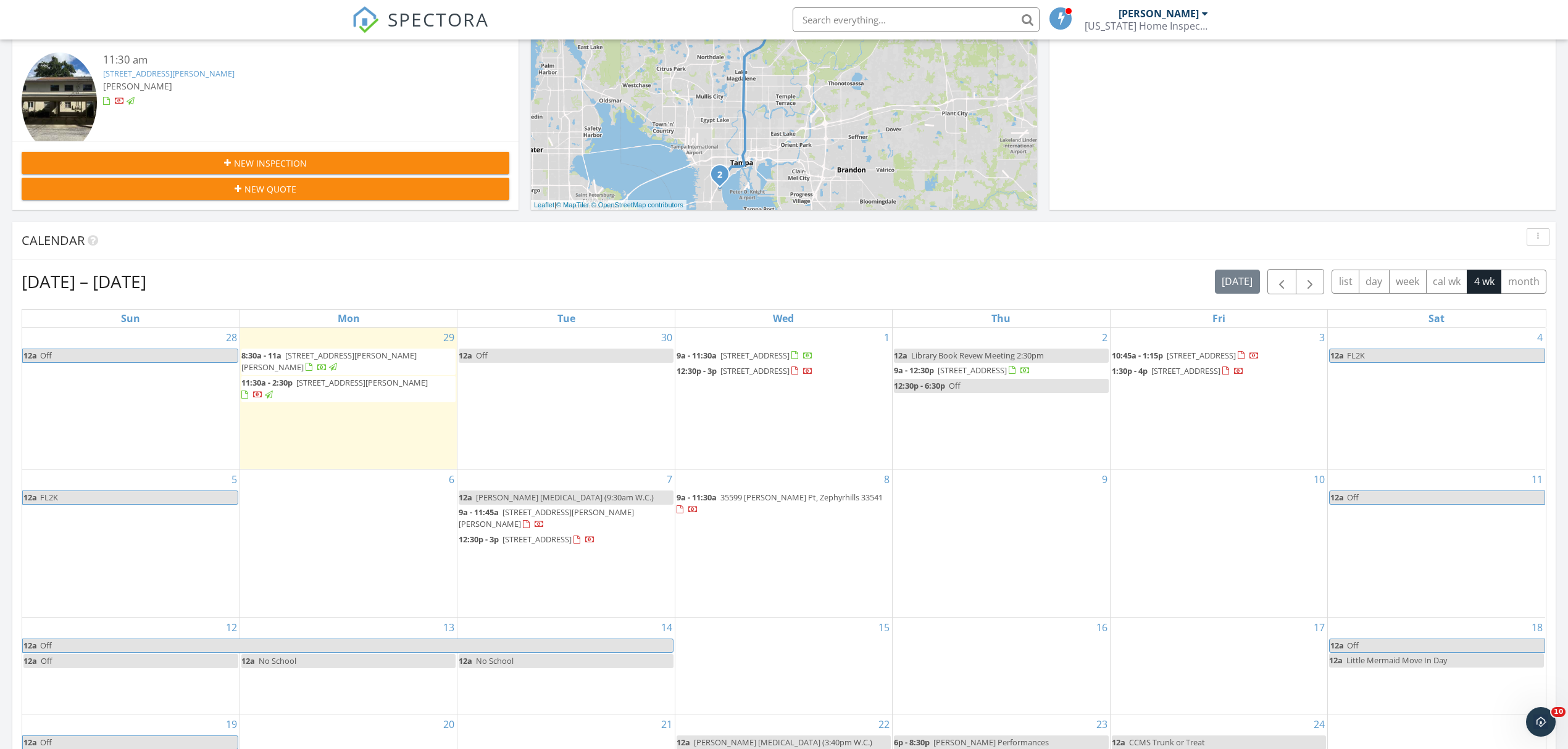
scroll to position [329, 0]
